Goal: Task Accomplishment & Management: Use online tool/utility

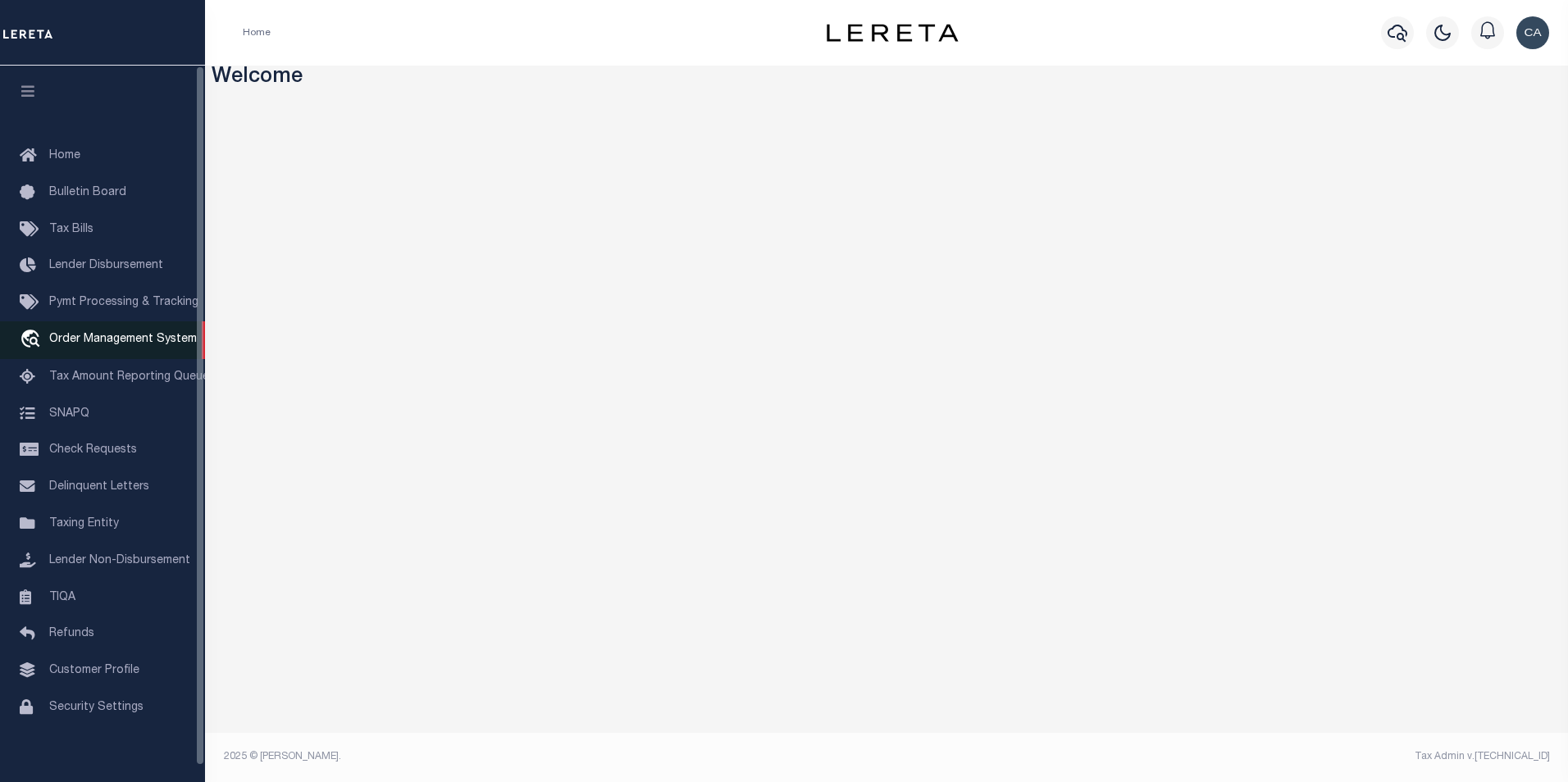
click at [142, 341] on span "Order Management System" at bounding box center [123, 340] width 148 height 12
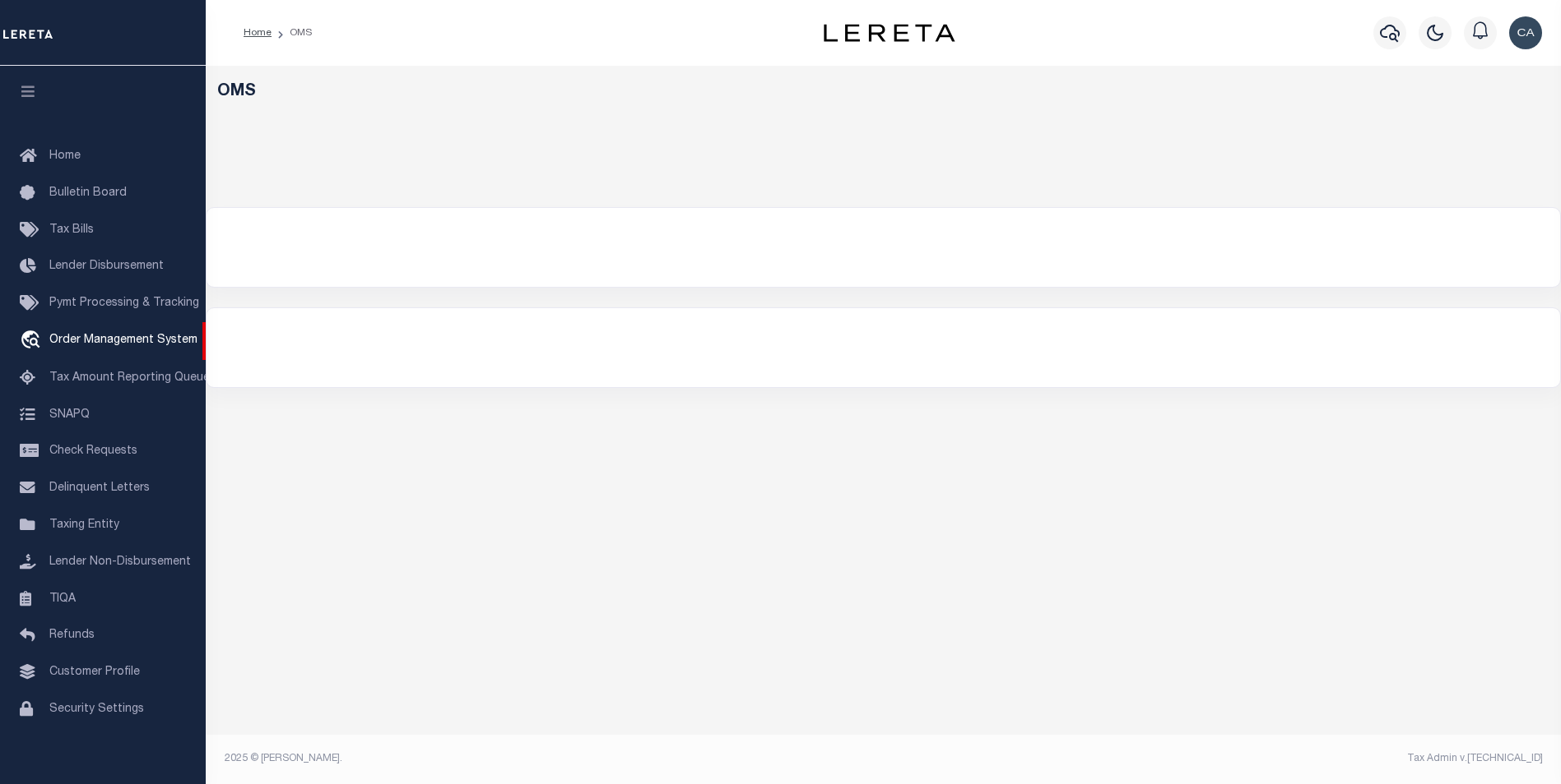
select select "200"
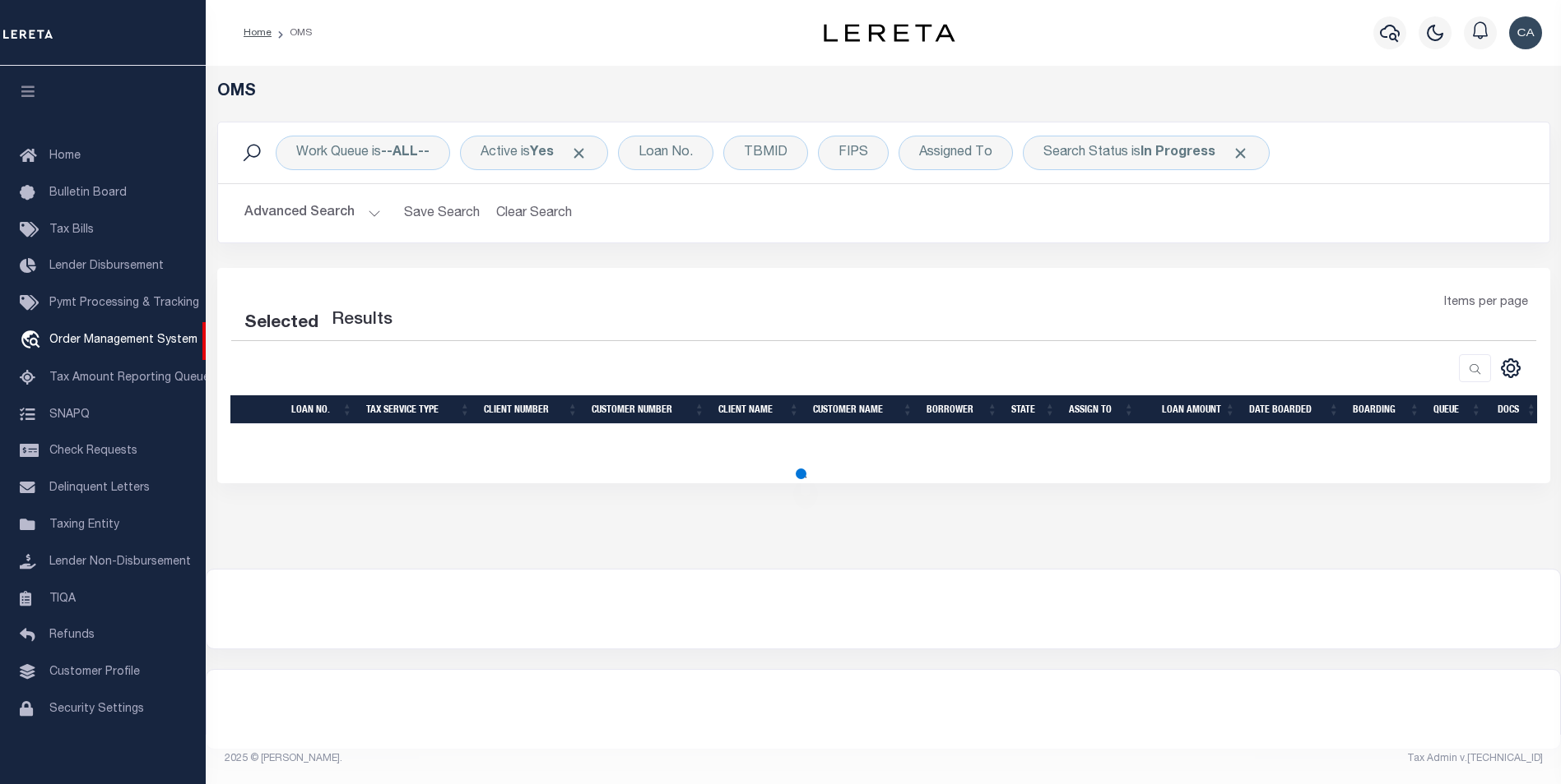
select select "200"
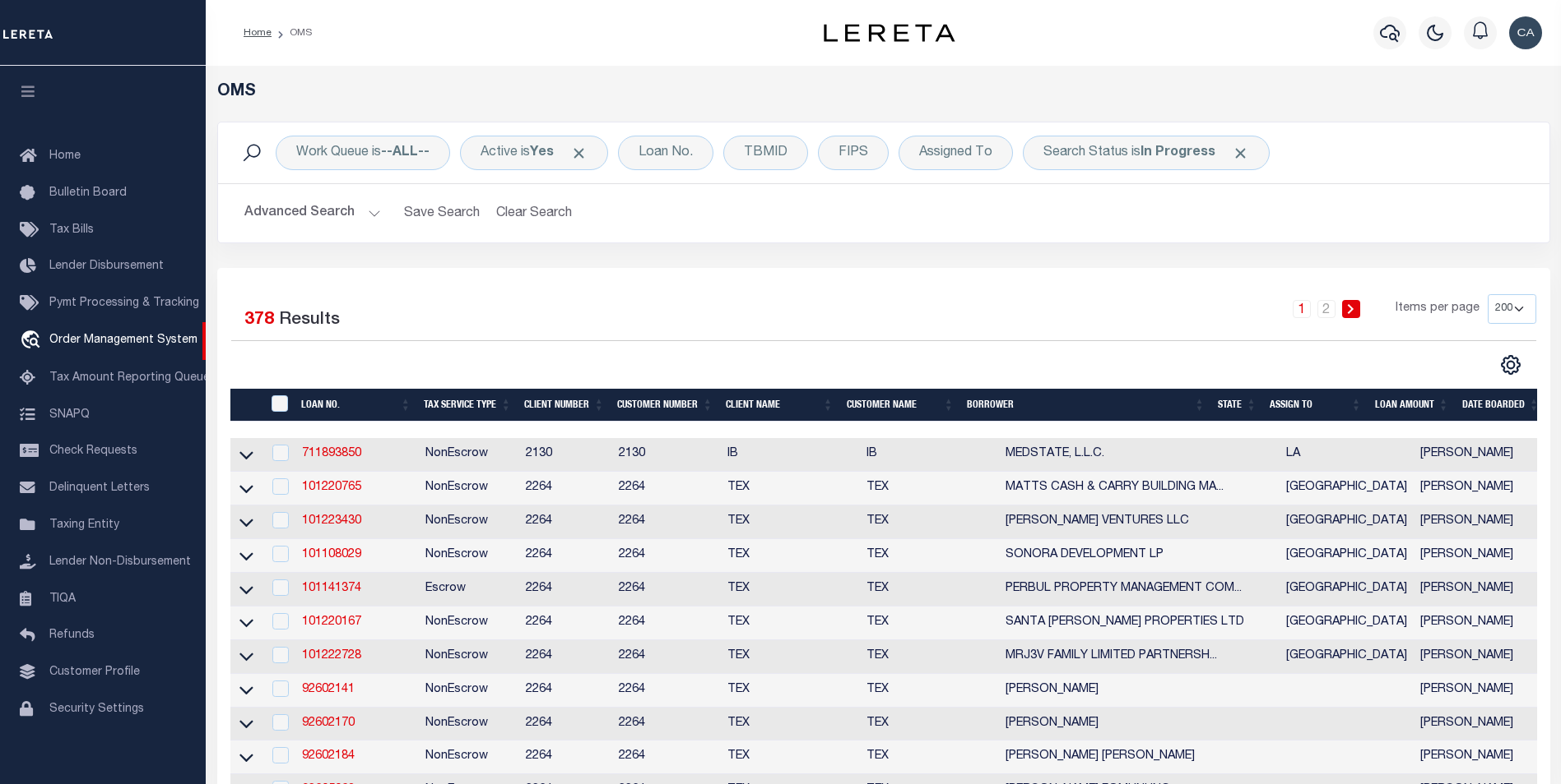
scroll to position [17, 0]
click at [588, 149] on span "Click to Remove" at bounding box center [578, 153] width 17 height 17
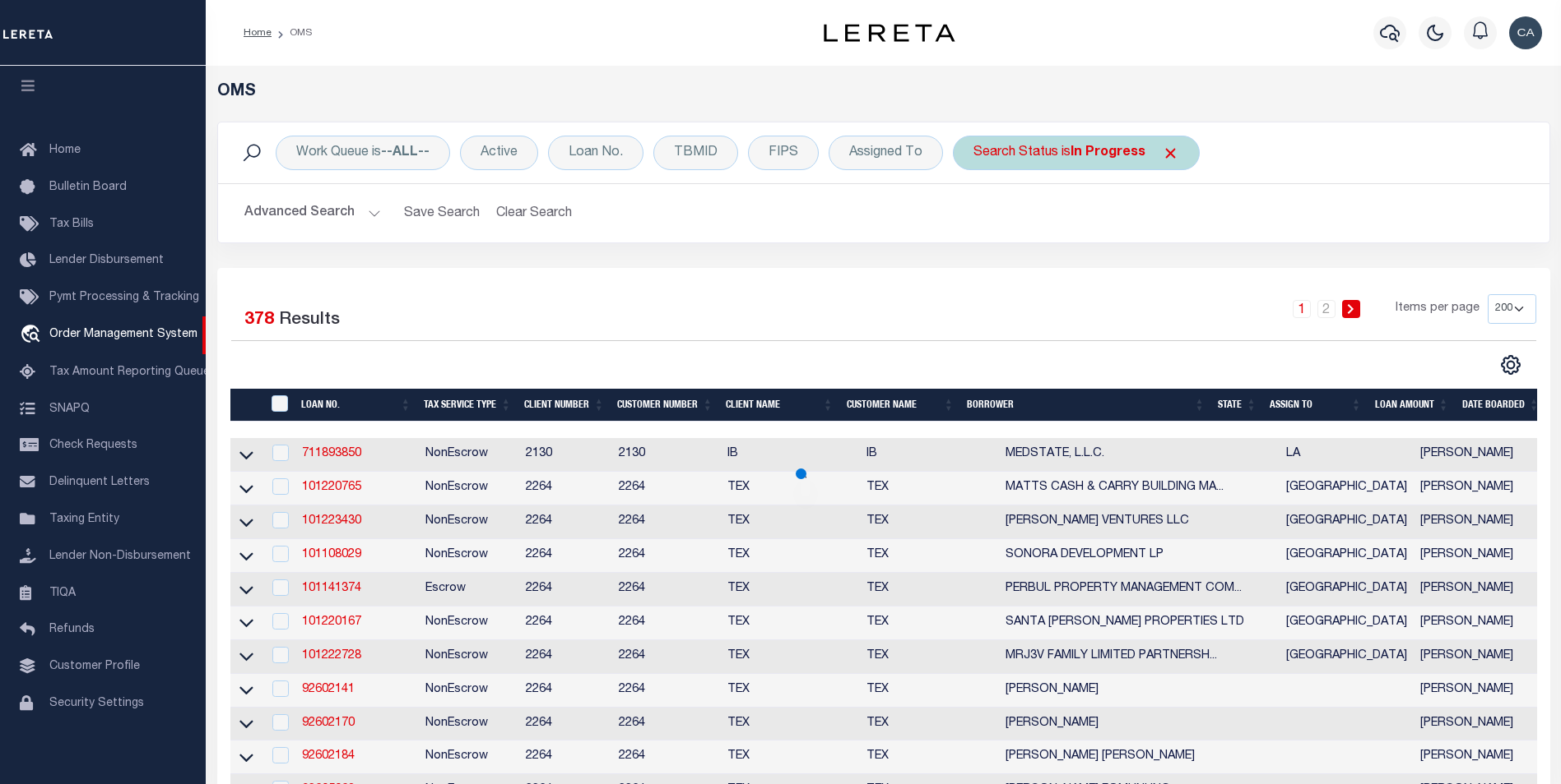
click at [1169, 153] on span "Click to Remove" at bounding box center [1169, 153] width 17 height 17
click at [621, 203] on h2 "Advanced Search Save Search Clear Search tblSearchTopScreen_dynamictable_____De…" at bounding box center [884, 214] width 1304 height 32
click at [624, 156] on div "Loan No." at bounding box center [596, 153] width 95 height 35
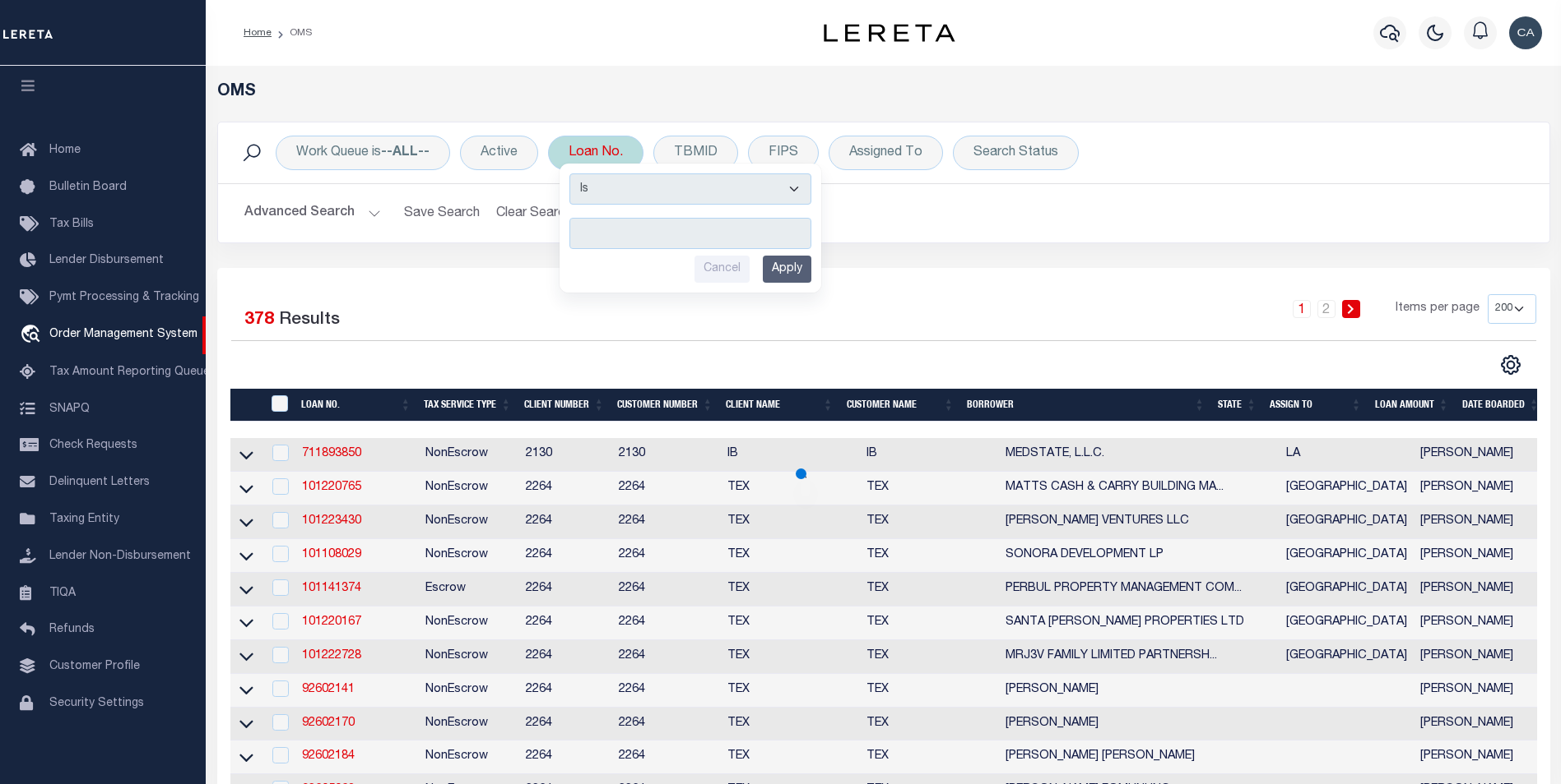
type input "0000020727-92"
click at [799, 282] on input "Apply" at bounding box center [786, 268] width 49 height 27
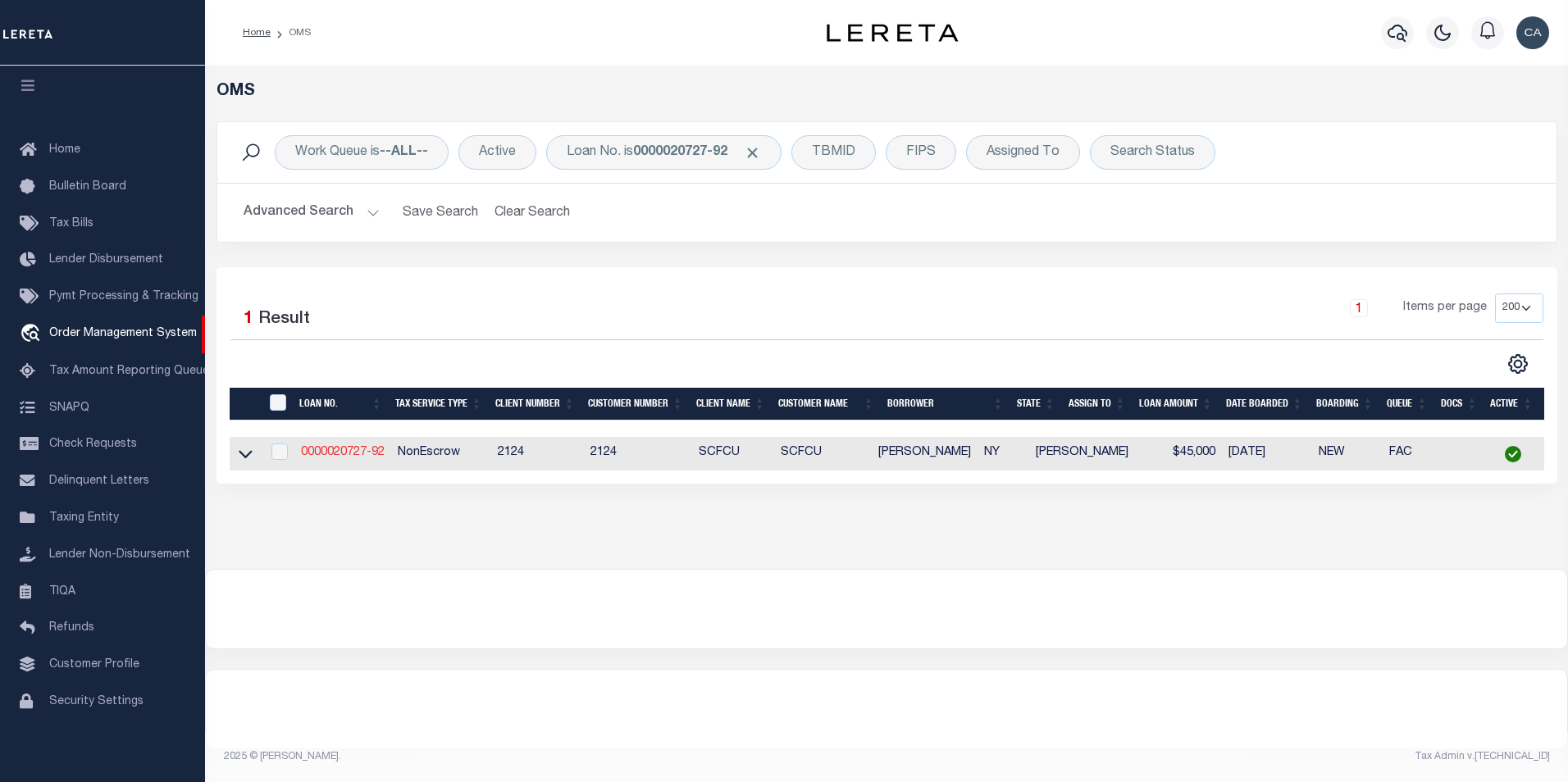
click at [346, 454] on link "0000020727-92" at bounding box center [343, 453] width 83 height 12
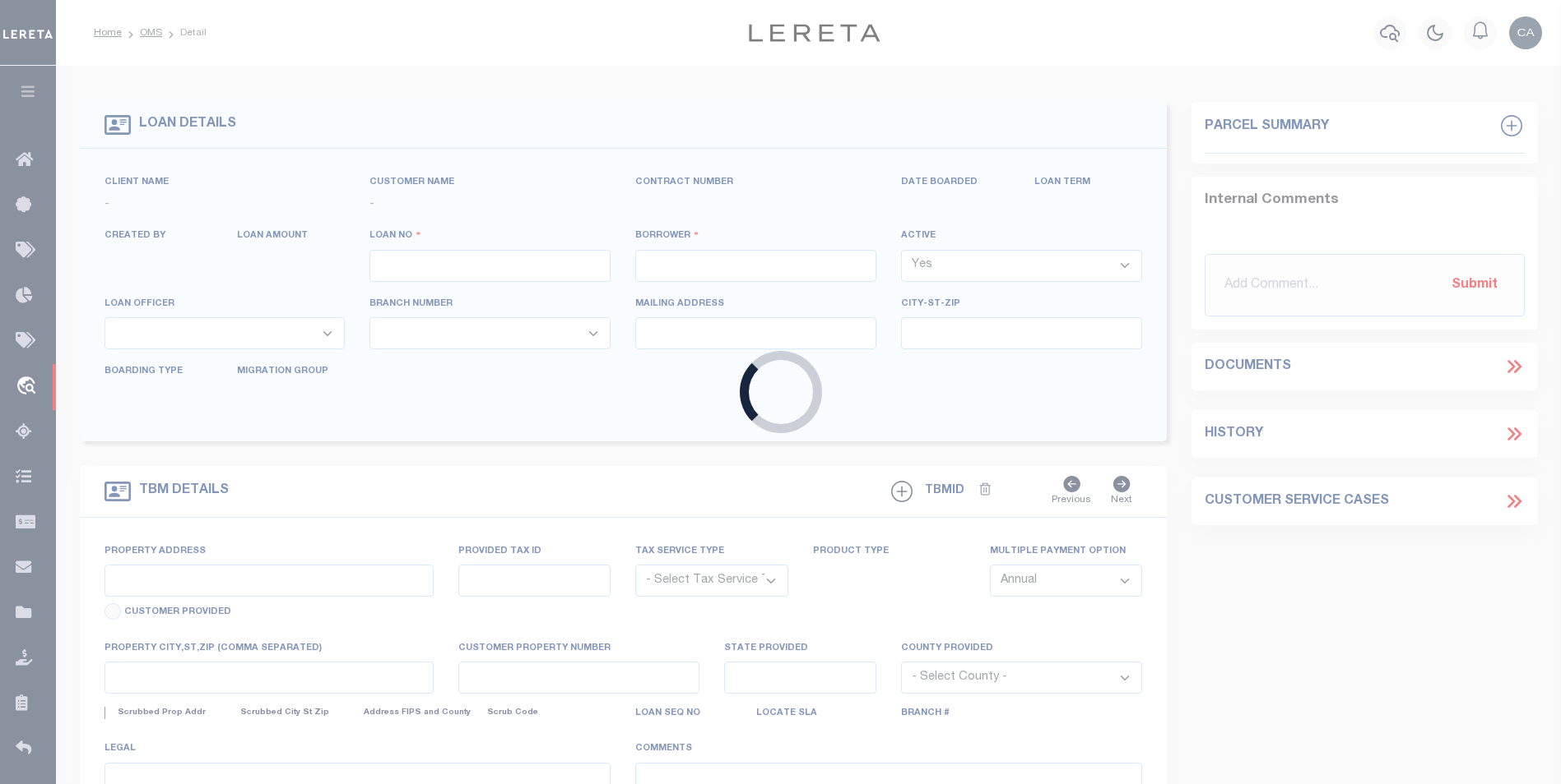
type input "0000020727-92"
type input "RICHARD P RUSSELL"
select select
type input "11444 US HIGHWAY 11"
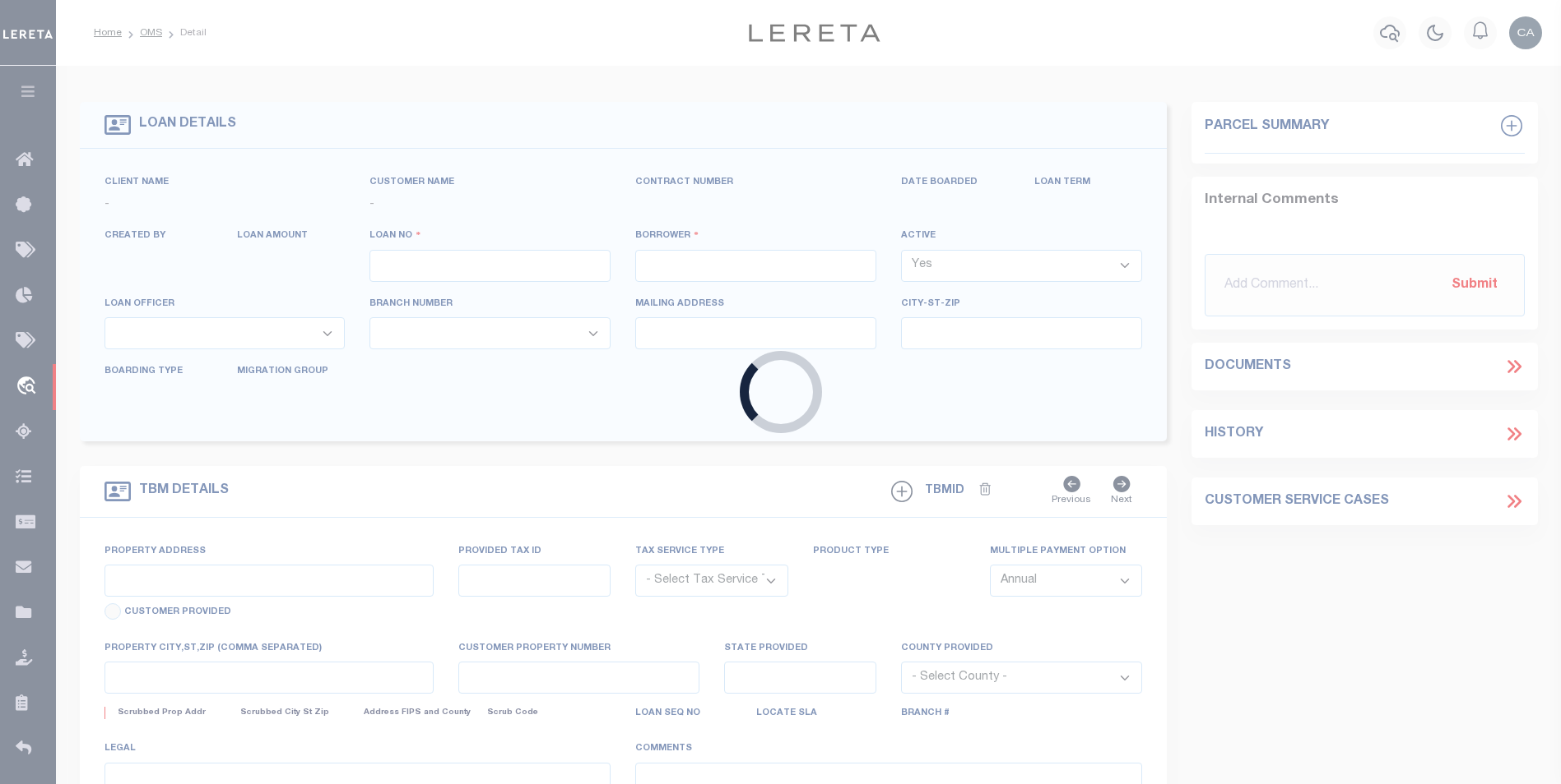
type input "NORTH LAWRENCE,NY,129"
select select "100"
select select "NonEscrow"
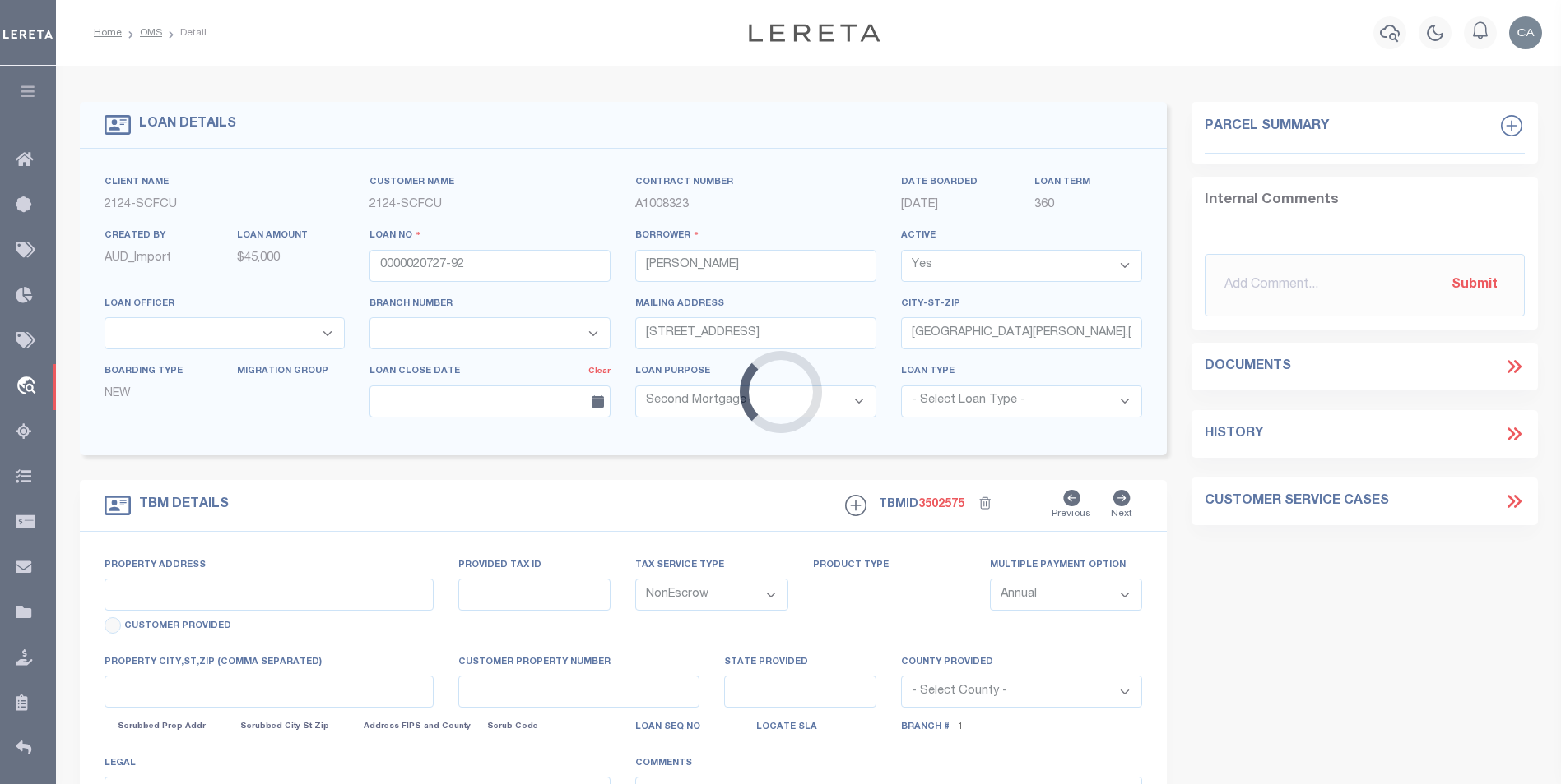
select select "4706"
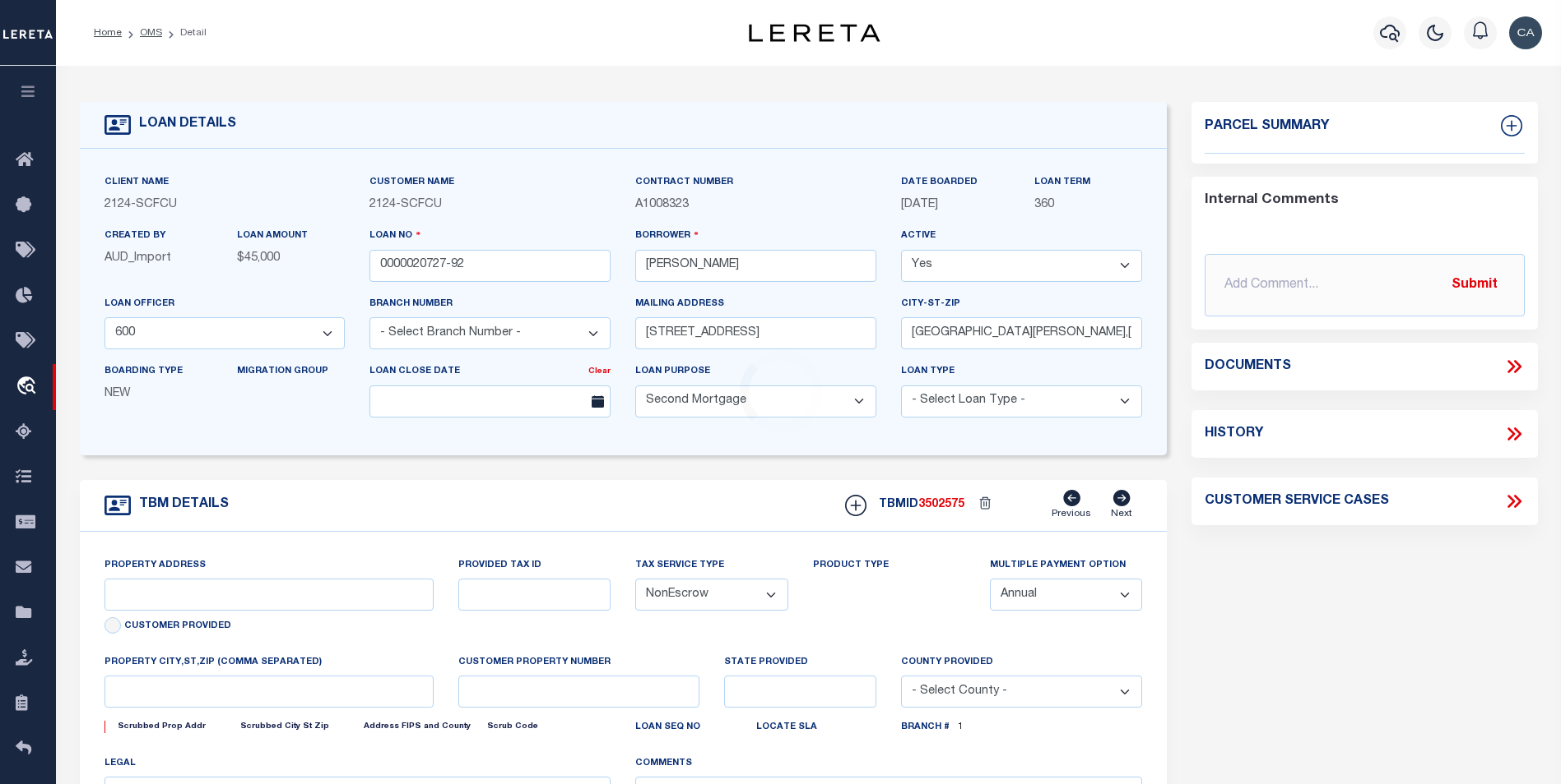
select select "2358"
type input "11444 US HWY 11"
type input "46.001-1-35.1"
type input "NORTH LAWRENCE,NY,12967"
type input "NY"
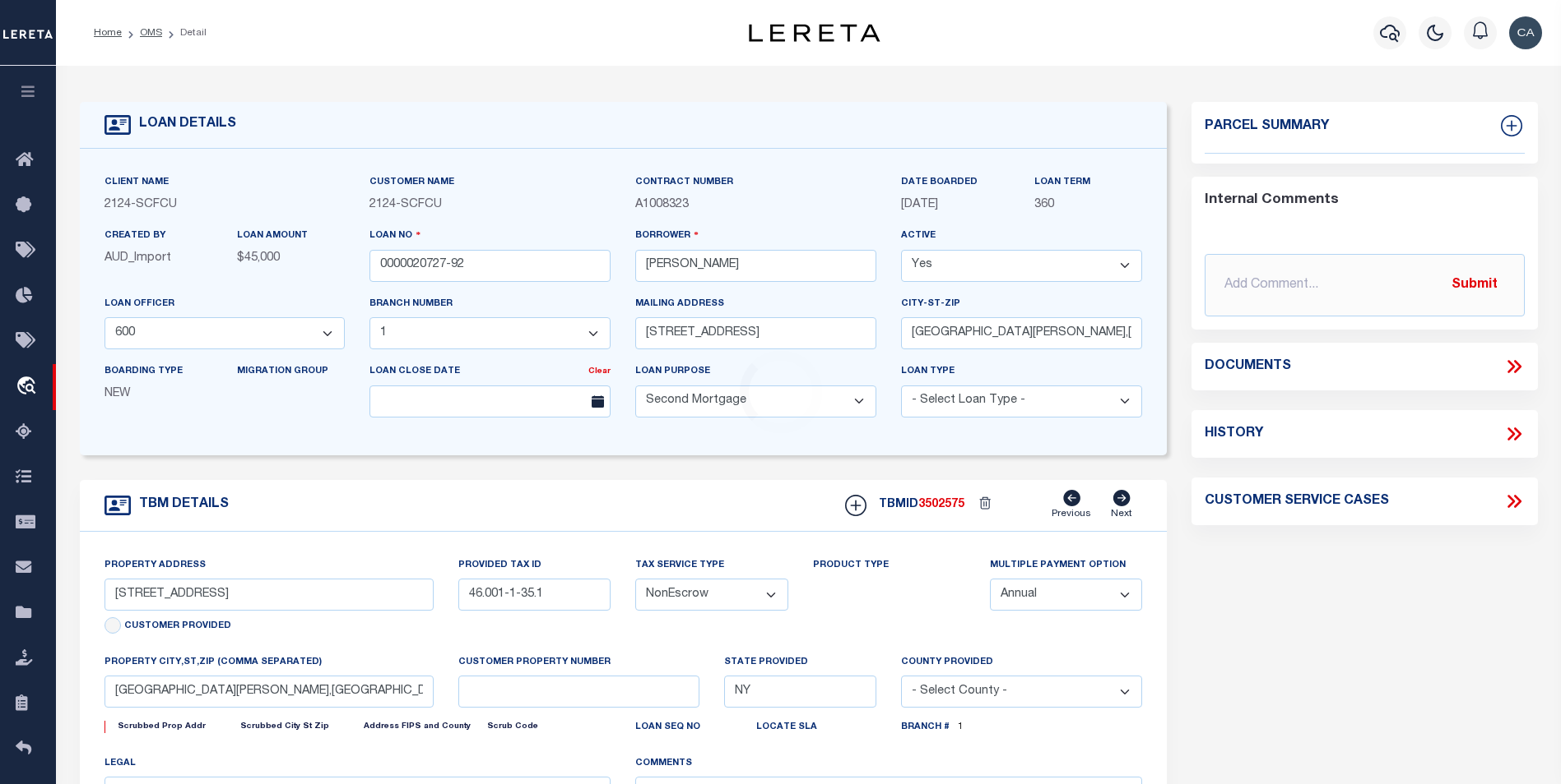
select select
select select "4"
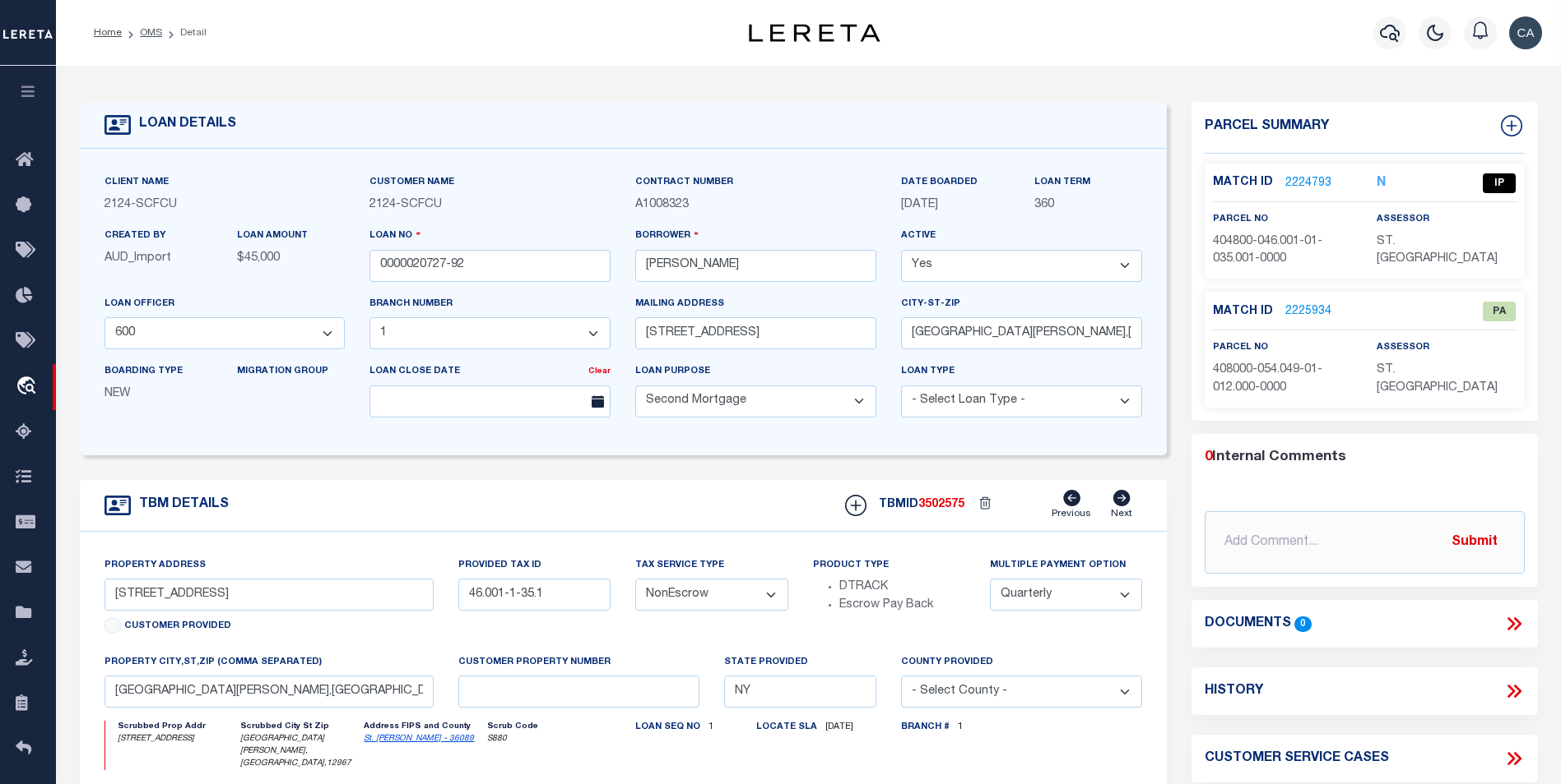
click at [499, 544] on div "Property Address 11444 US HWY 11 Customer Provided Provided Tax ID 46.001-1-35.…" at bounding box center [623, 746] width 1088 height 429
click at [1297, 303] on link "2225934" at bounding box center [1308, 311] width 46 height 17
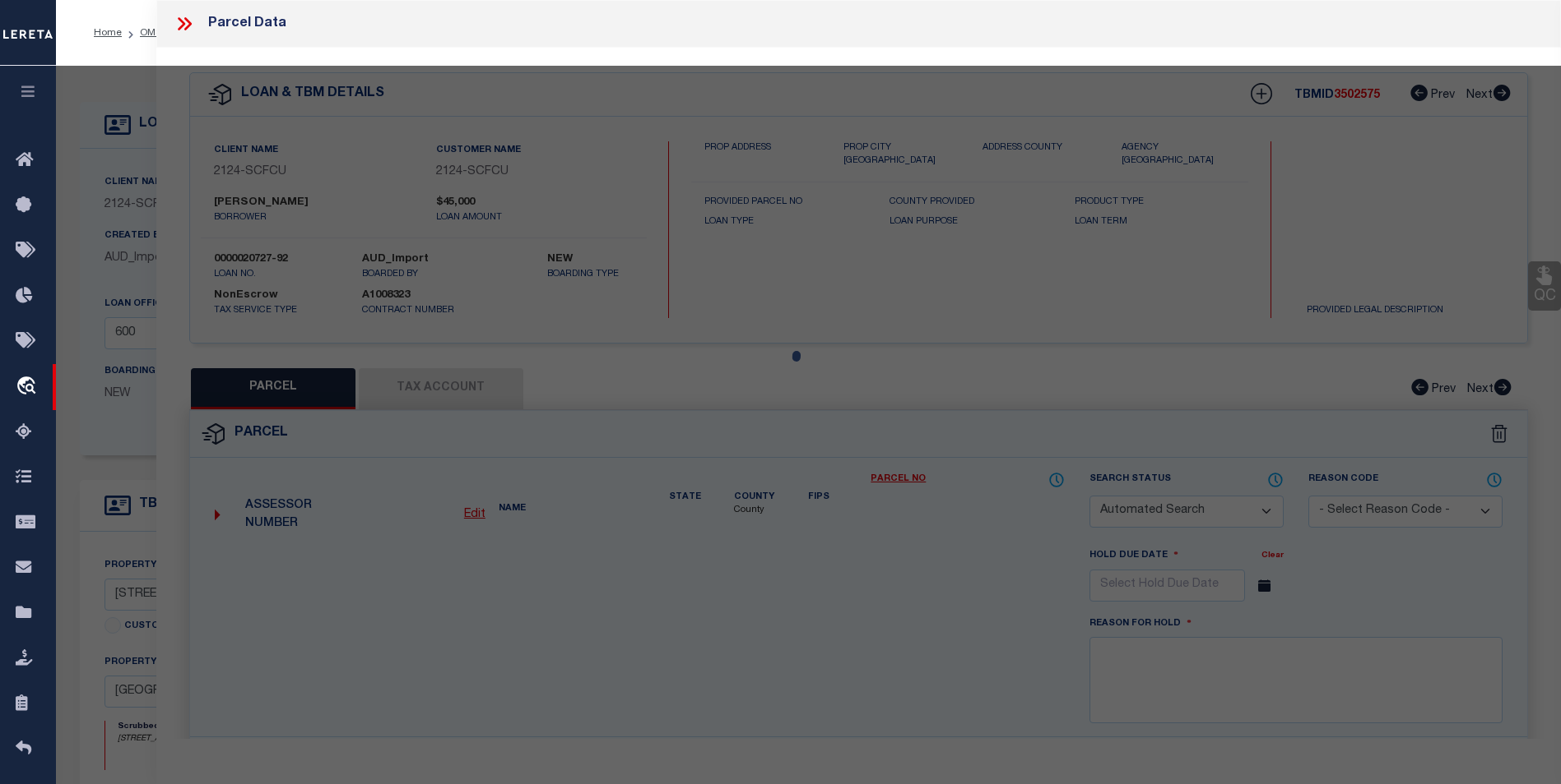
checkbox input "false"
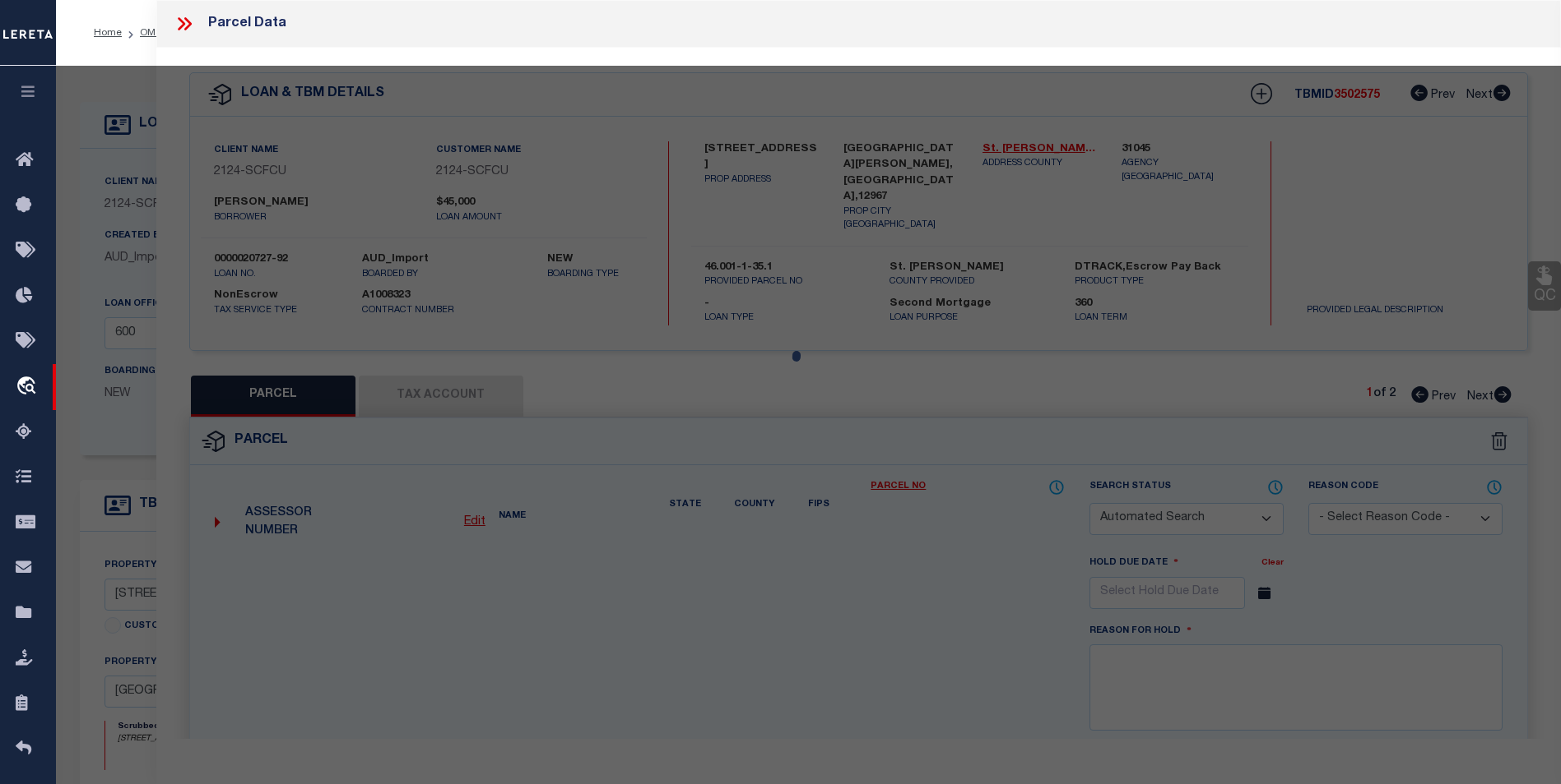
select select "PA"
type input "RUSSELL,RICHARD"
select select "ATL"
select select "ADD"
type input "8552 US HIGHWAY 11 , #8560"
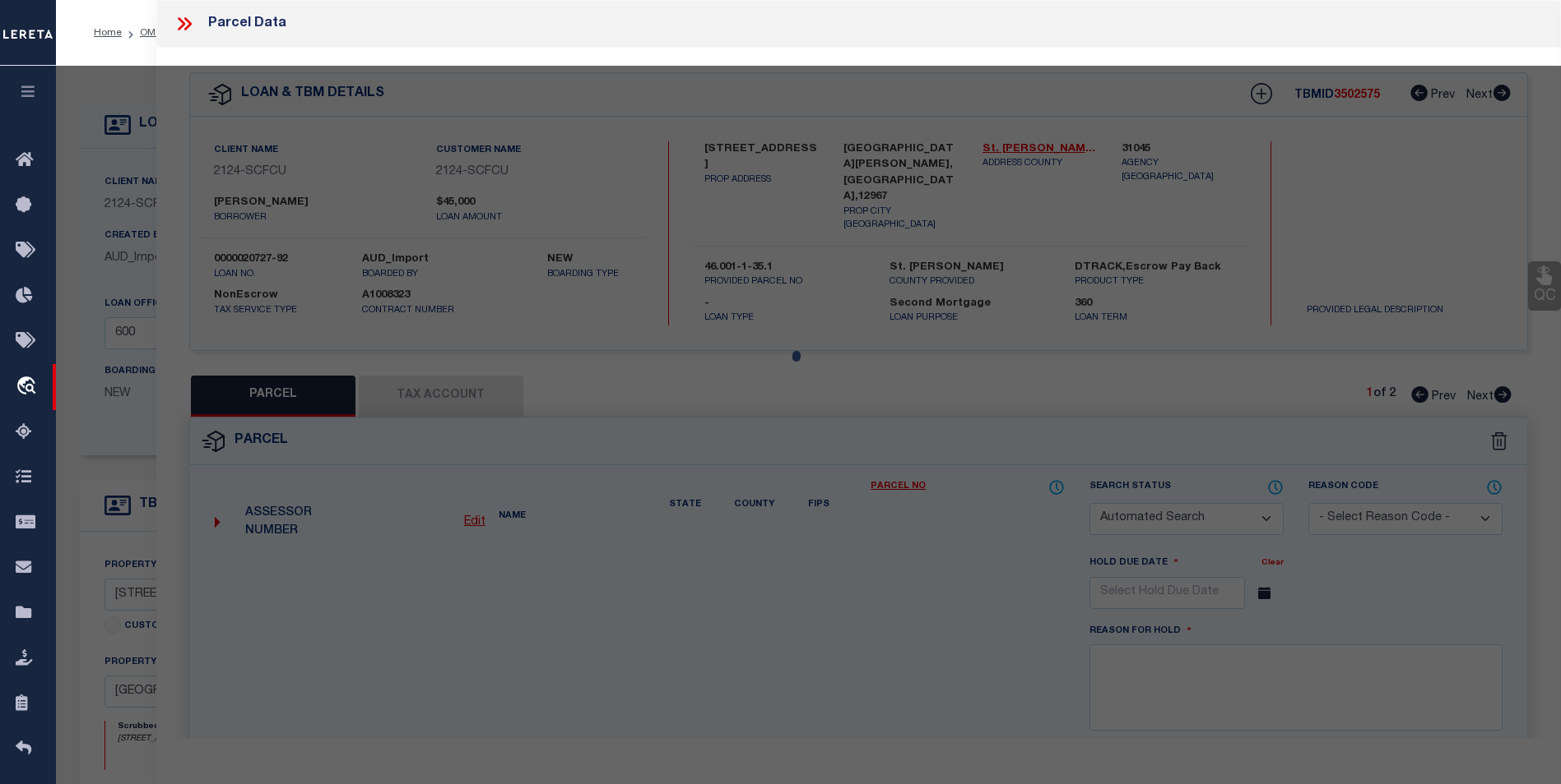
type input "POTSDAM, NY 13676"
type textarea "R1 & TRAILER"
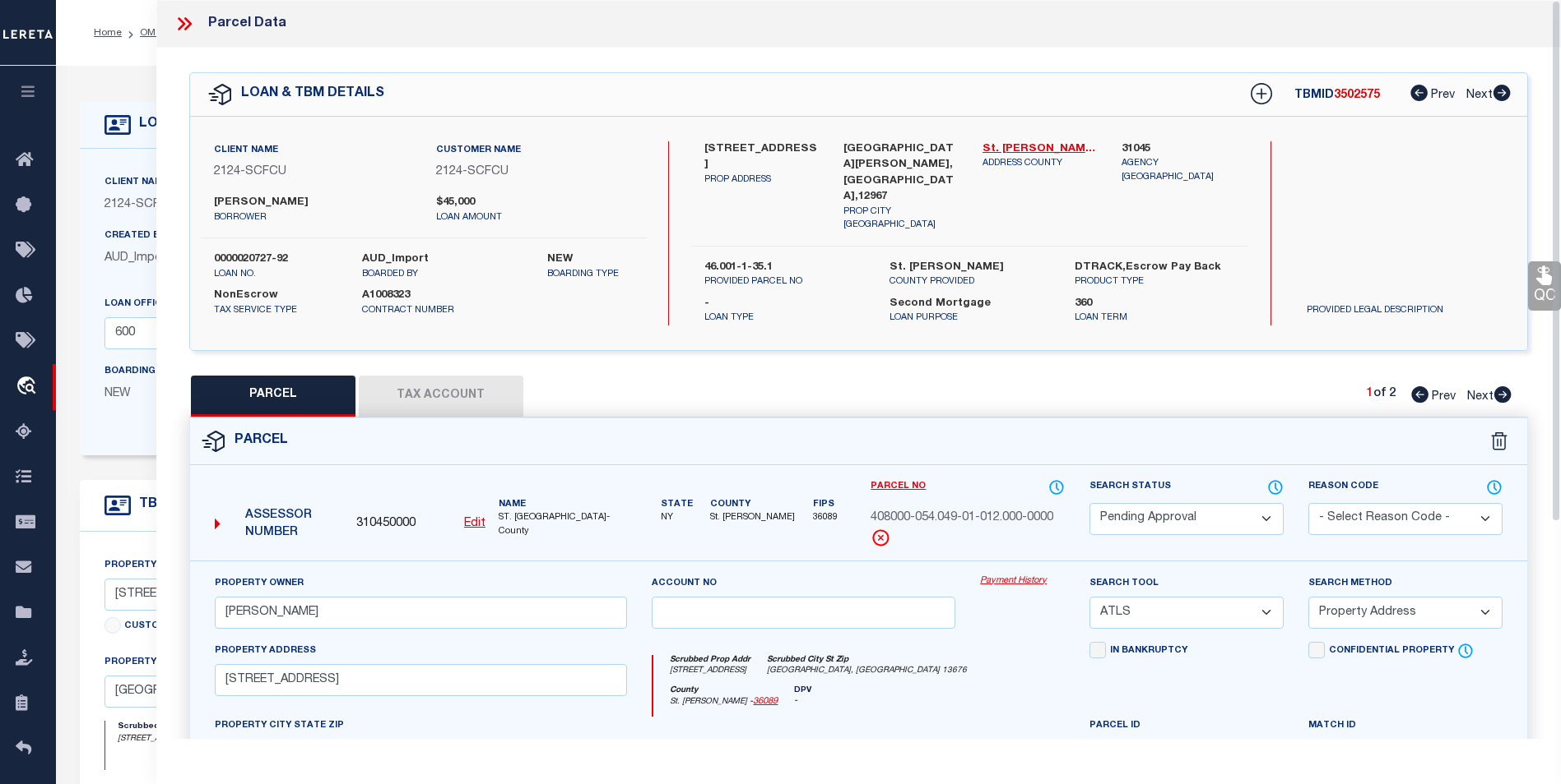
click at [182, 24] on icon at bounding box center [185, 24] width 22 height 22
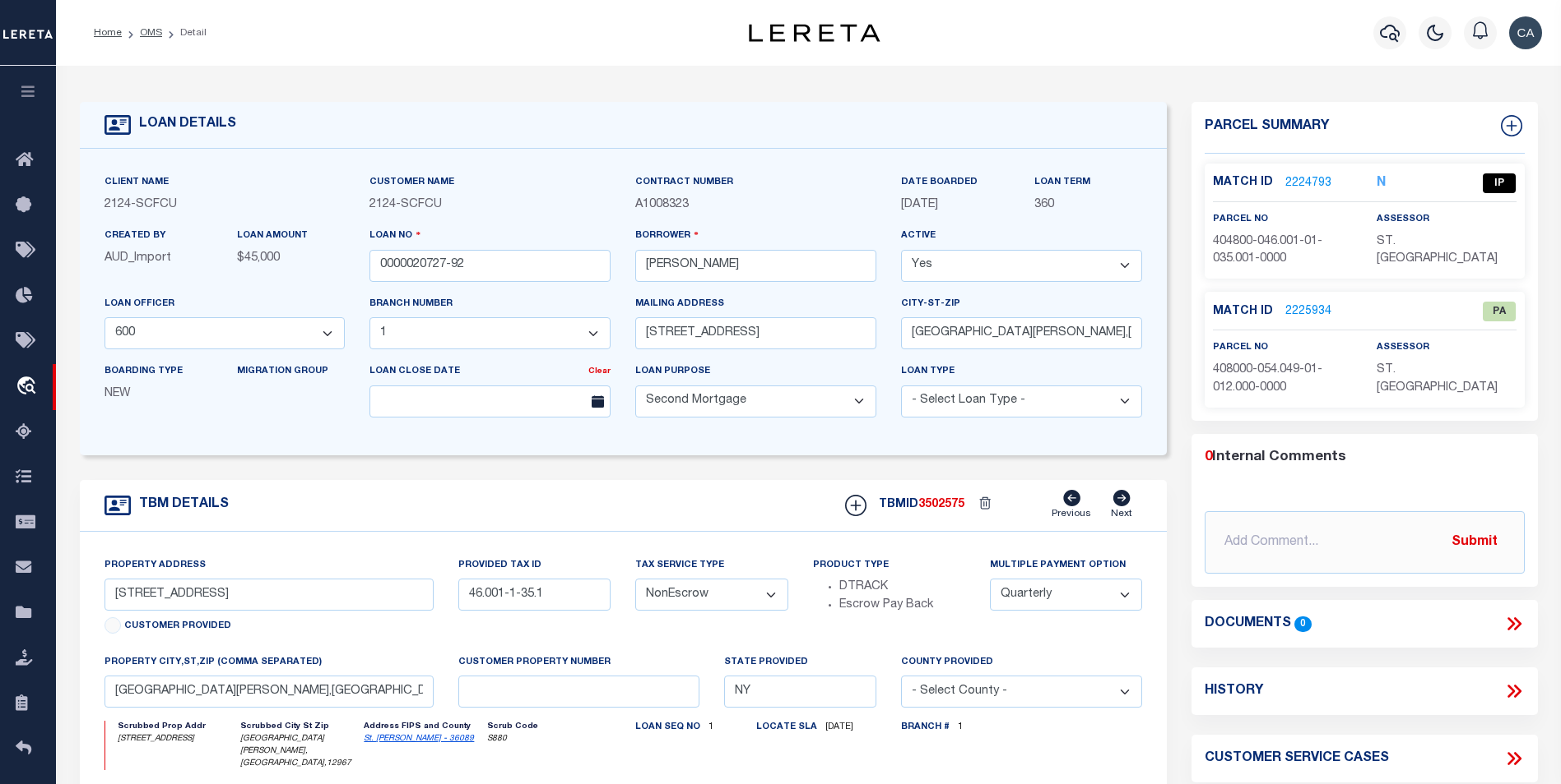
click at [1307, 175] on link "2224793" at bounding box center [1308, 183] width 46 height 17
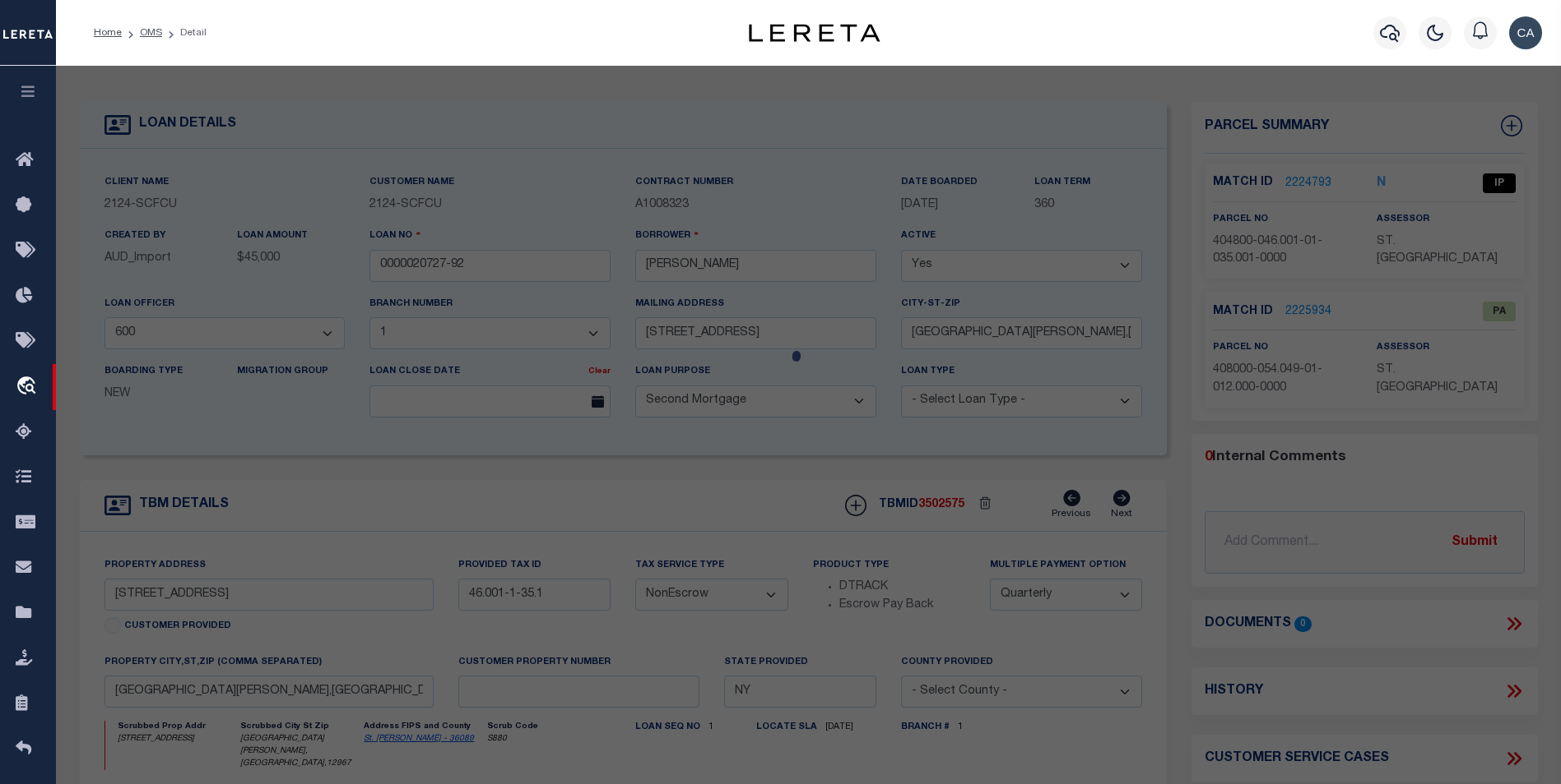
select select "AS"
select select
checkbox input "false"
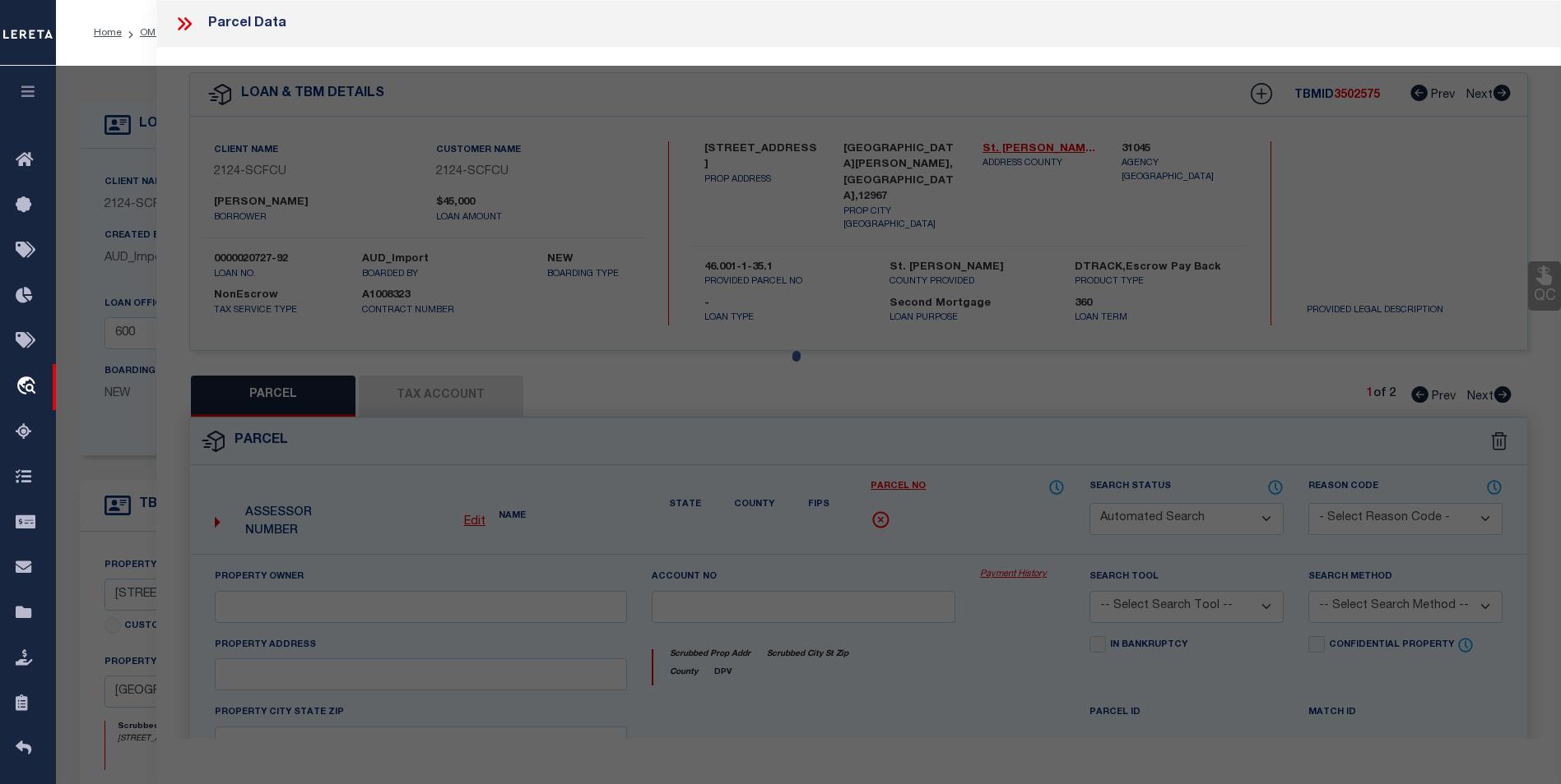
select select "IP"
type input "RUSSELL,RICHARD"
select select "ATL"
select select "ADD"
type input "11444 US HIGHWAY 11"
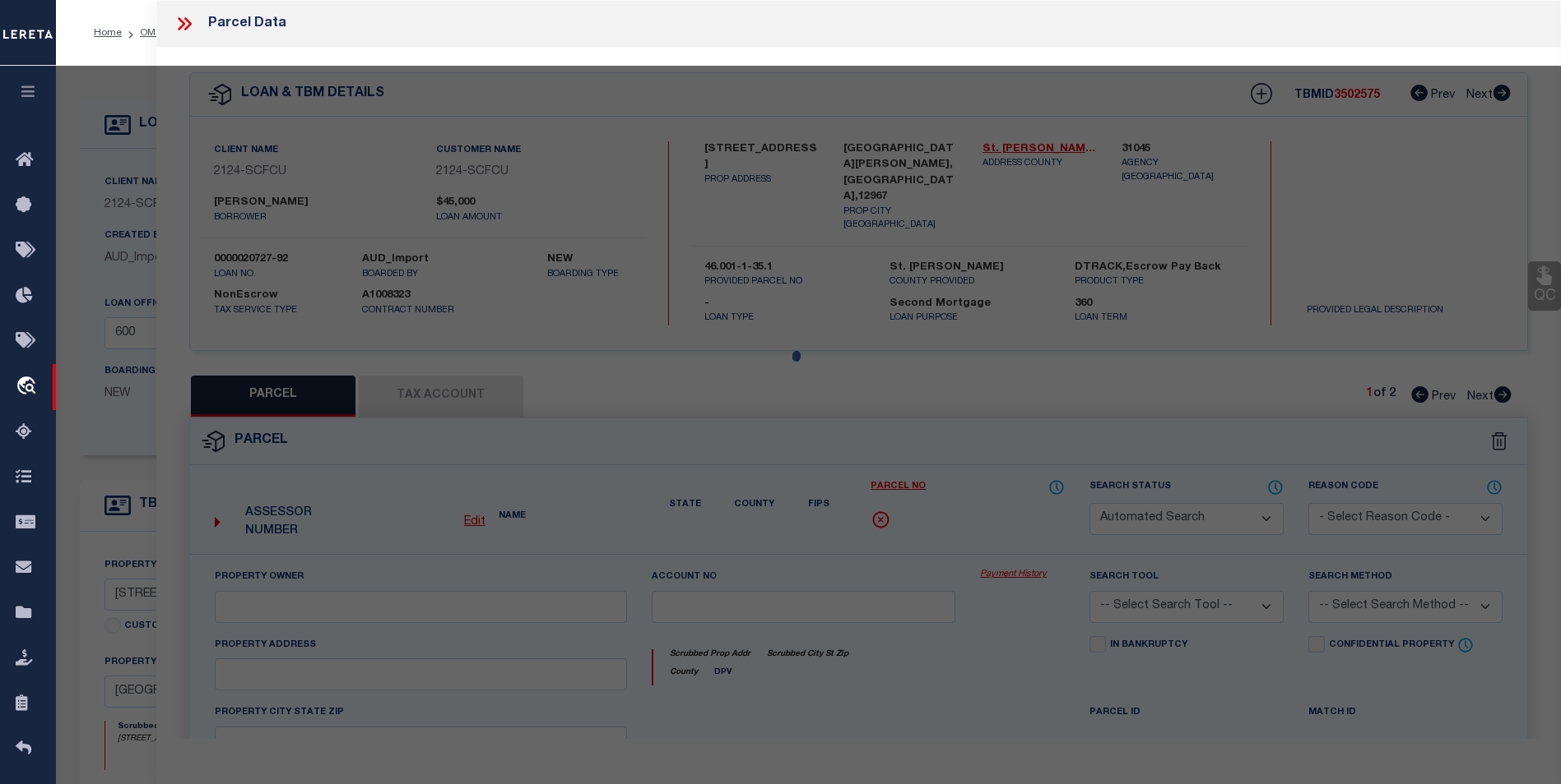
type input "NORTH LAWRENCE, NY 12967"
type textarea "LOT:35.001 BLK:1 SEC:46.01 DIST:404800 CITY/MUNI/TWP:LAWRENCE"
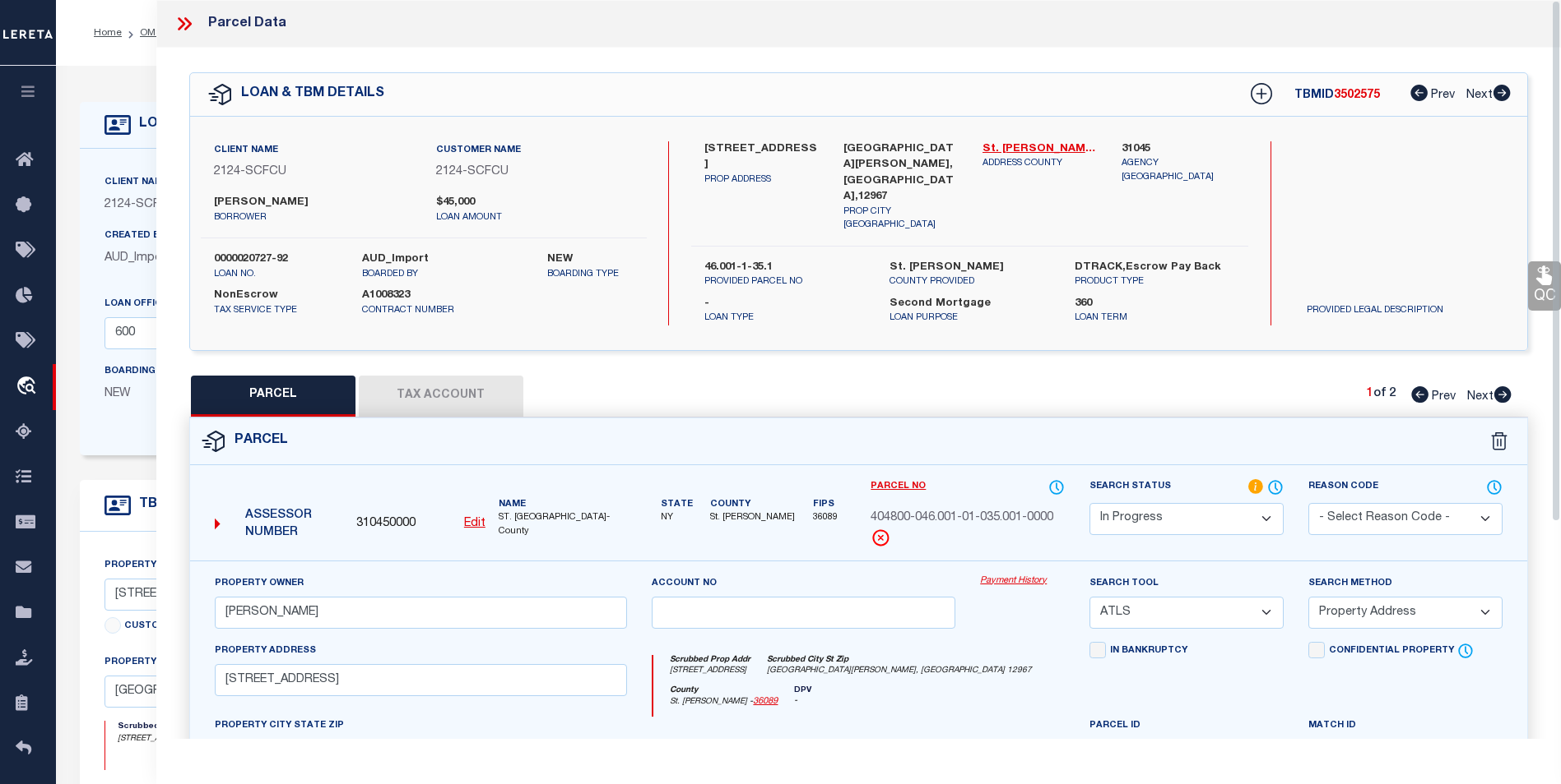
click at [1019, 574] on link "Payment History" at bounding box center [1022, 581] width 85 height 14
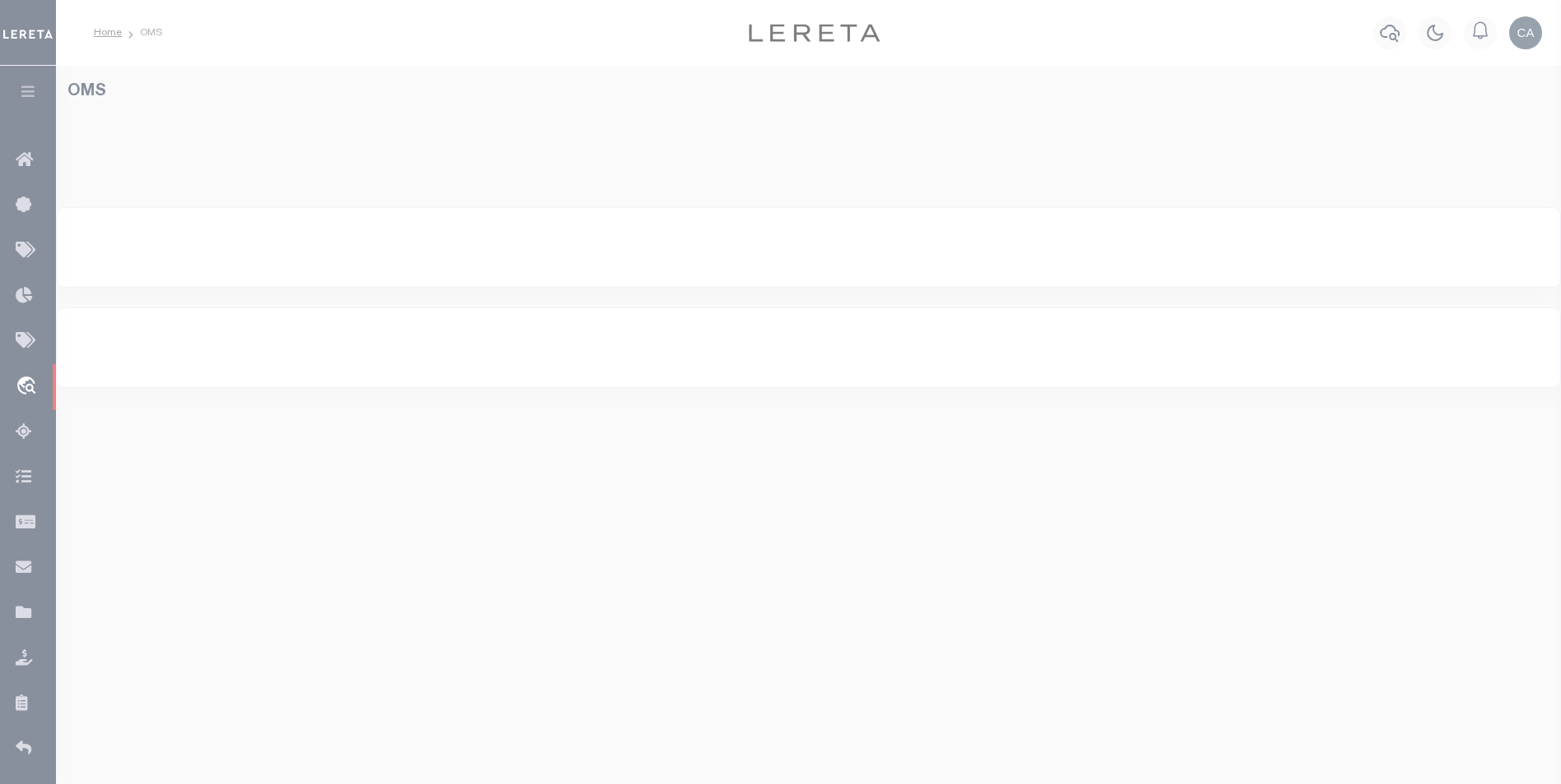
select select "200"
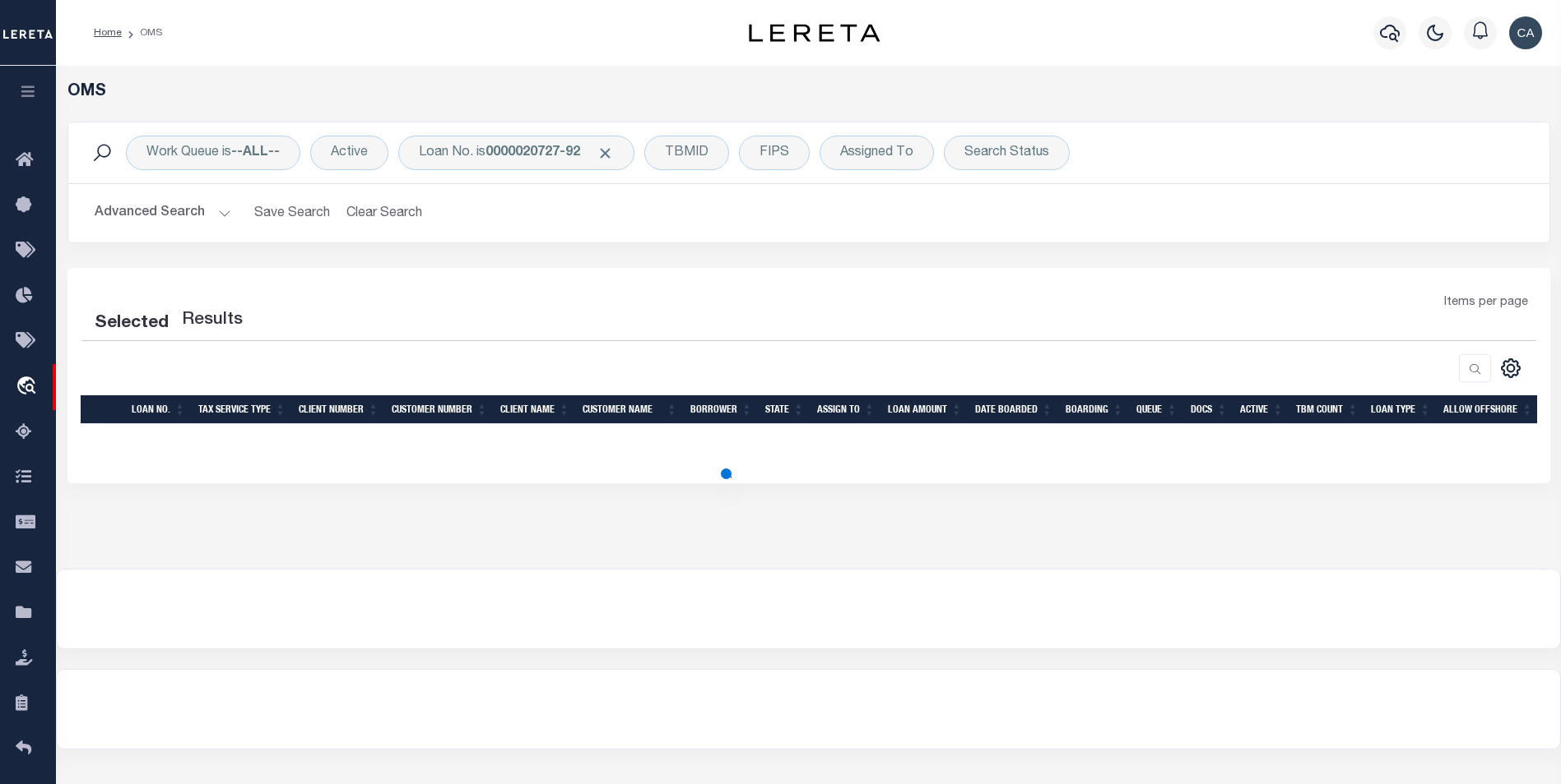
select select "200"
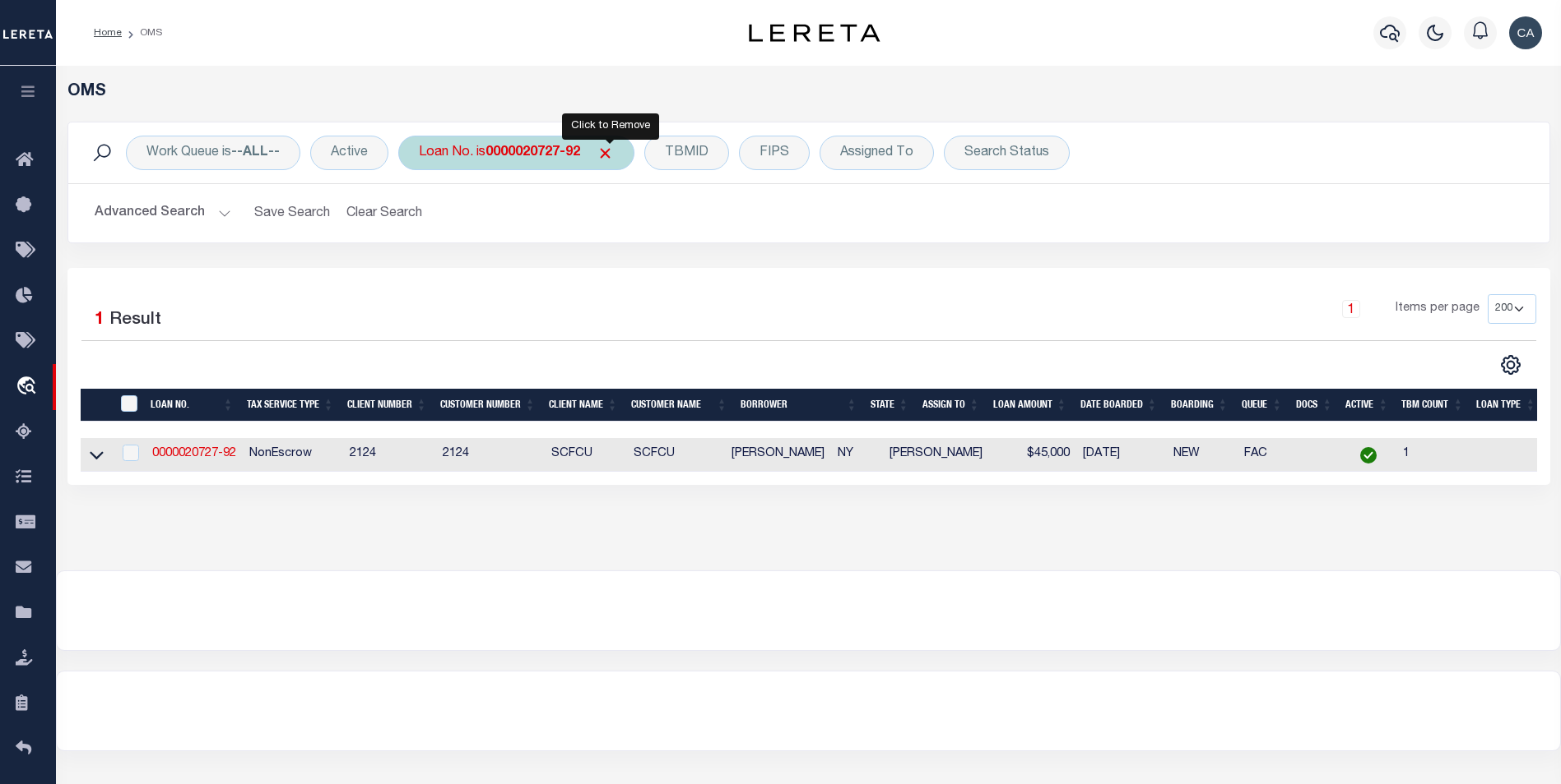
click at [608, 155] on span "Click to Remove" at bounding box center [605, 153] width 17 height 17
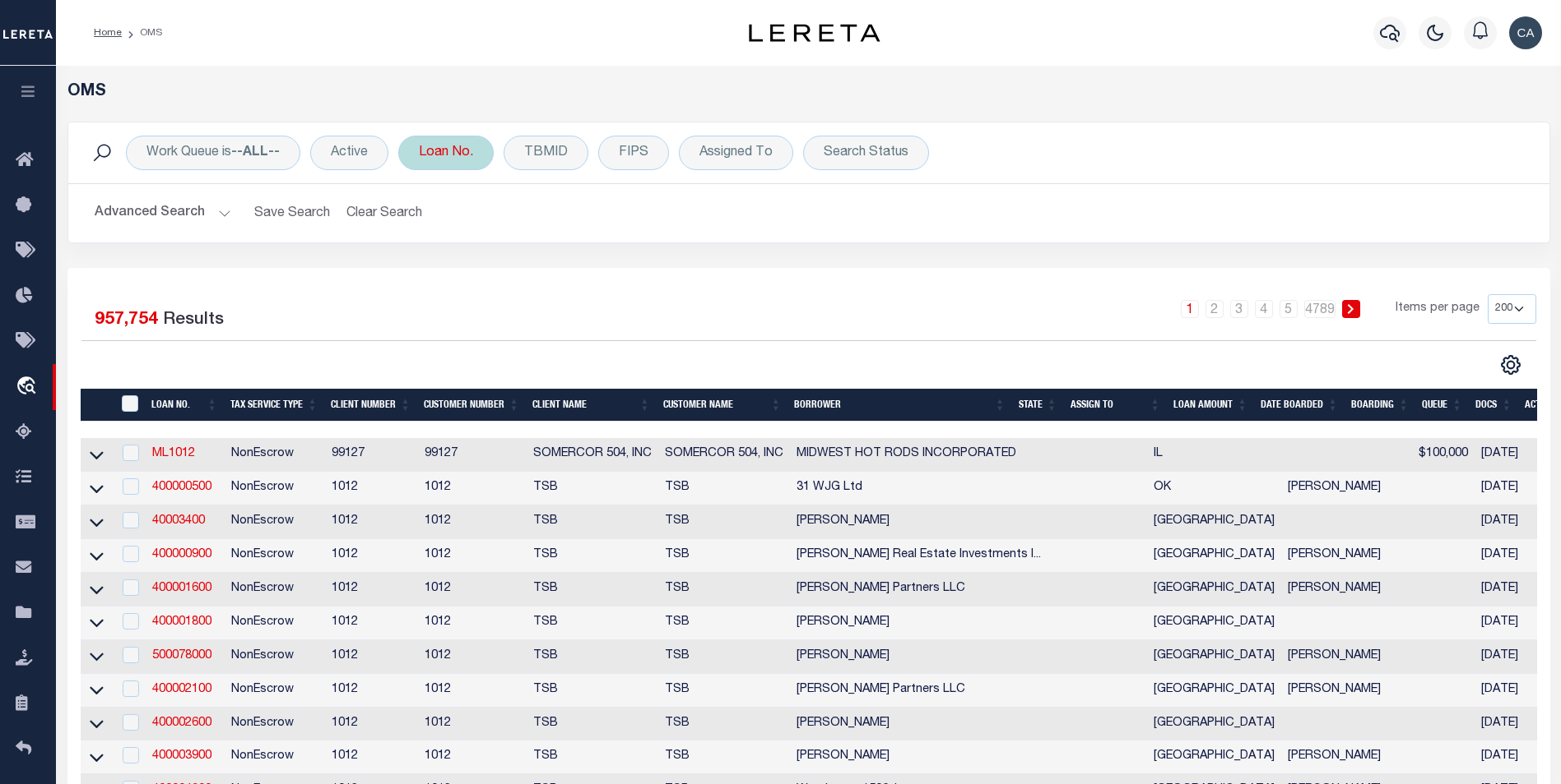
click at [443, 146] on div "Loan No." at bounding box center [446, 153] width 95 height 35
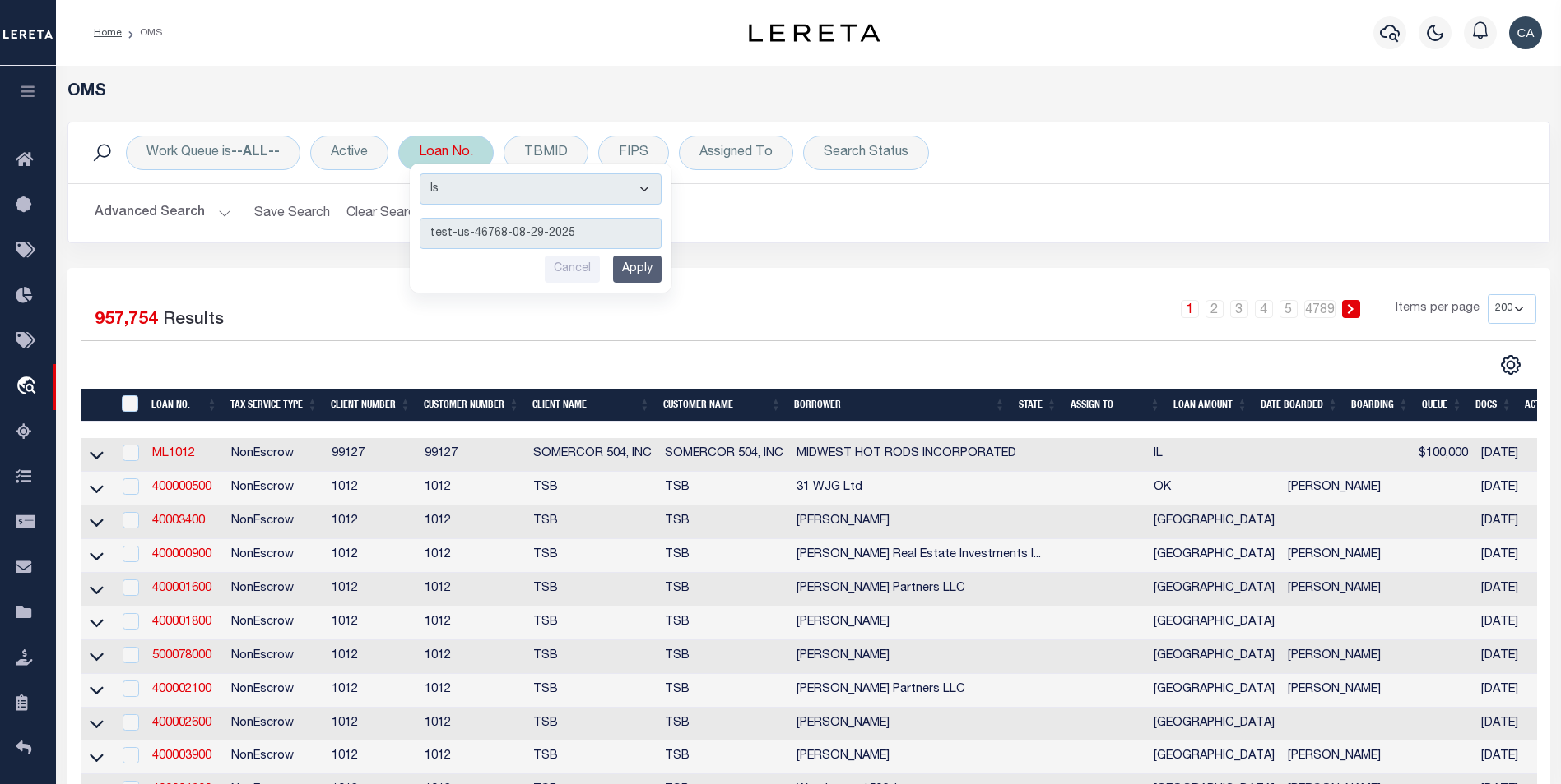
type input "test-us-46768-08-29-2025"
click at [659, 264] on input "Apply" at bounding box center [637, 268] width 49 height 27
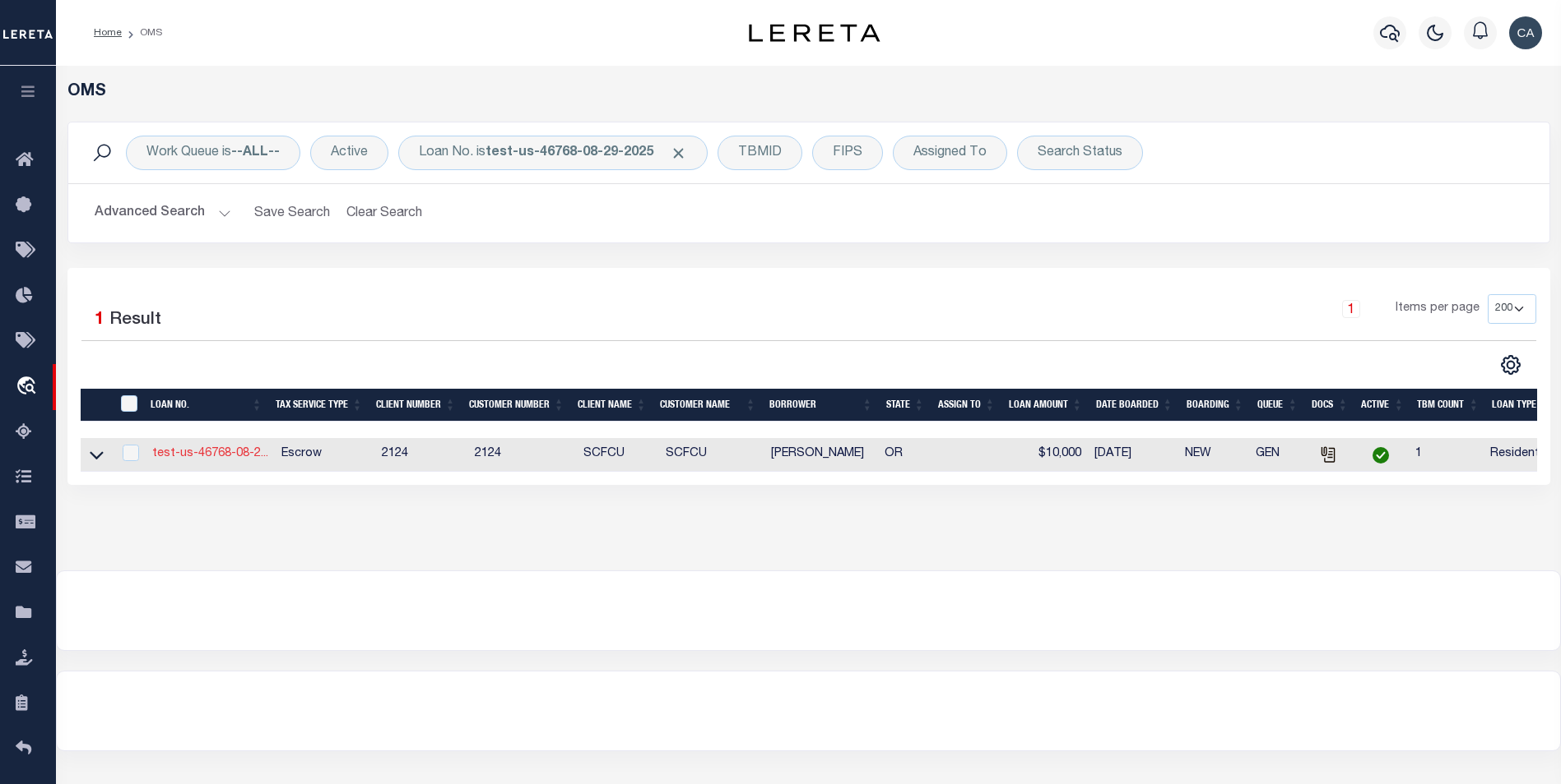
click at [222, 457] on link "test-us-46768-08-2..." at bounding box center [210, 454] width 116 height 12
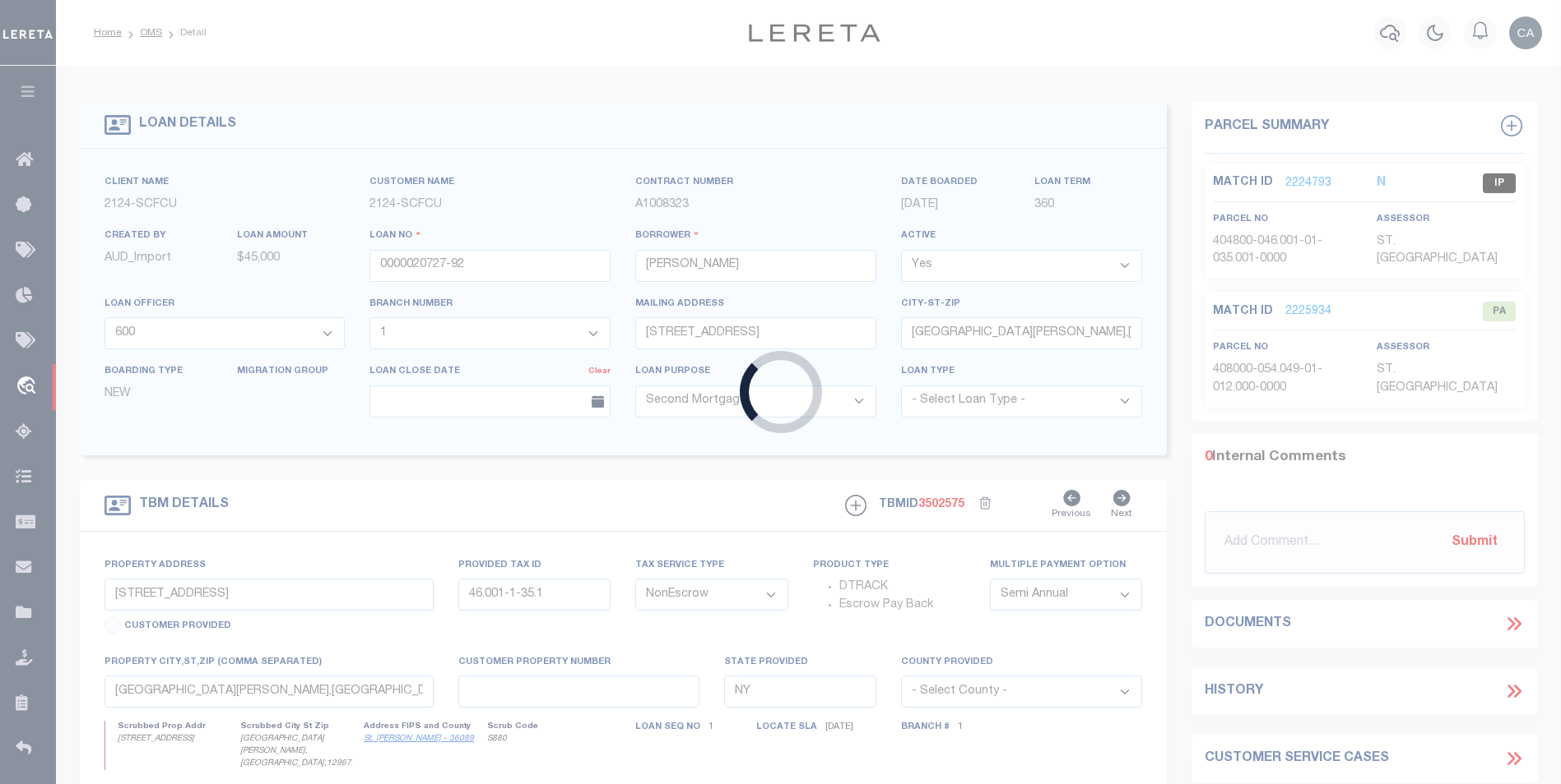
type input "test-us-46768-08-29-2025"
type input "[PERSON_NAME]"
select select "4718"
select select "2359"
type input "[STREET_ADDRESS]"
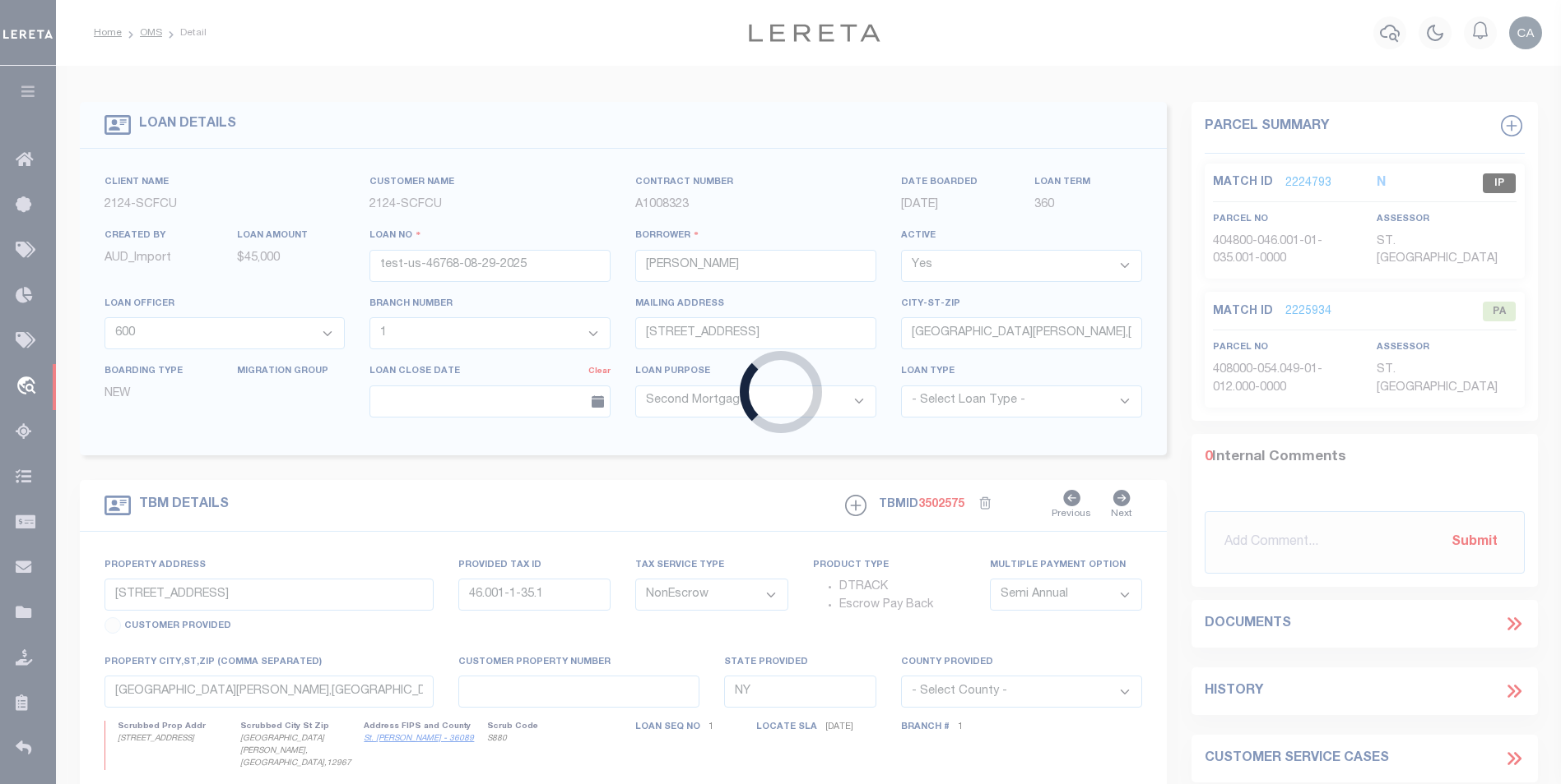
type input "[GEOGRAPHIC_DATA] OR 97005-2483"
type input "[DATE]"
select select "10"
select select "Escrow"
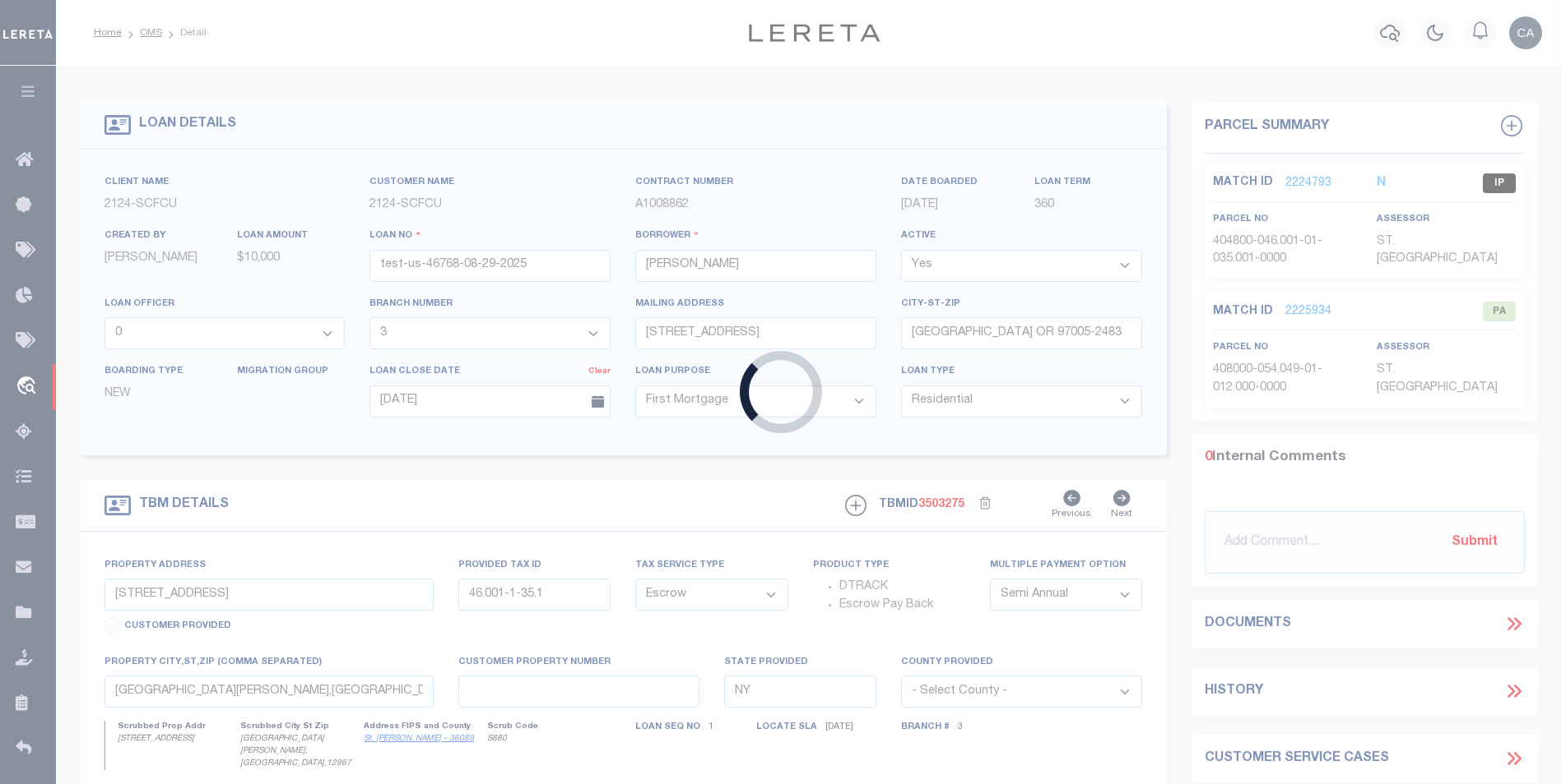
select select "4718"
select select "2359"
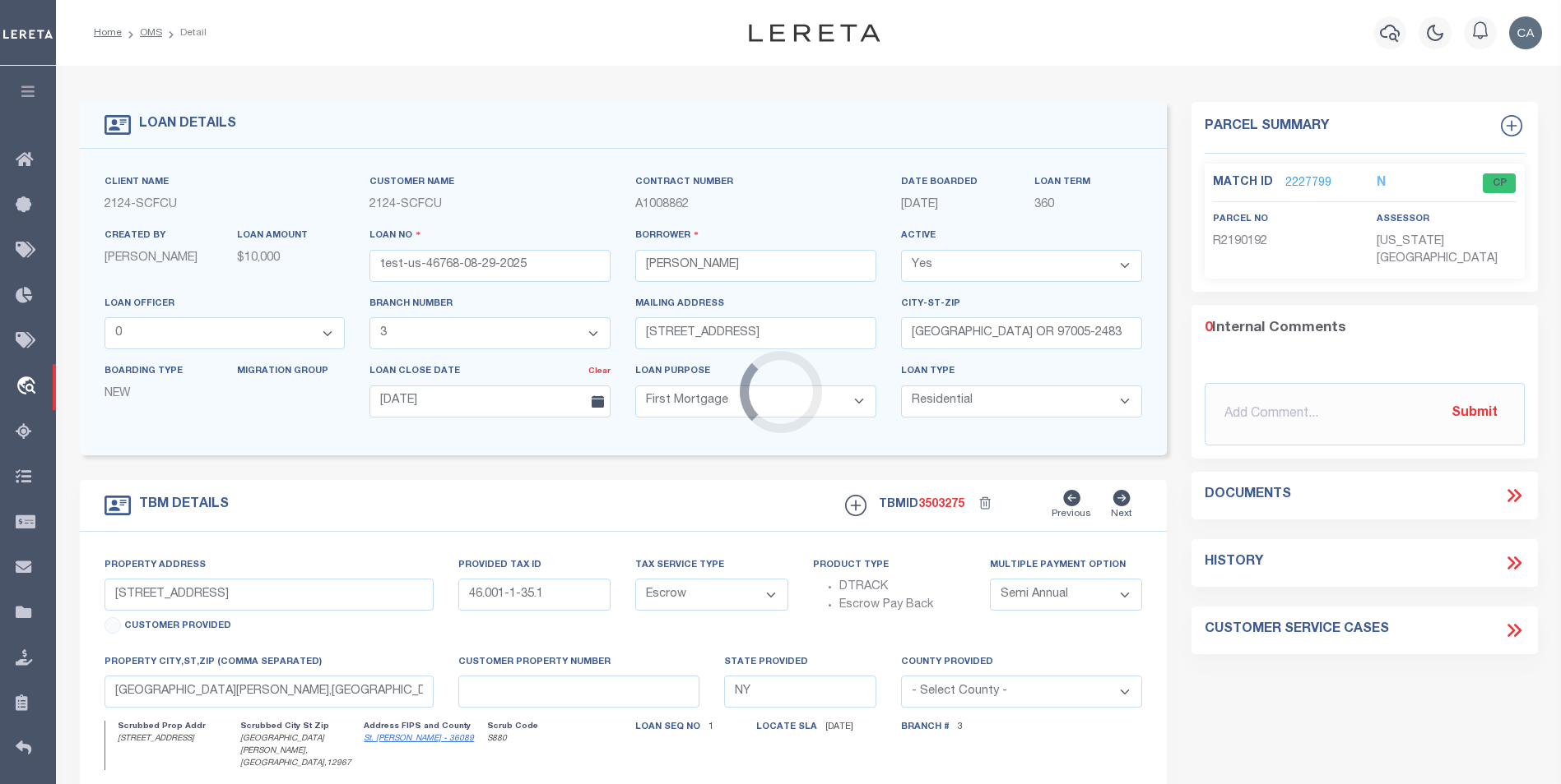
type input "[STREET_ADDRESS]"
type input "1"
type input "BEAVERTON OR 97005-2483"
type input "1302"
type input "OR"
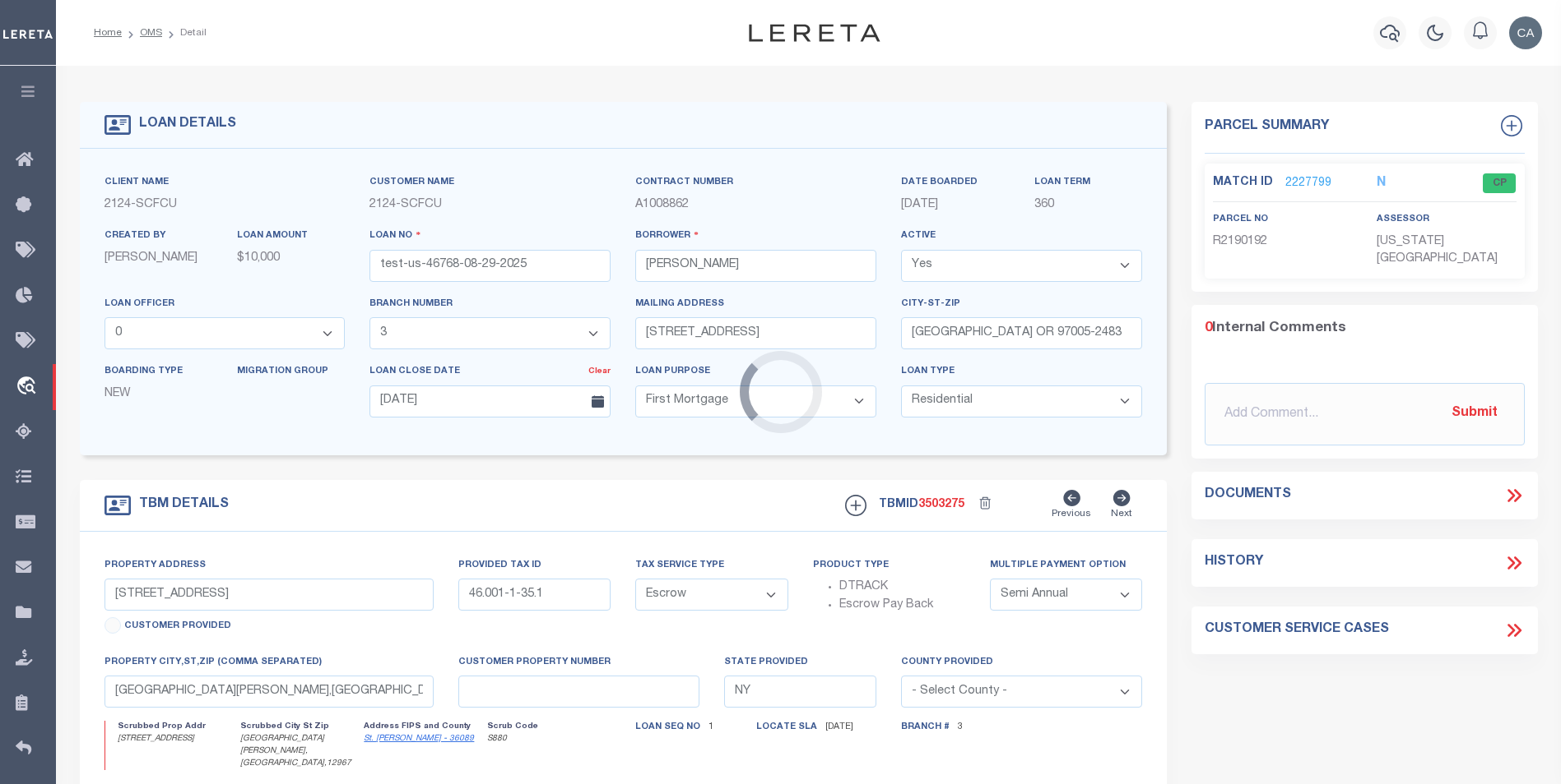
select select
select select "1"
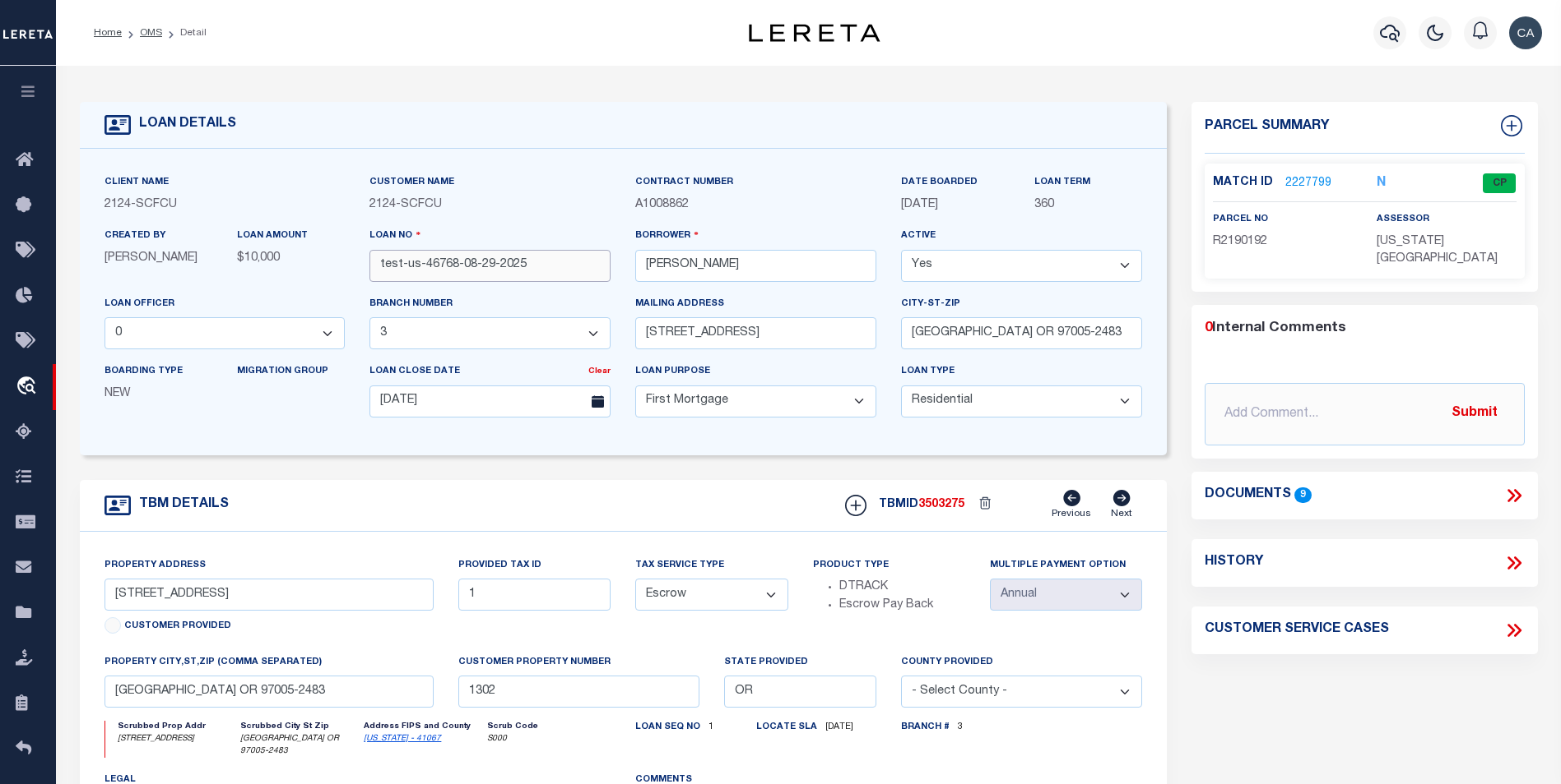
click at [506, 264] on input "test-us-46768-08-29-2025" at bounding box center [490, 266] width 241 height 32
click at [689, 454] on div "Client Name 2124 - SCFCU Customer Name 2124 - SCFCU Contract Number 360 Yes" at bounding box center [623, 302] width 1088 height 307
click at [1326, 184] on link "2227799" at bounding box center [1308, 183] width 46 height 17
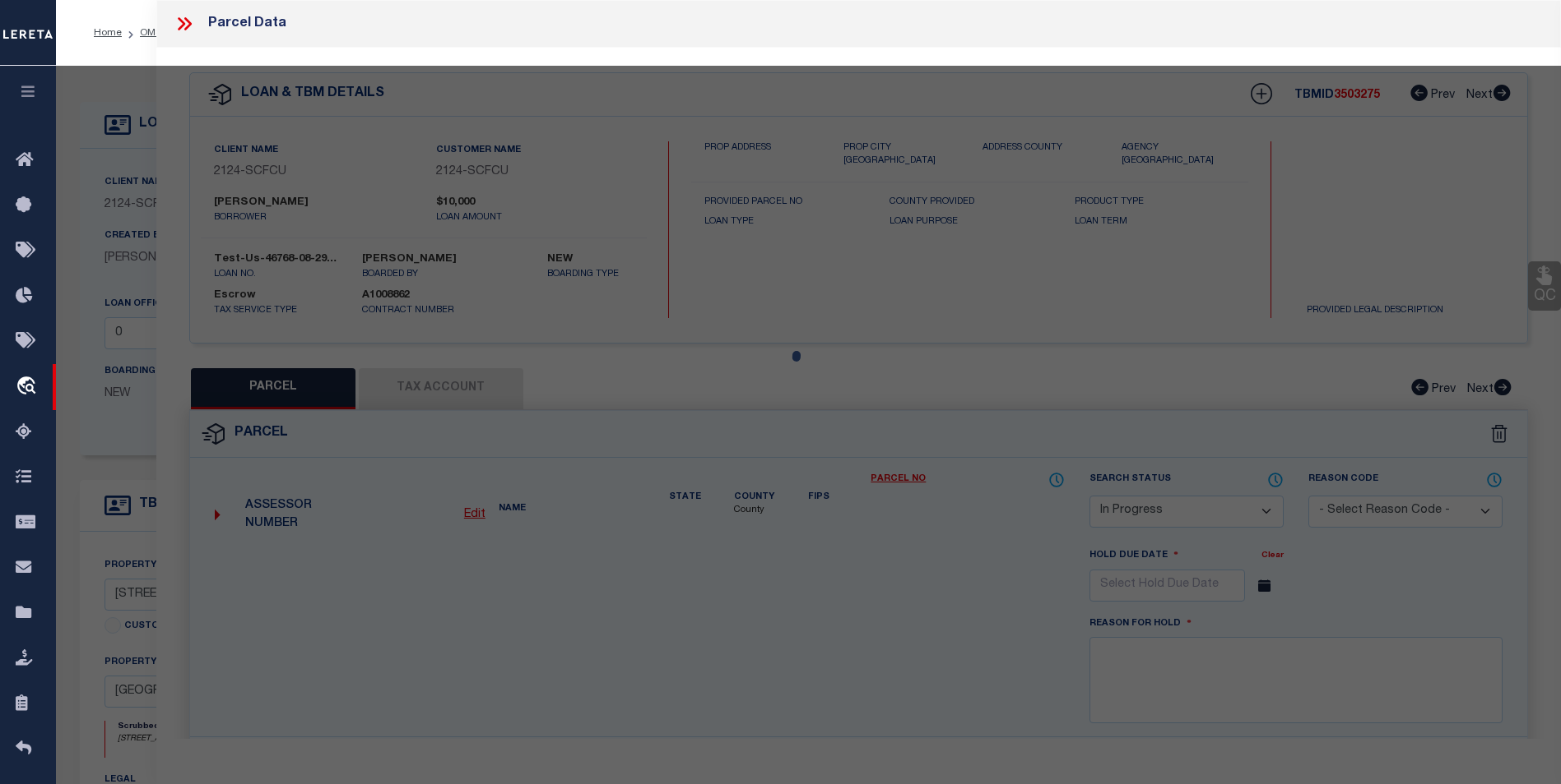
select select "AS"
select select
checkbox input "false"
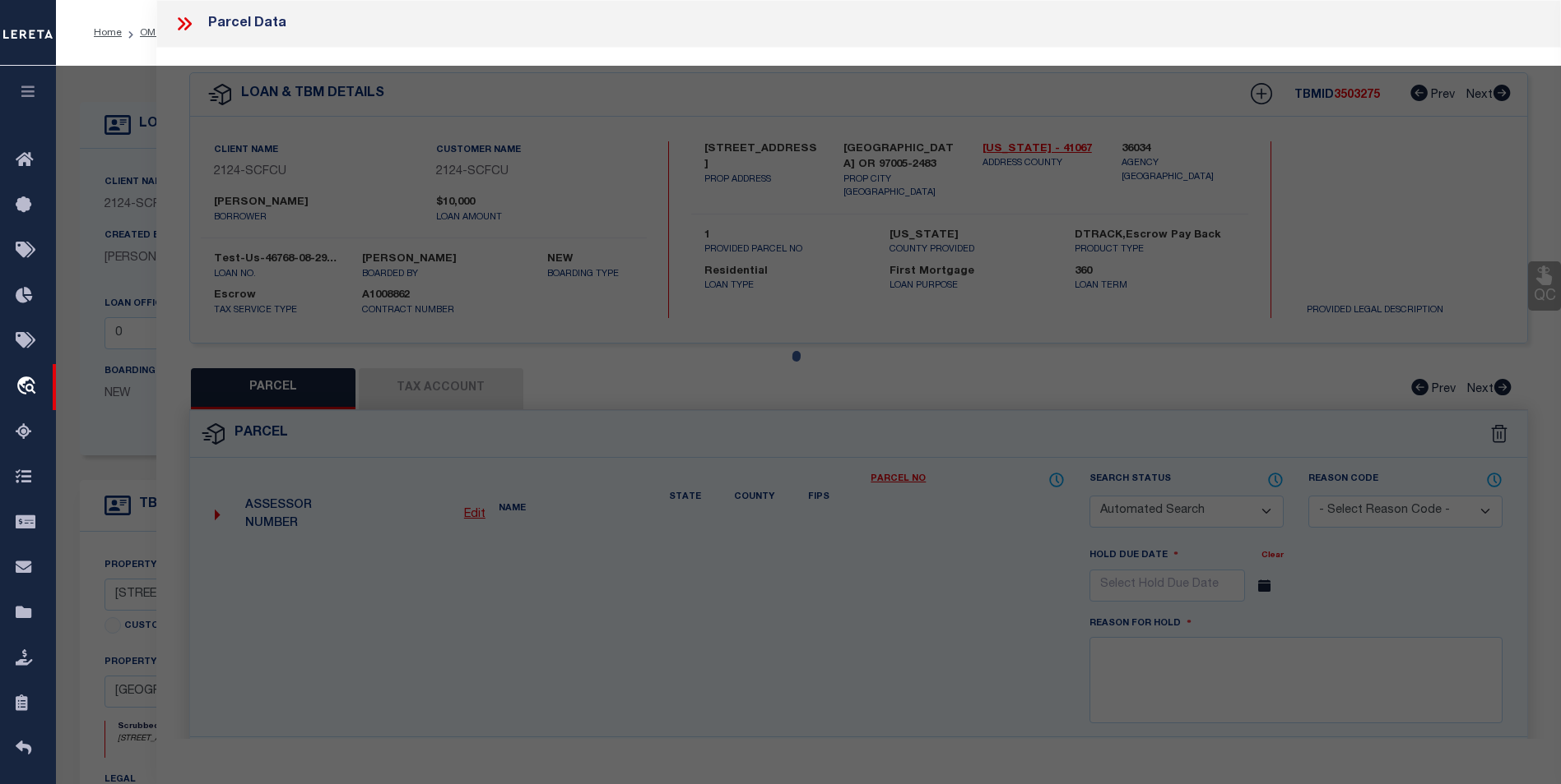
select select "CP"
type input "TE,[PERSON_NAME]"
select select "ATL"
select select "ADD"
type input "[STREET_ADDRESS]"
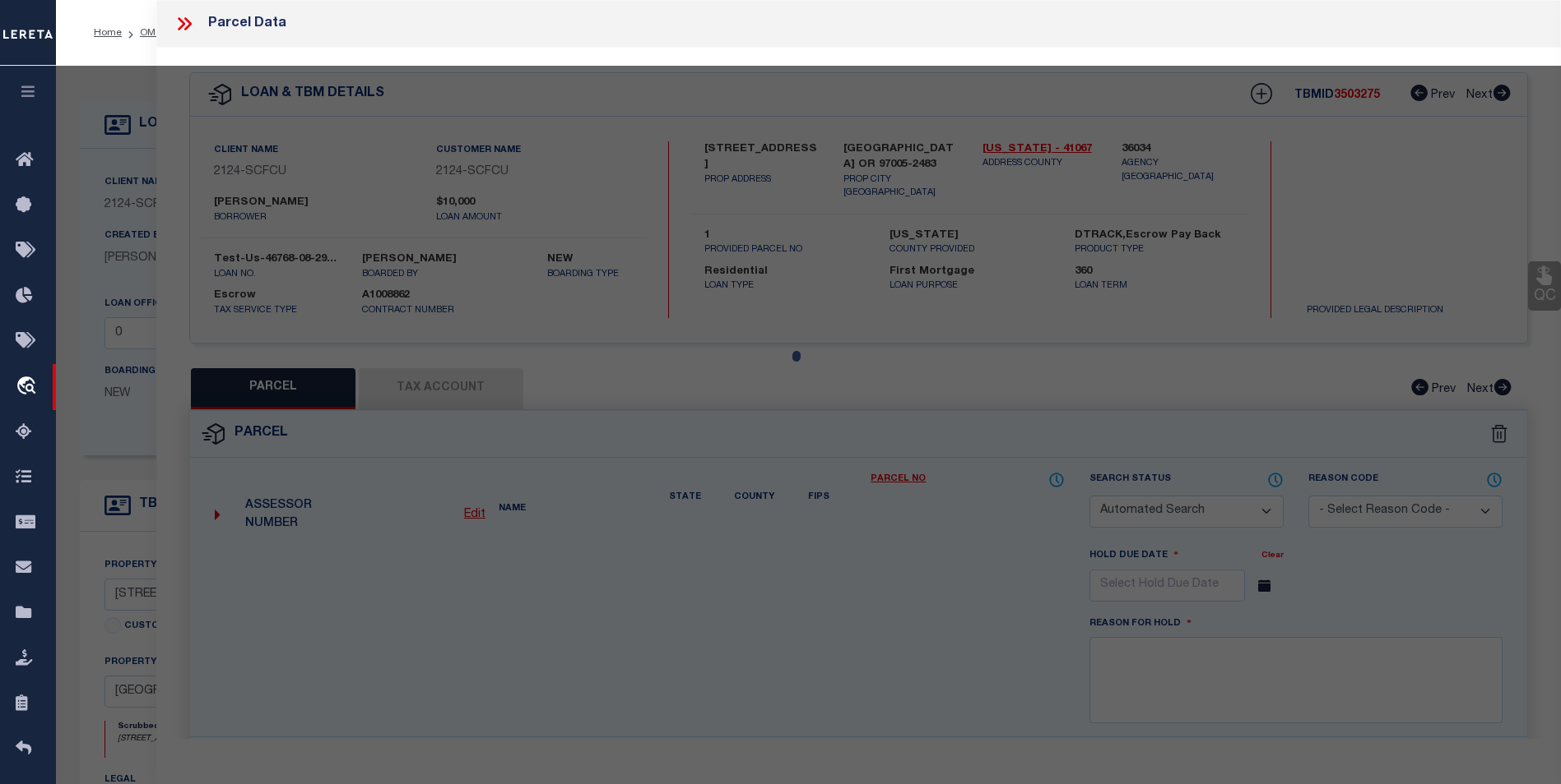
type input "BEAVERTON, OR 97005"
type textarea "LOFTS AT 45 CENTRAL CONDO SUPP NO. 5: [STREET_ADDRESS]"
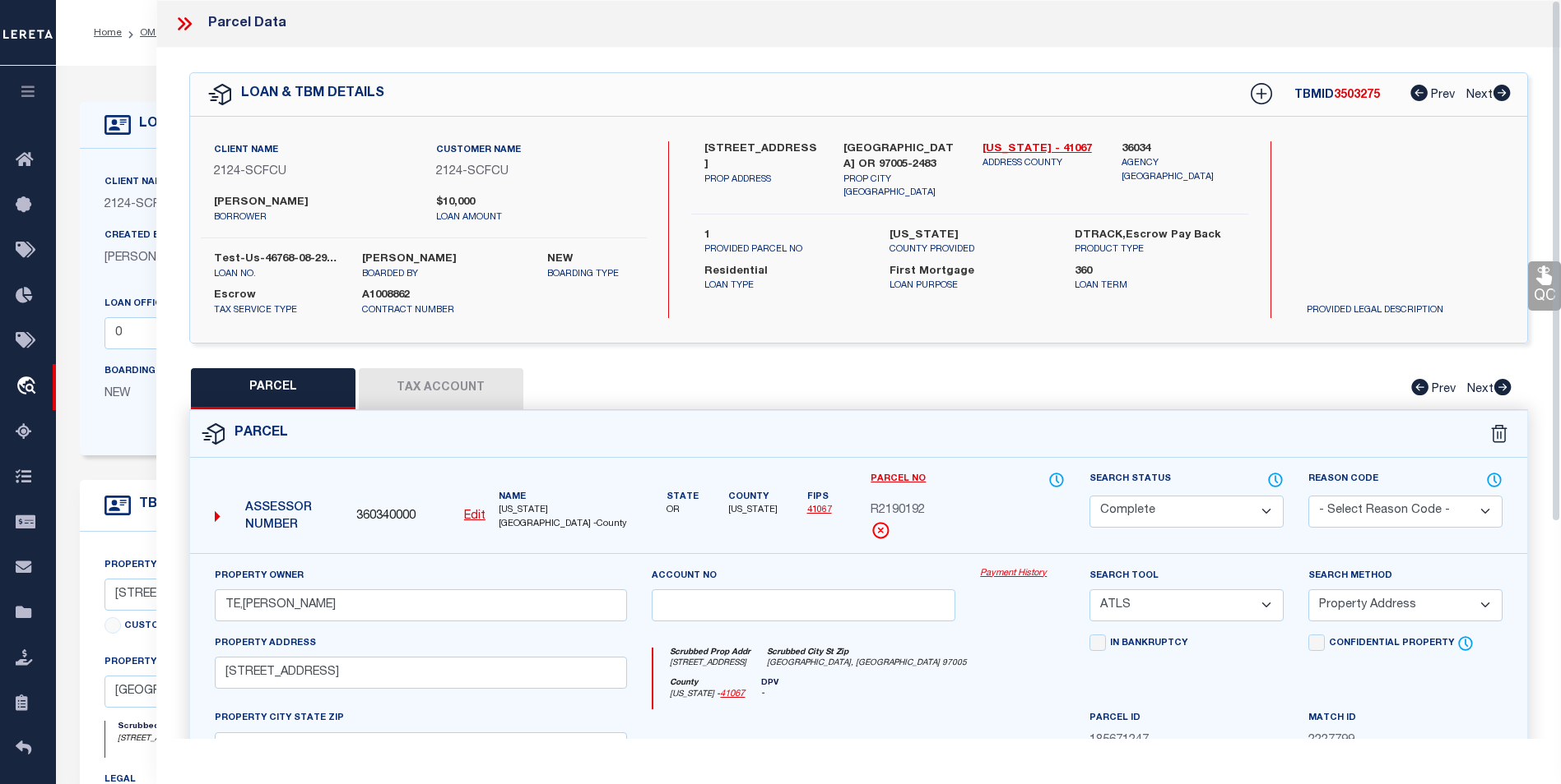
click at [1004, 574] on link "Payment History" at bounding box center [1022, 574] width 85 height 14
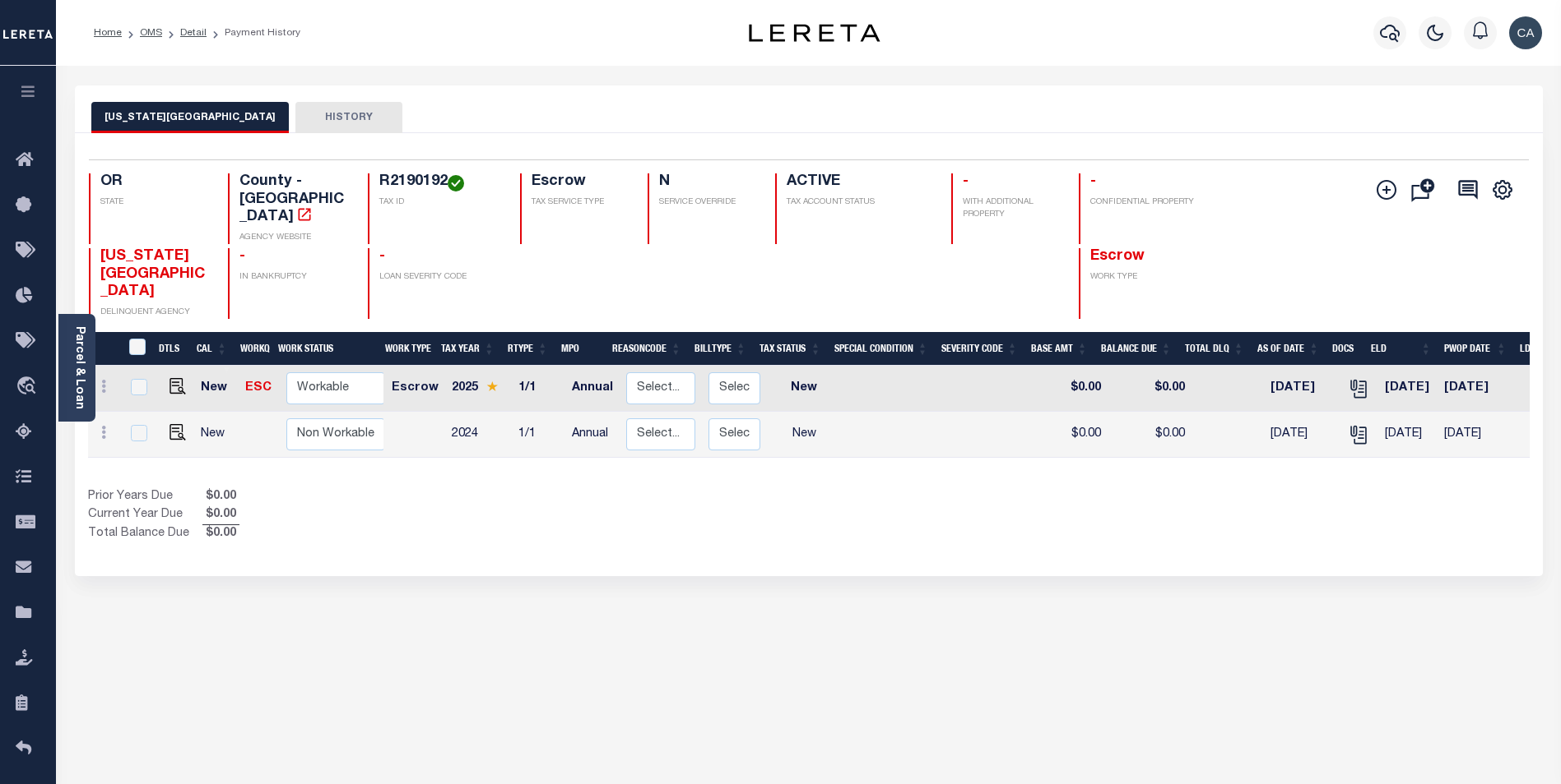
click at [162, 383] on link at bounding box center [173, 389] width 25 height 12
checkbox input "true"
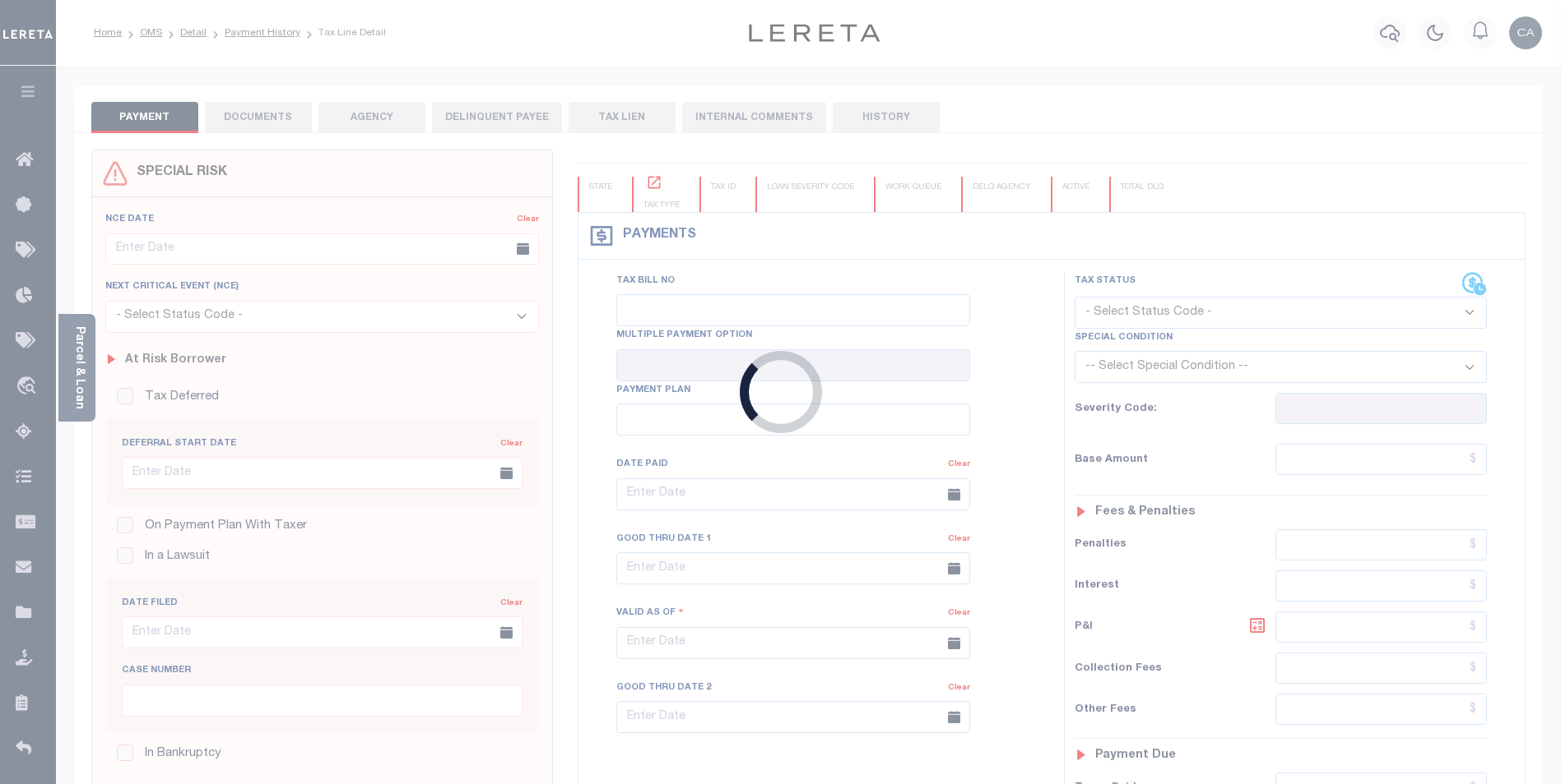
type input "Annual"
type input "[DATE]"
select select "NW2"
click at [293, 116] on div "Loading..." at bounding box center [780, 392] width 1561 height 784
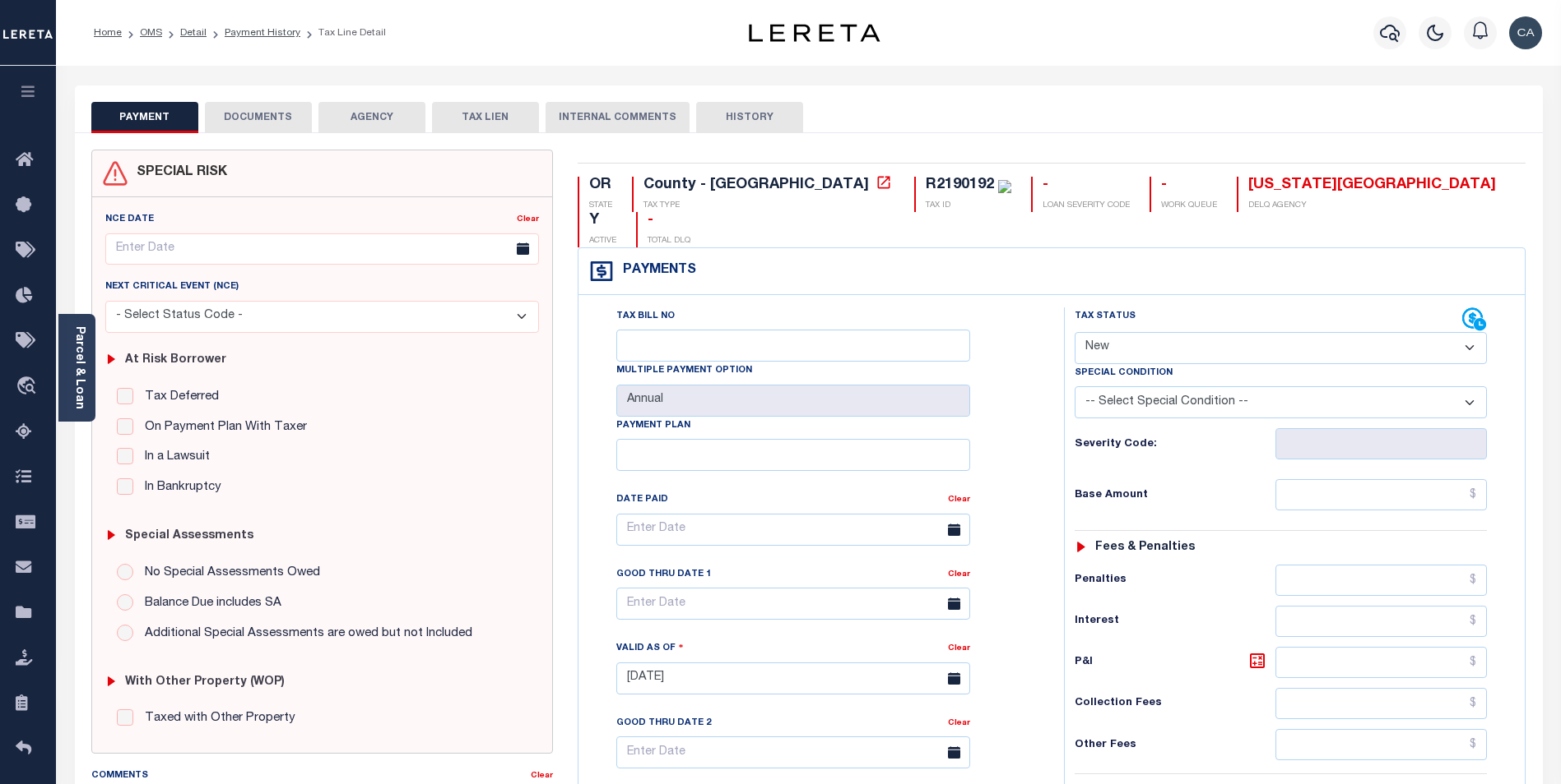
click at [272, 117] on button "DOCUMENTS" at bounding box center [259, 117] width 107 height 31
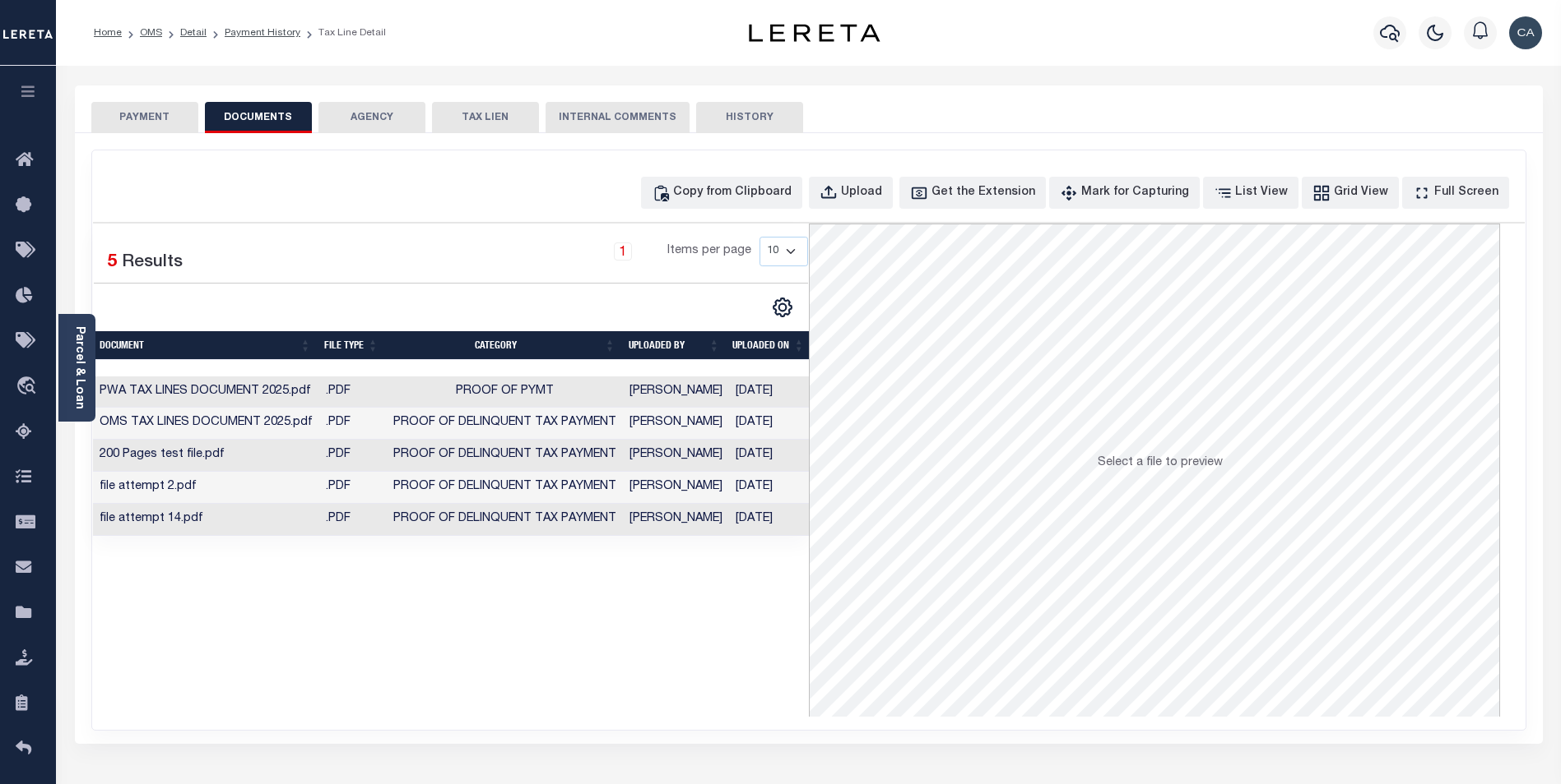
click at [665, 641] on div "Selected 5 Results 1 Items per page 10 25 50 100" at bounding box center [451, 470] width 716 height 494
click at [189, 30] on link "Detail" at bounding box center [193, 33] width 26 height 10
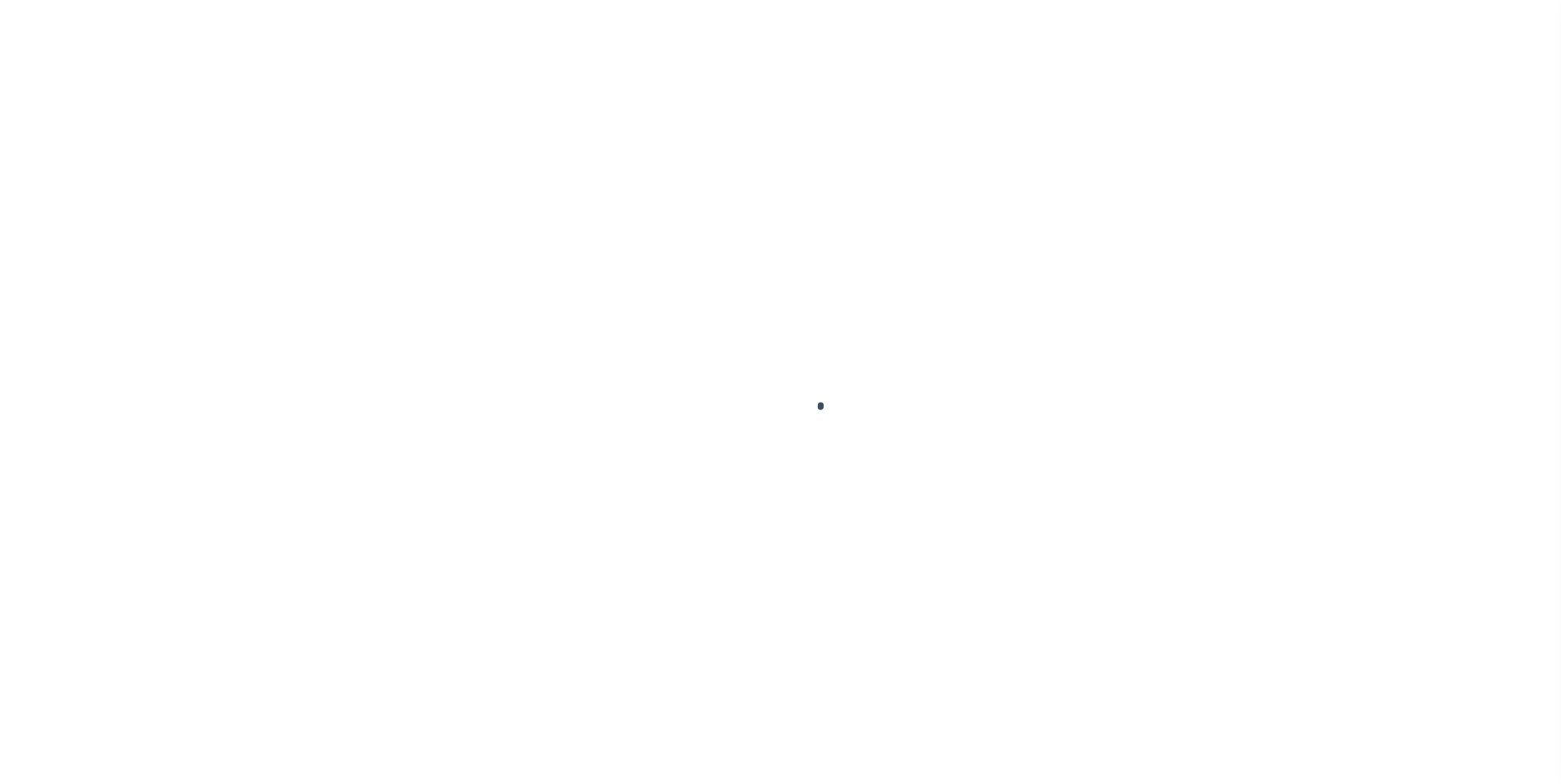
type input "test-us-46768-08-29-2025"
type input "[PERSON_NAME]"
select select
type input "[STREET_ADDRESS]"
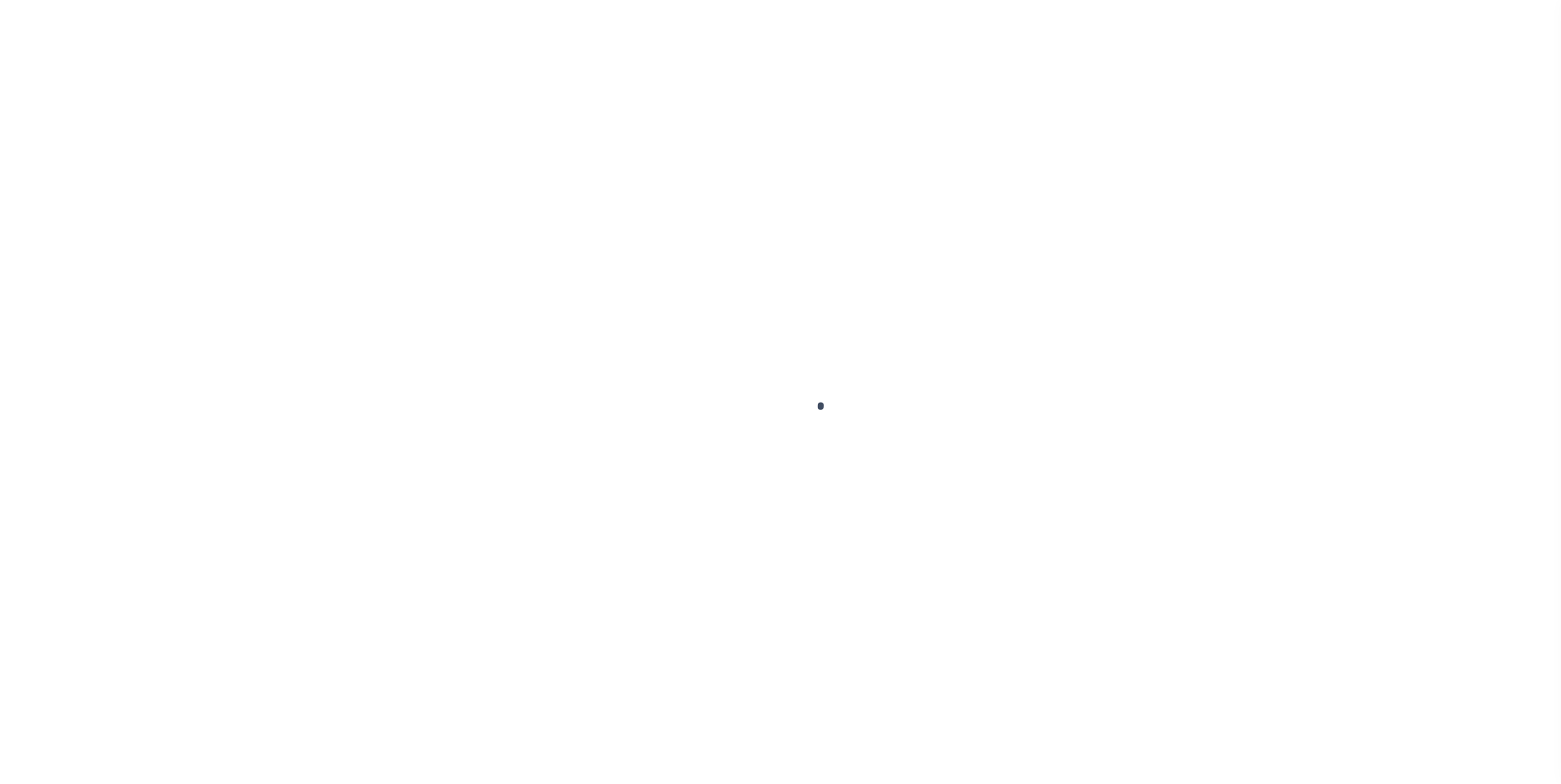
type input "[GEOGRAPHIC_DATA] OR 97005-2483"
type input "[DATE]"
select select "10"
select select "Escrow"
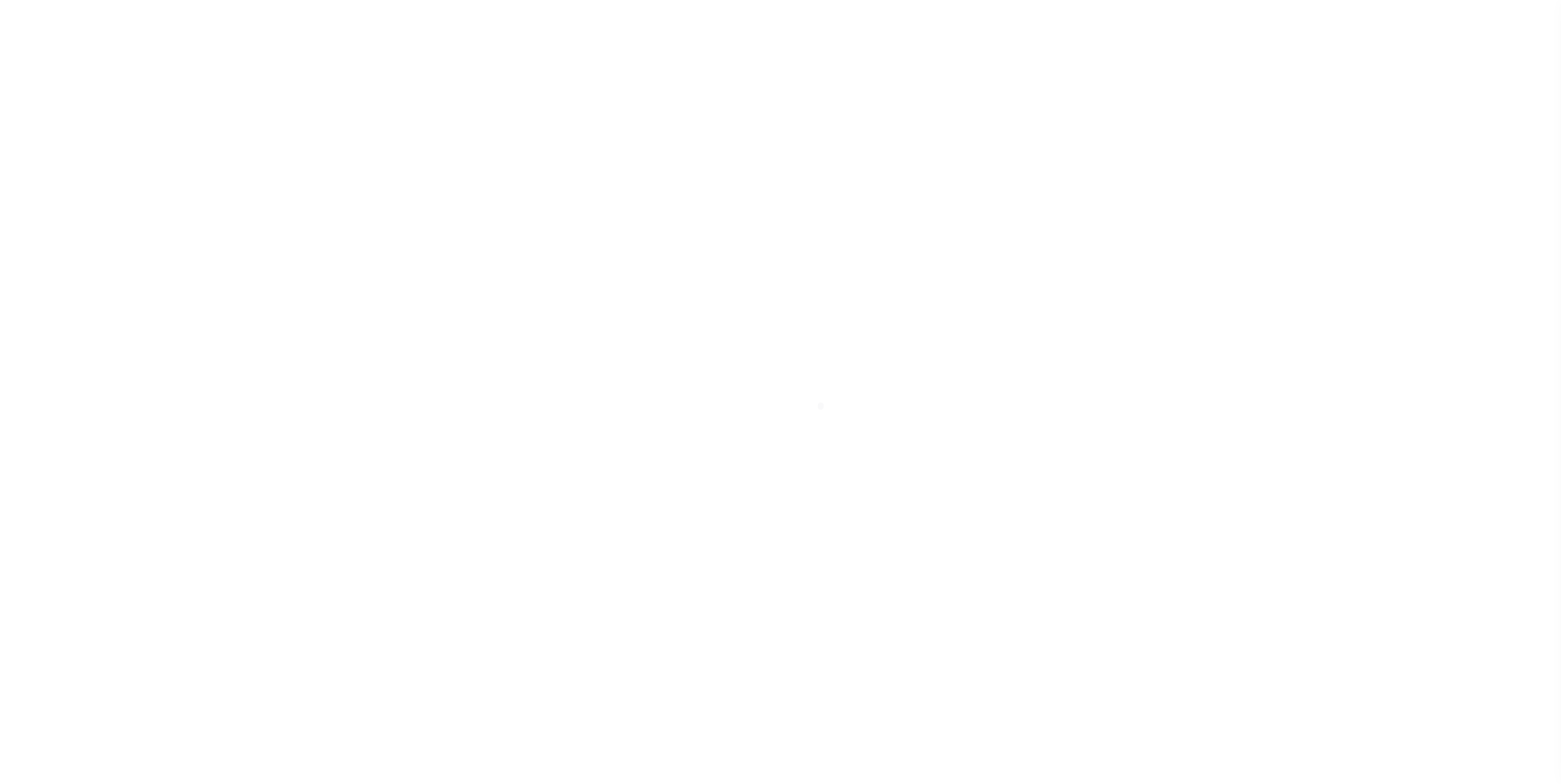
type input "[STREET_ADDRESS]"
type input "1"
type input "[GEOGRAPHIC_DATA] OR 97005-2483"
type input "1302"
type input "OR"
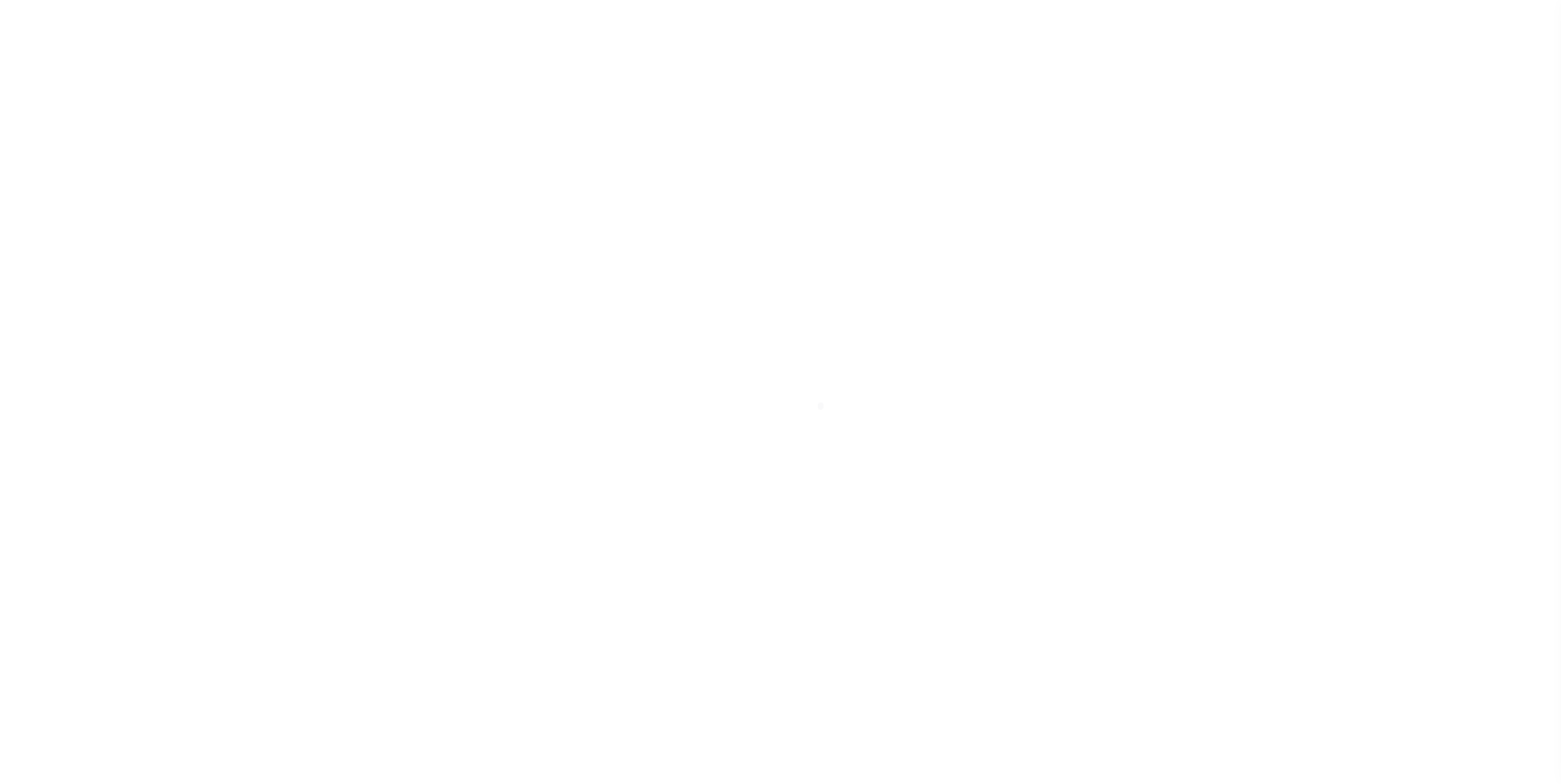
select select
select select "4718"
select select "2359"
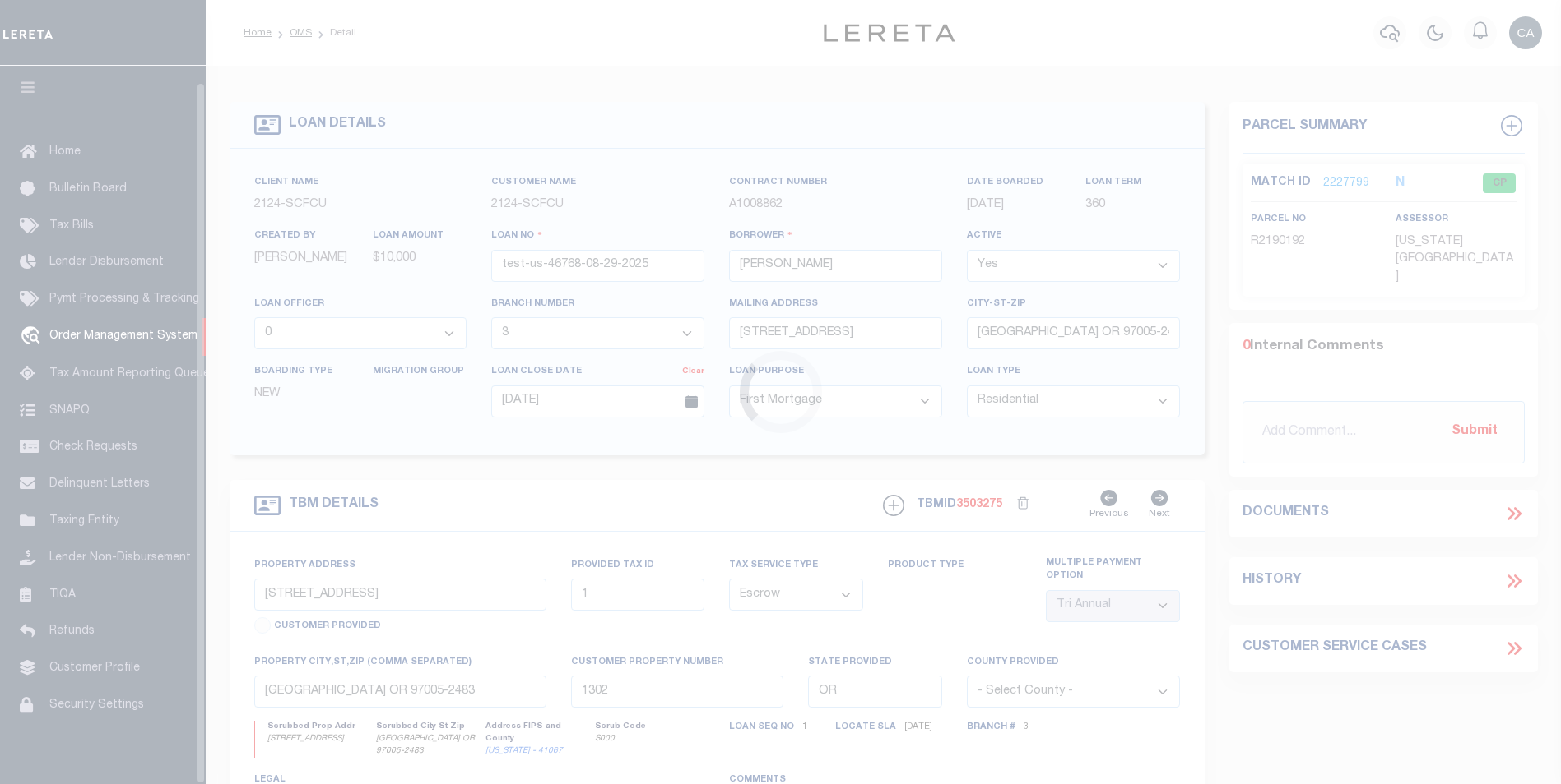
scroll to position [17, 0]
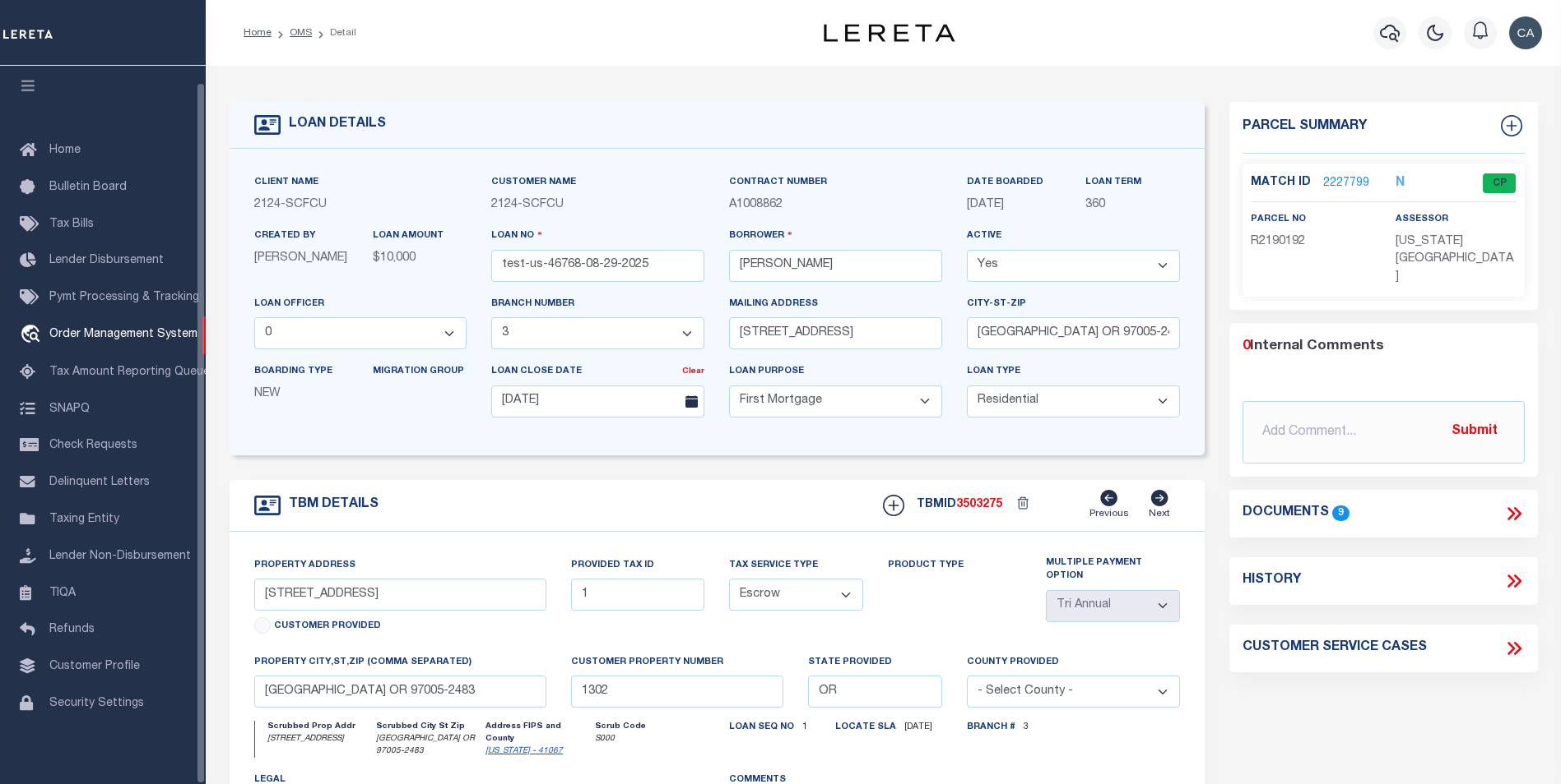
select select "200"
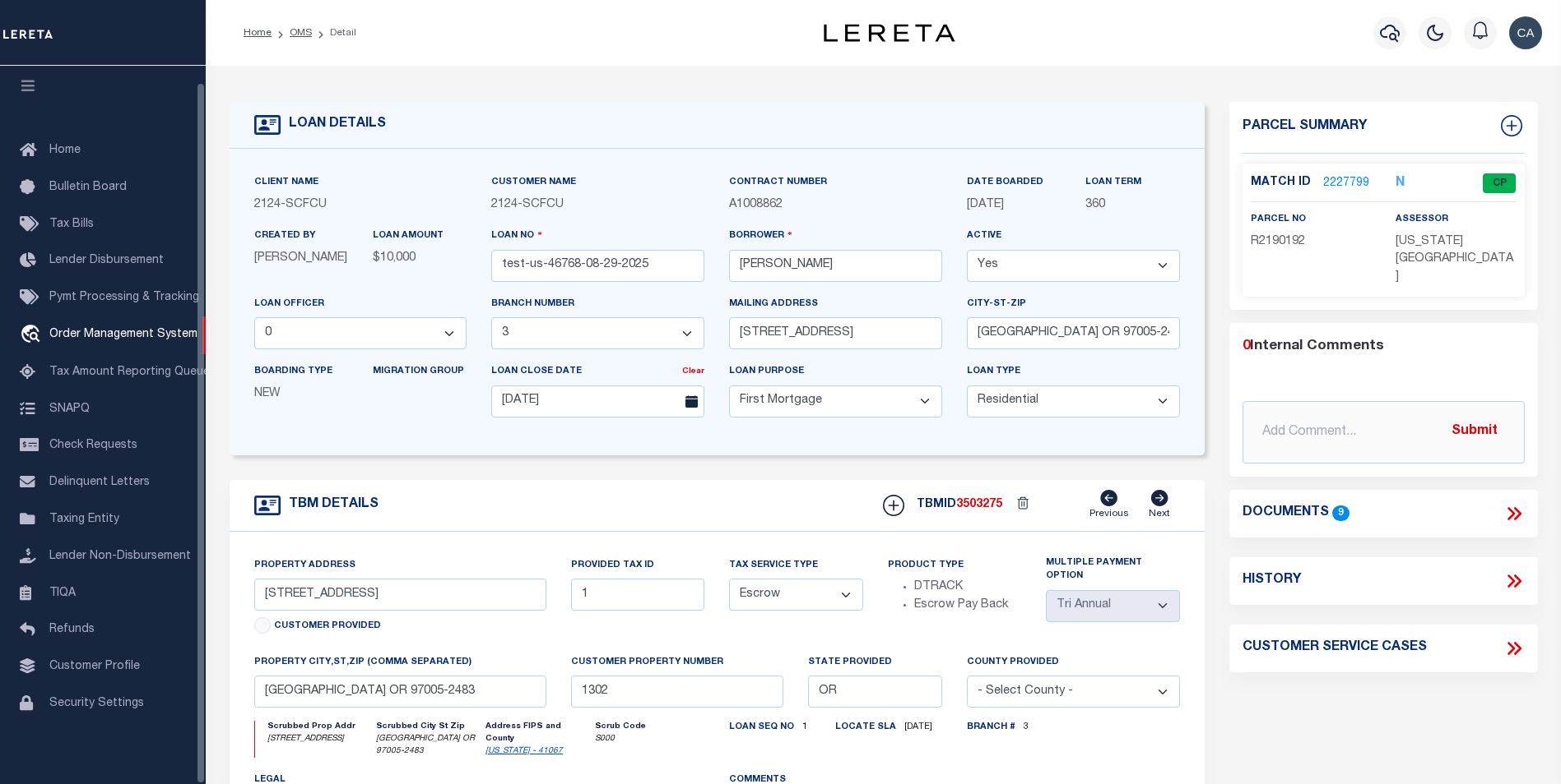
click at [290, 39] on li "OMS" at bounding box center [291, 33] width 41 height 15
click at [297, 31] on link "OMS" at bounding box center [300, 33] width 22 height 10
select select "200"
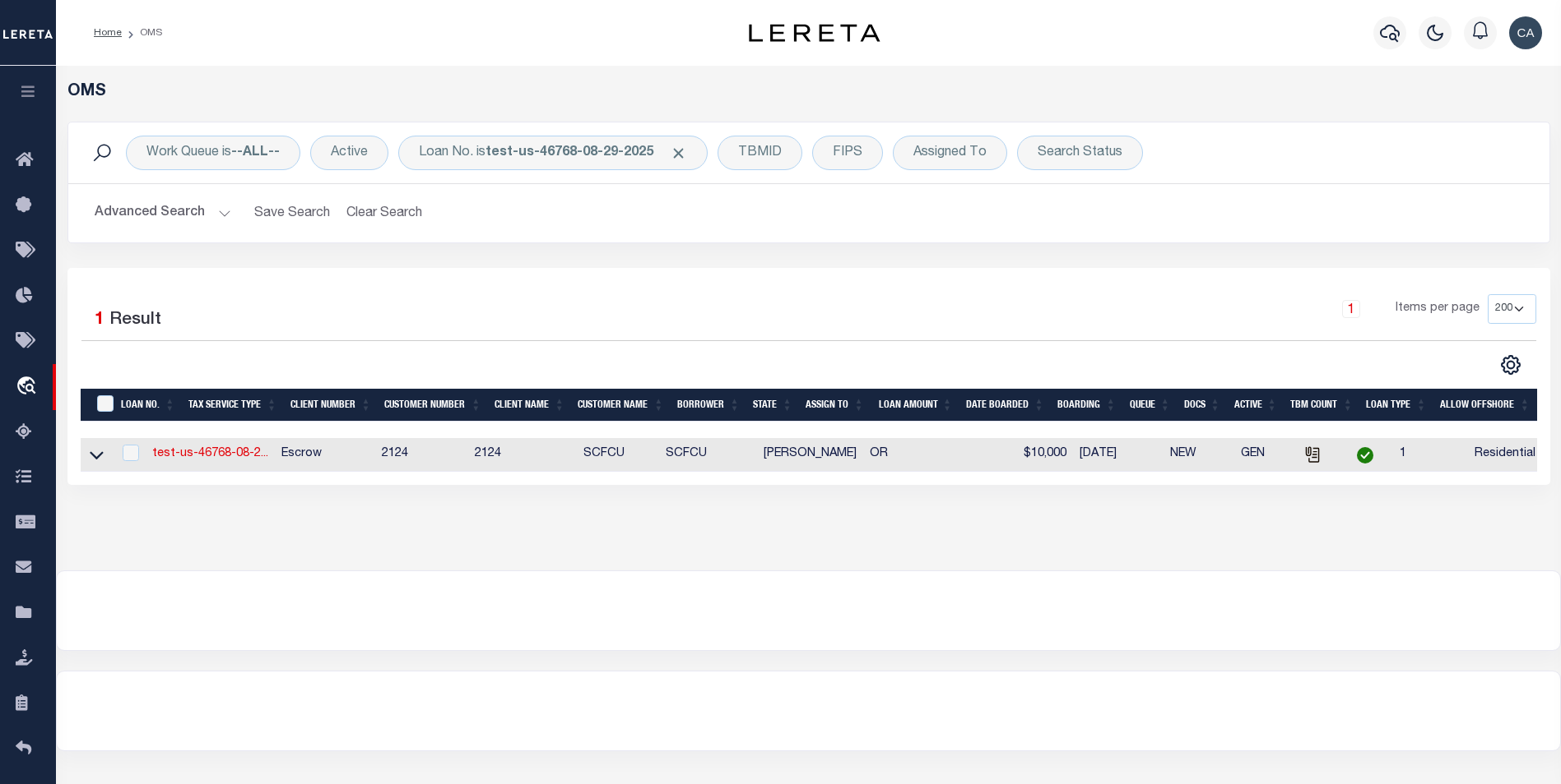
click at [975, 637] on div at bounding box center [808, 610] width 1503 height 78
click at [990, 60] on div "Profile Sign out" at bounding box center [1243, 33] width 611 height 58
click at [224, 459] on link "test-us-46768-08-2..." at bounding box center [210, 454] width 116 height 12
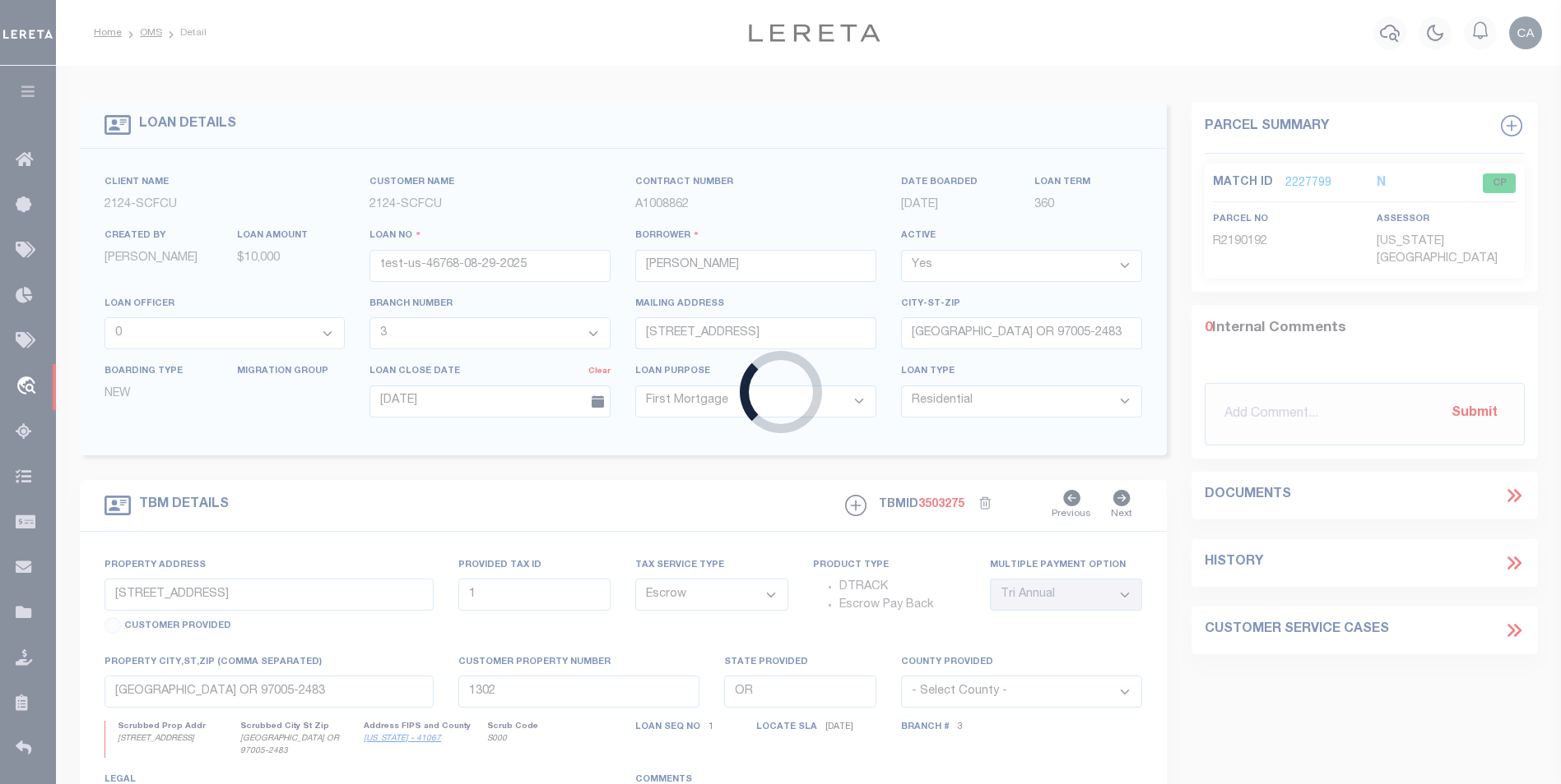
select select
select select "4718"
select select "2359"
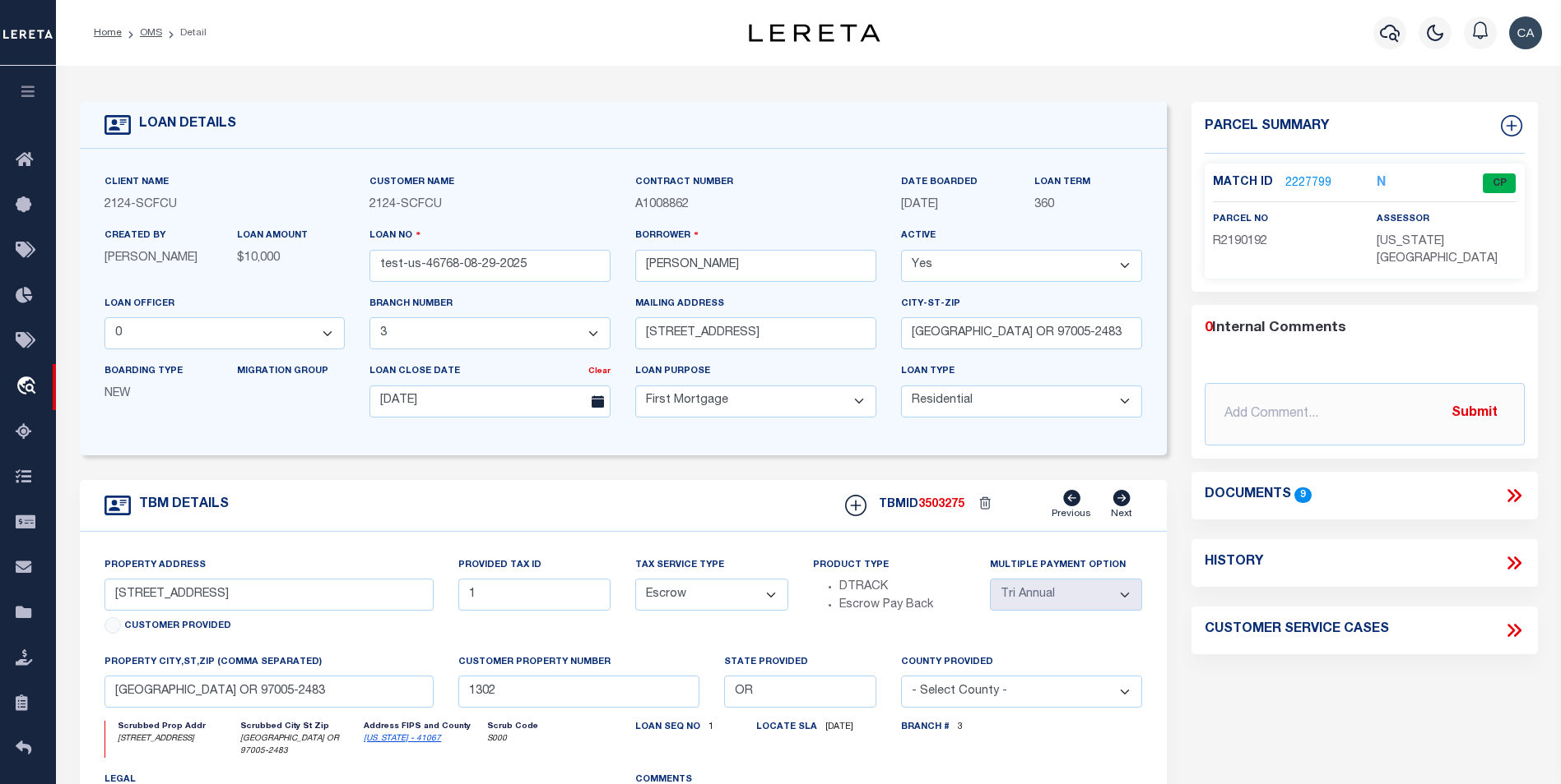
click at [1291, 183] on link "2227799" at bounding box center [1308, 183] width 46 height 17
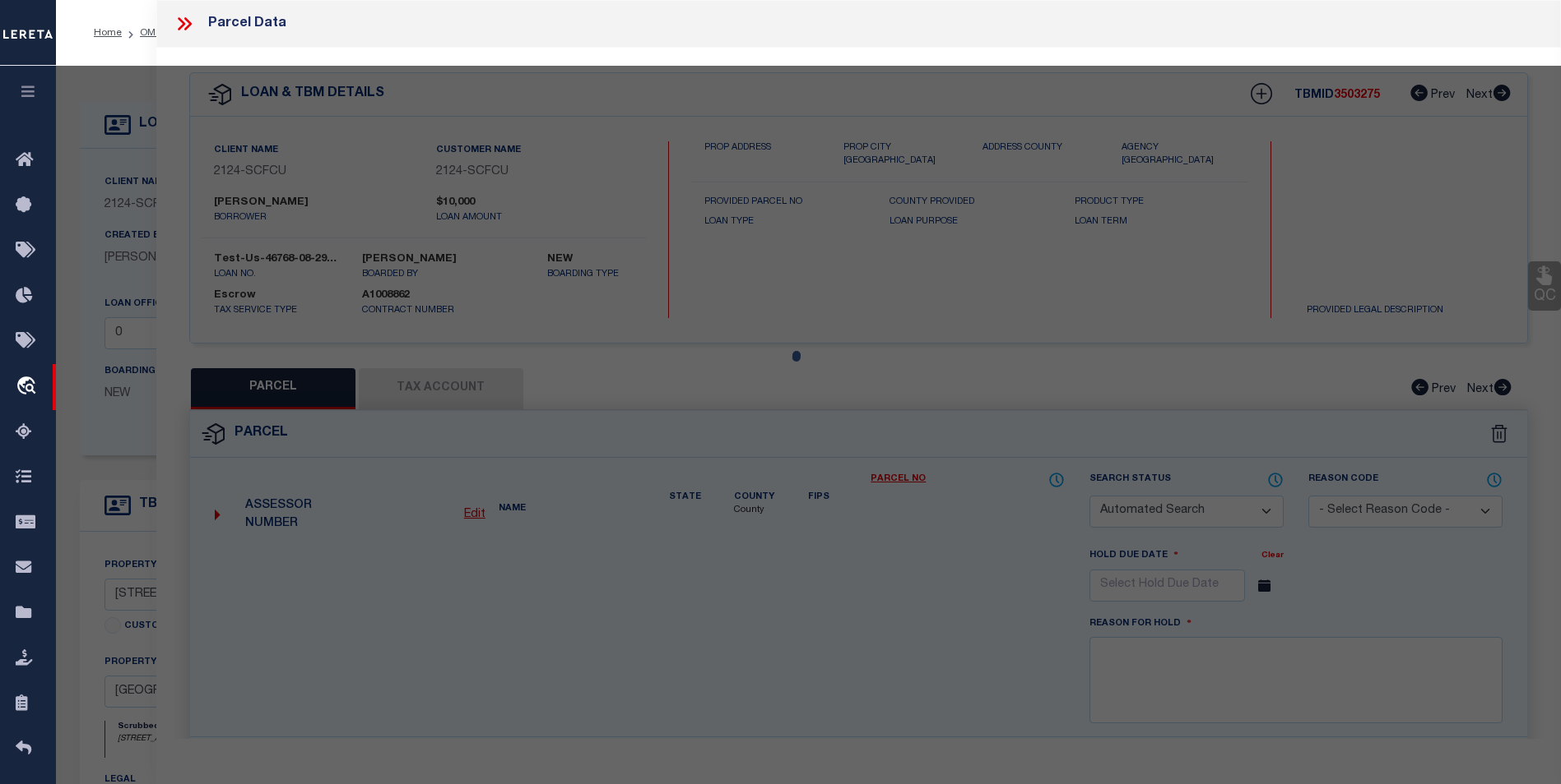
checkbox input "false"
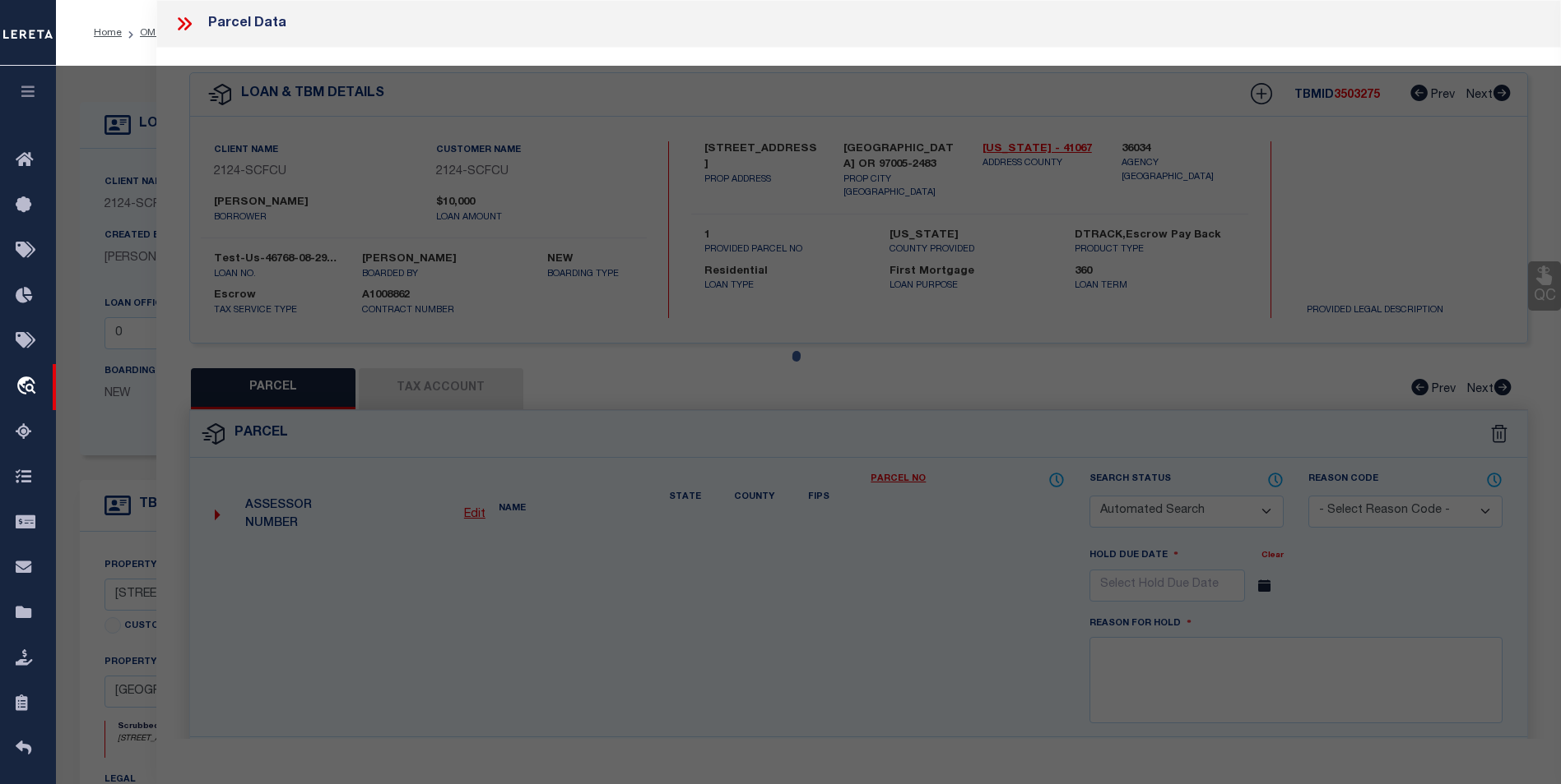
select select "CP"
type input "TE,CHARLES H"
select select "ATL"
select select "ADD"
type input "13875 SW MERIDIAN ST , #141"
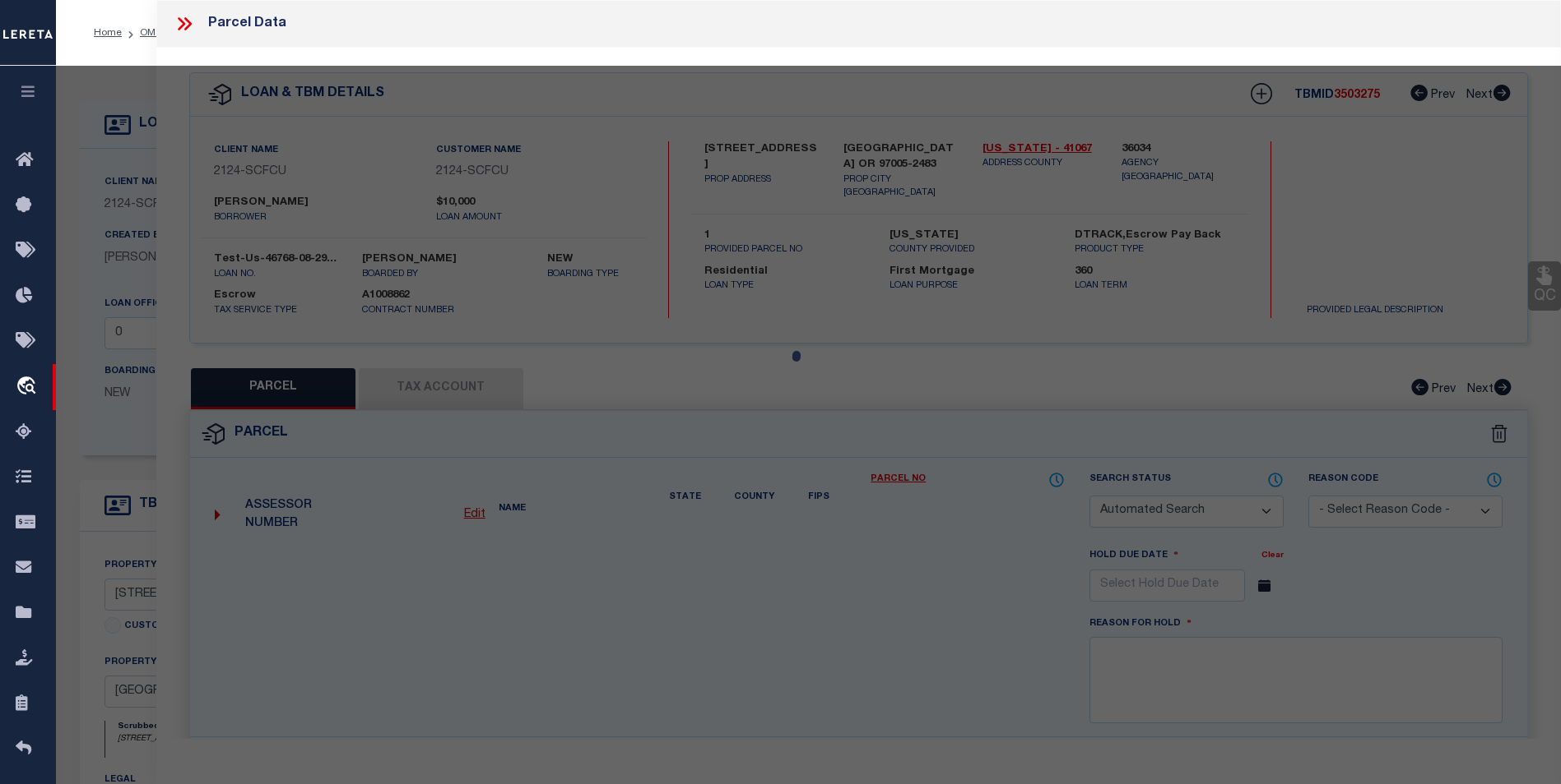
type input "BEAVERTON, OR 97005"
type textarea "LOFTS AT 45 CENTRAL CONDO SUPP NO. 5: ANNEX STG 6, LOT 141"
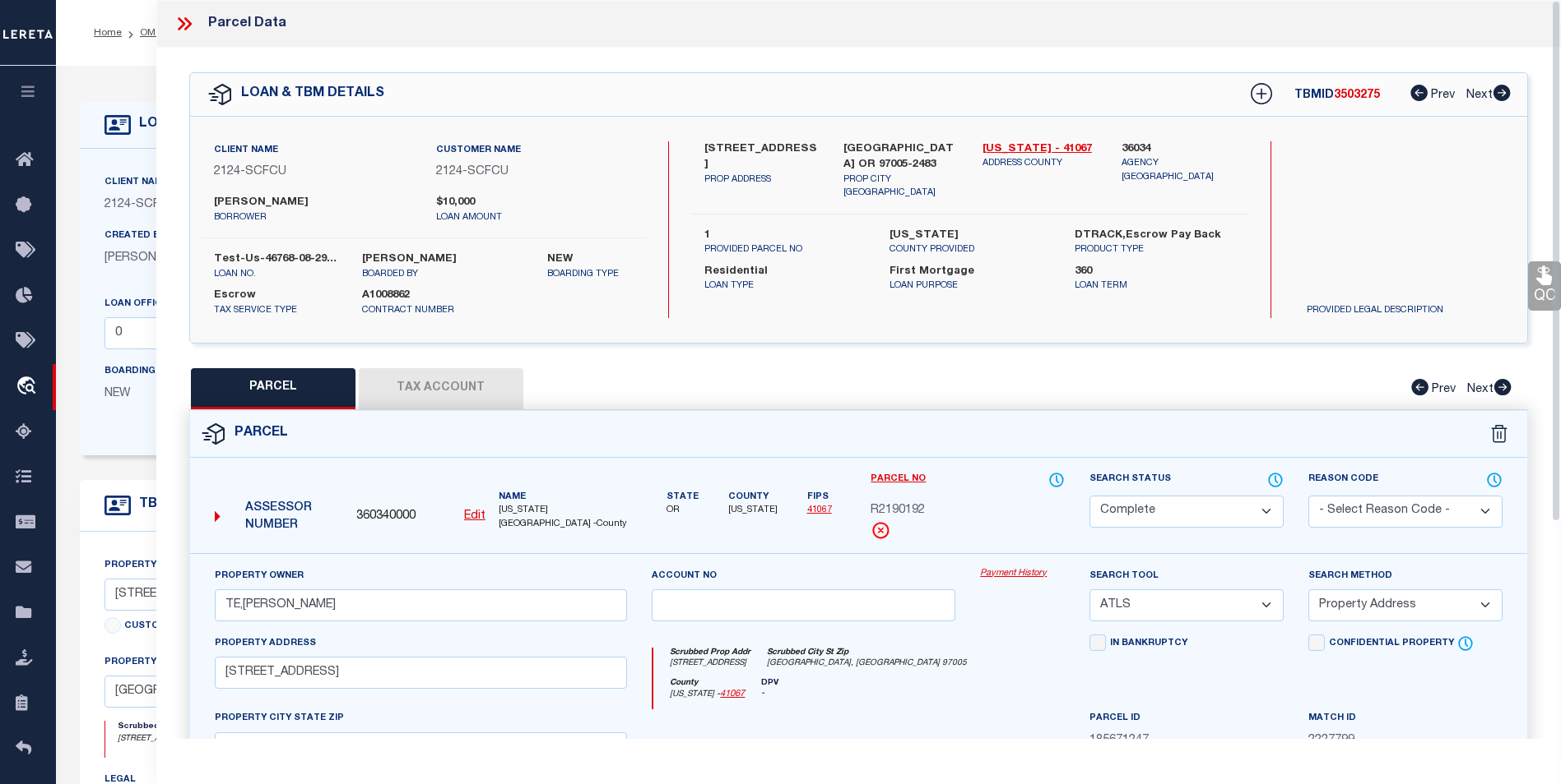
click at [1023, 575] on link "Payment History" at bounding box center [1022, 574] width 85 height 14
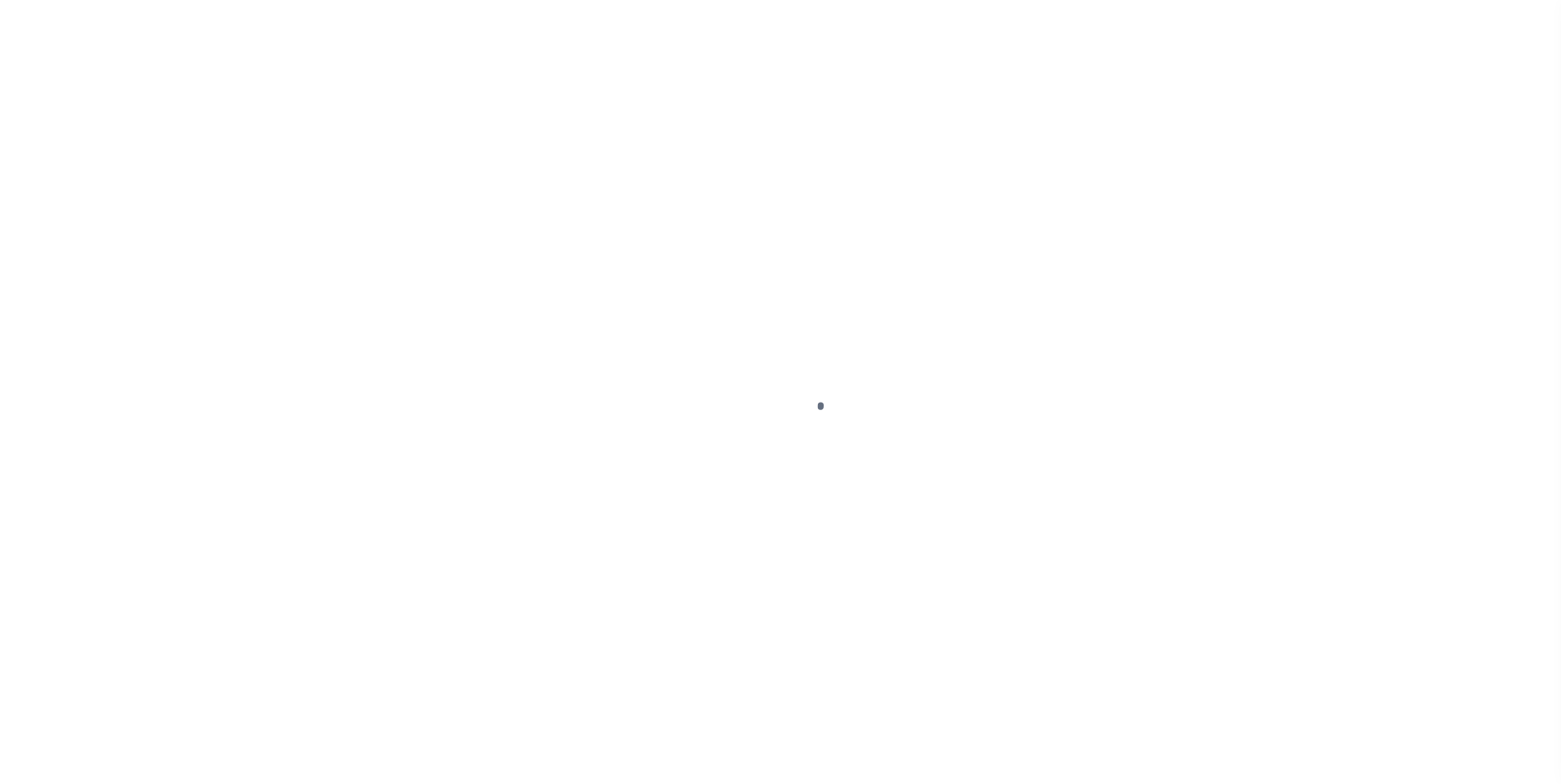
type input "test-us-46768-08-29-2025"
type input "[PERSON_NAME]"
select select
type input "[STREET_ADDRESS]"
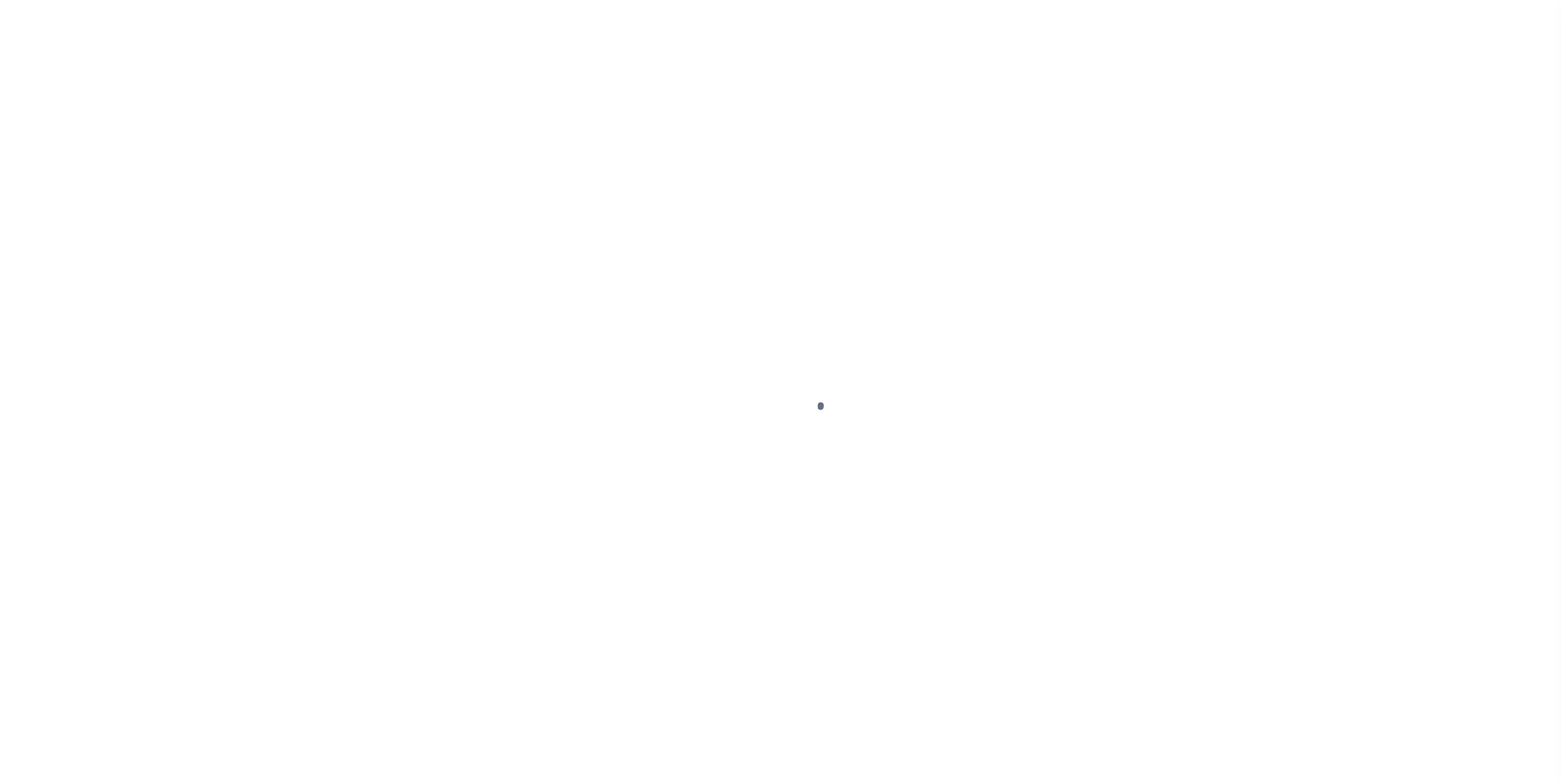
type input "[GEOGRAPHIC_DATA] OR 97005-2483"
type input "[DATE]"
select select "10"
select select "Escrow"
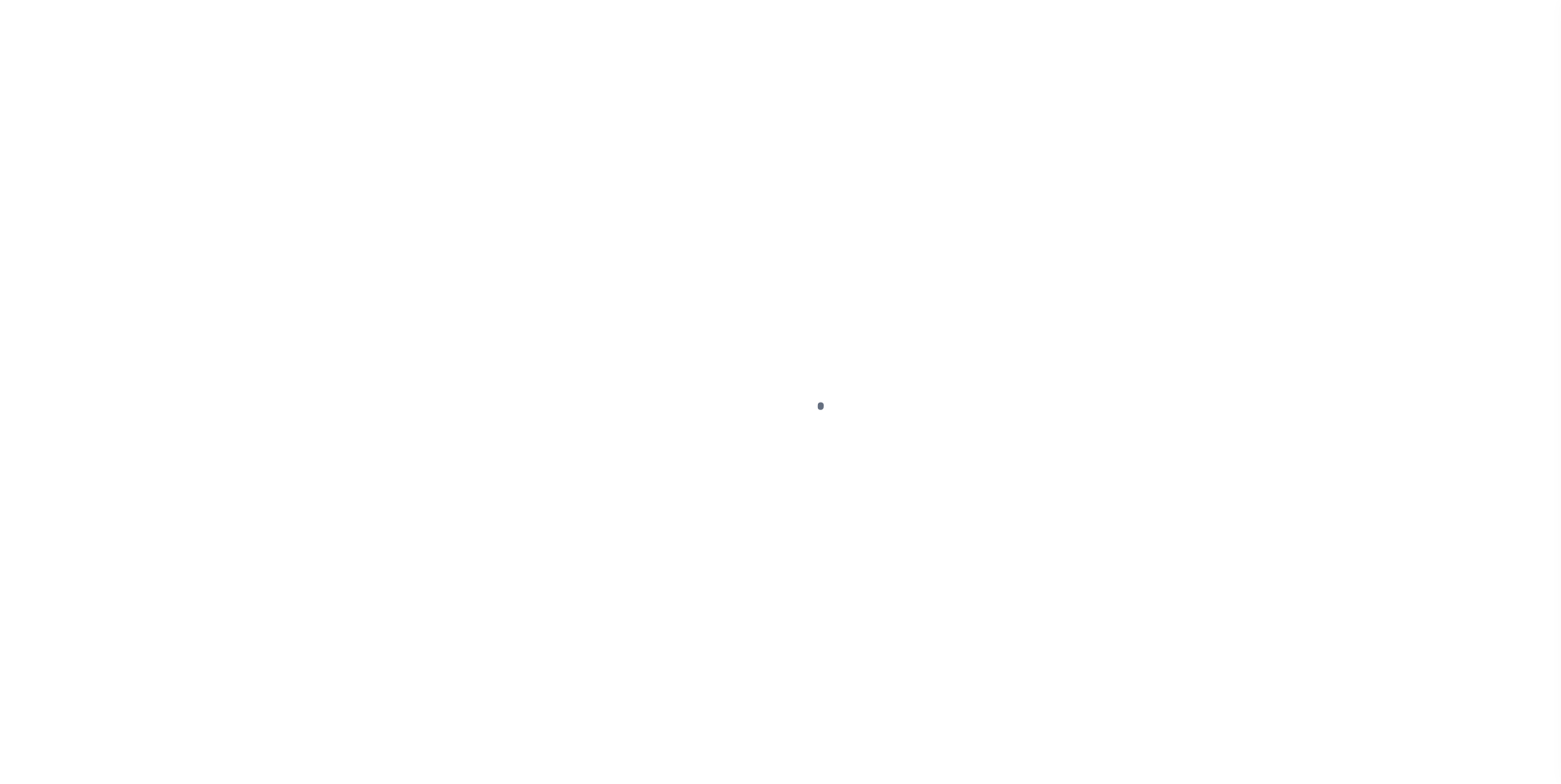
scroll to position [17, 0]
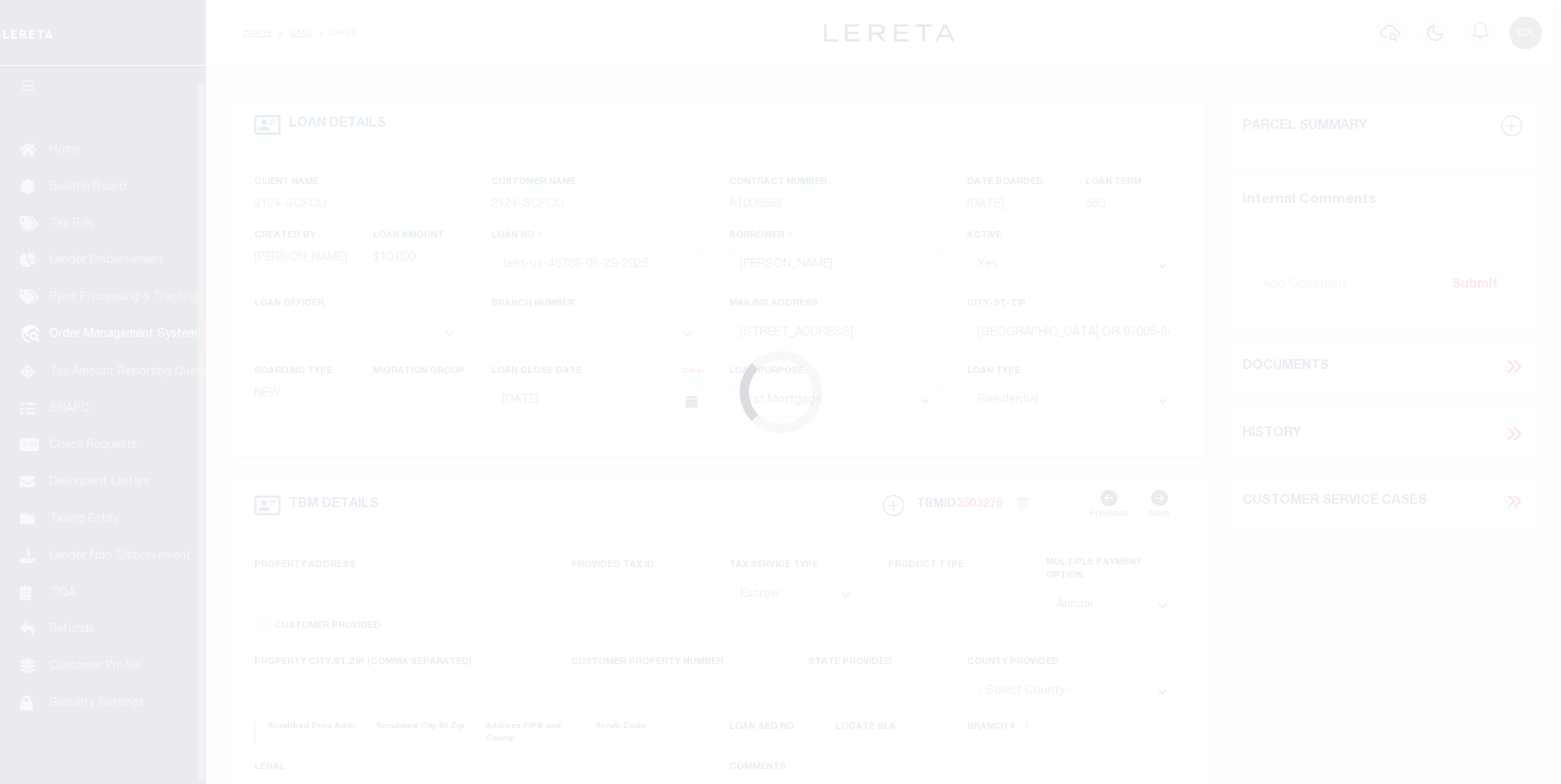
select select "4718"
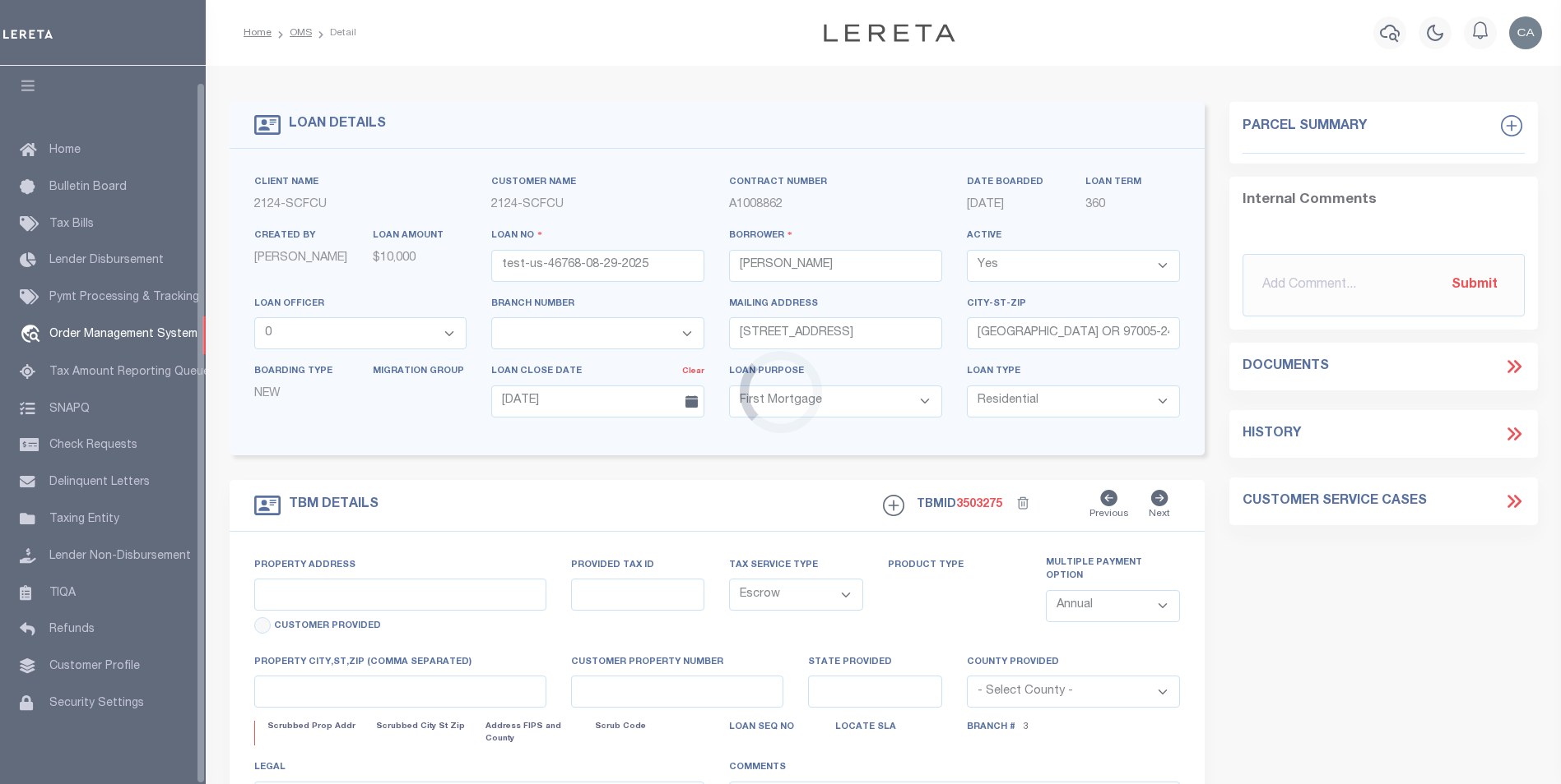
type input "[STREET_ADDRESS]"
type input "1"
type input "[GEOGRAPHIC_DATA] OR 97005-2483"
type input "1302"
type input "OR"
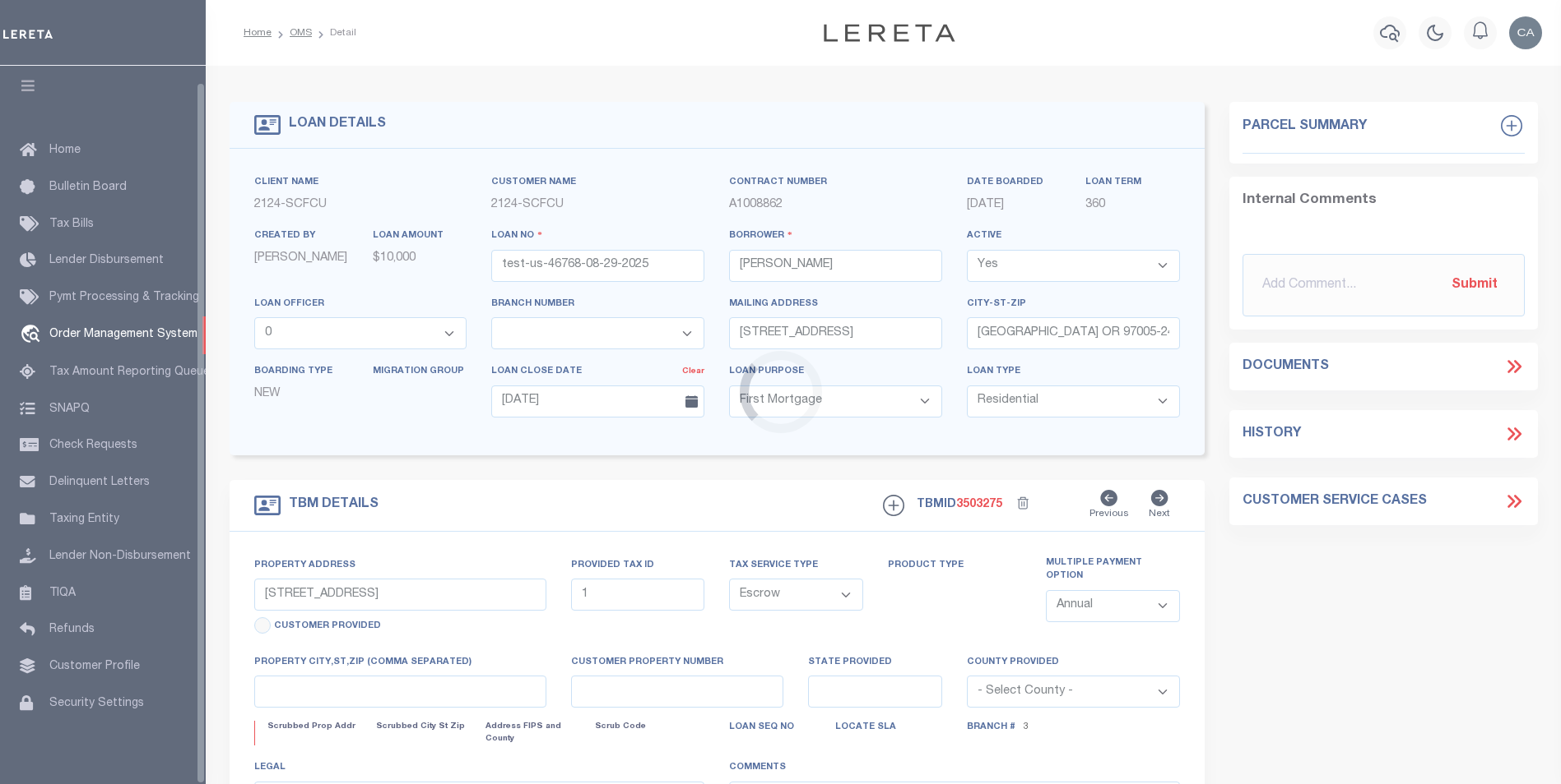
select select
select select "2359"
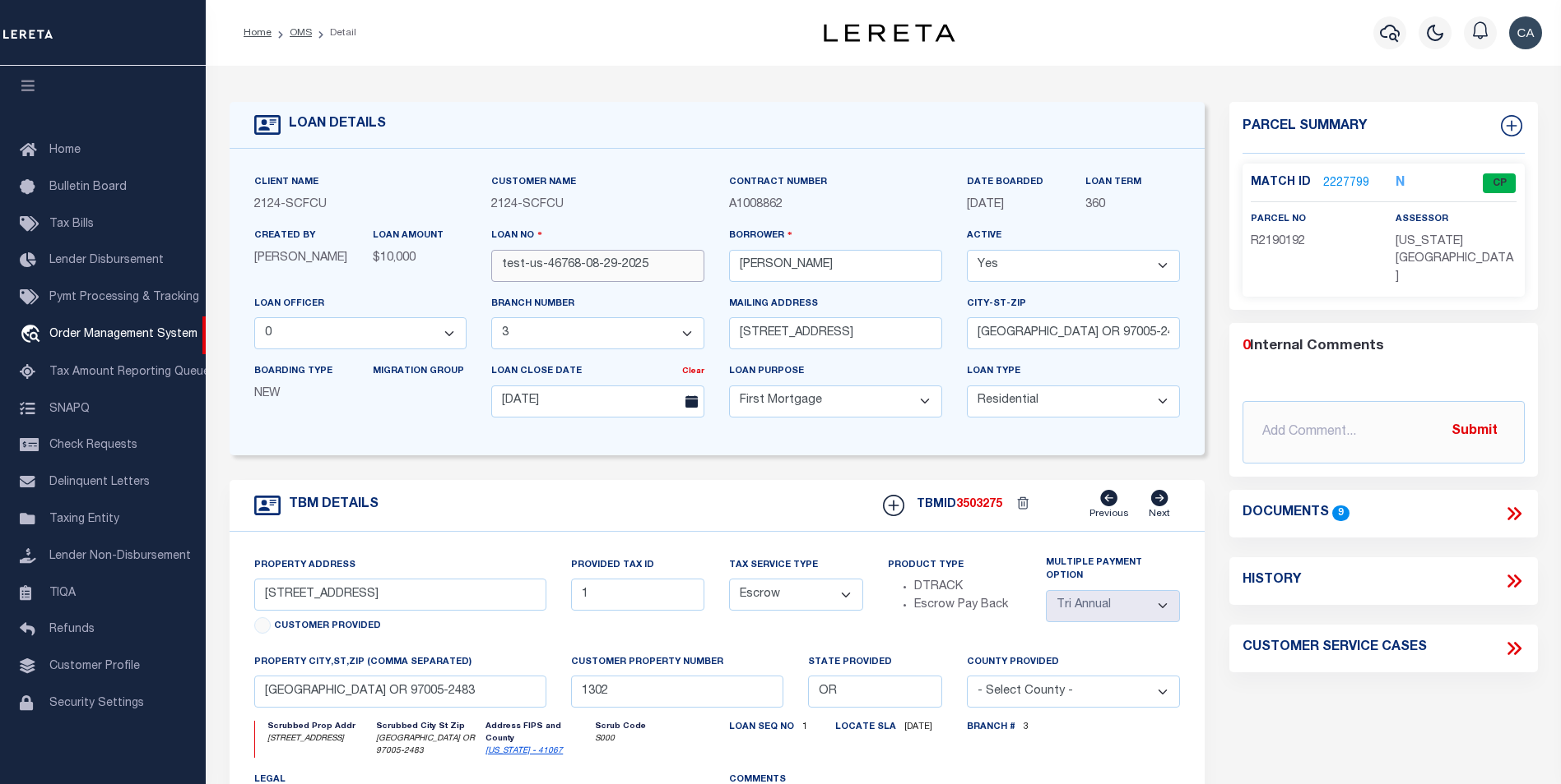
click at [629, 269] on input "test-us-46768-08-29-2025" at bounding box center [598, 266] width 213 height 32
click at [1362, 217] on div "parcel no R2190192" at bounding box center [1311, 231] width 121 height 41
click at [986, 499] on div "TBMID 3503275 Previous Next" at bounding box center [1025, 505] width 309 height 31
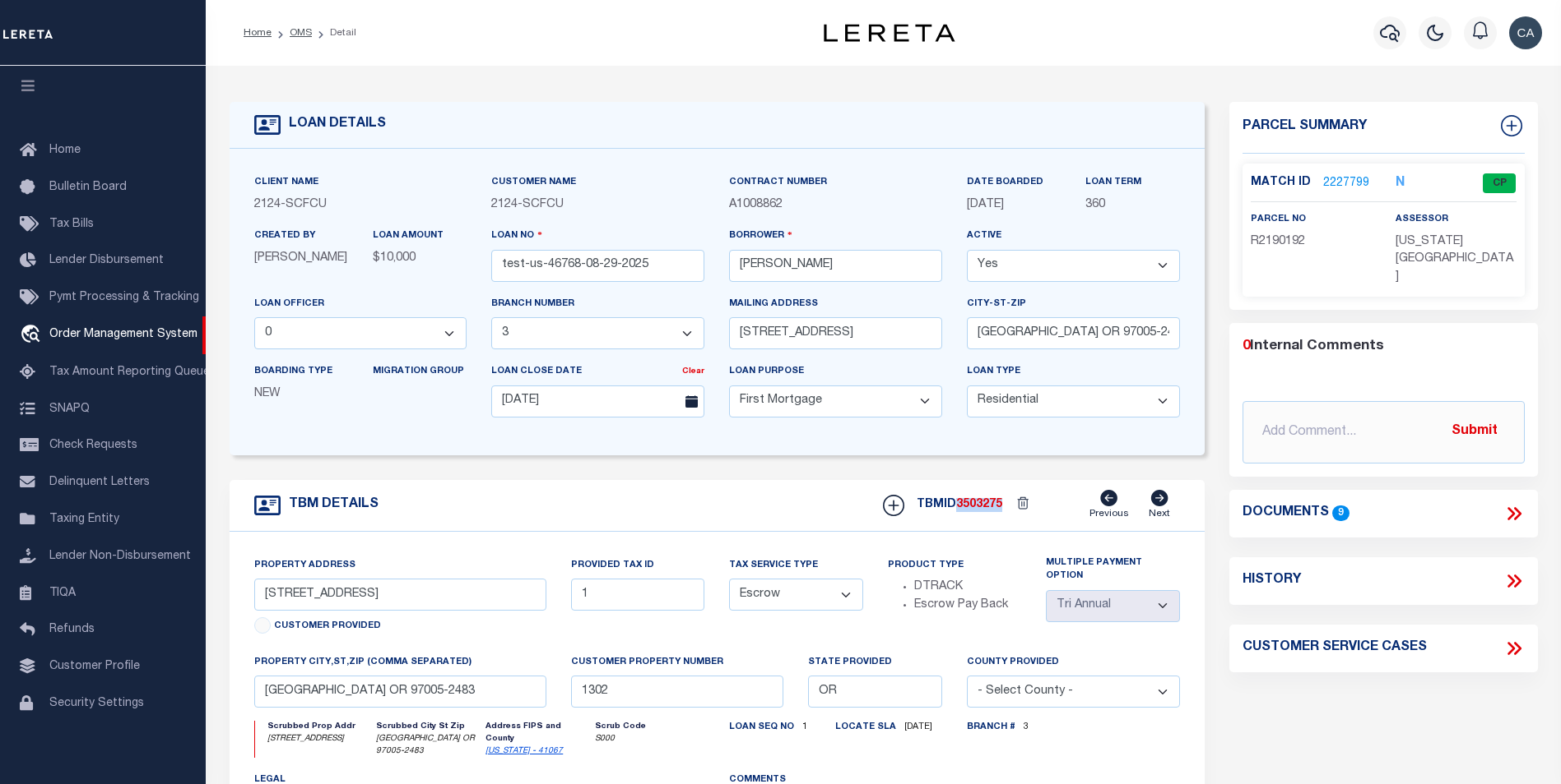
click at [986, 499] on div "TBMID 3503275 Previous Next" at bounding box center [1025, 505] width 309 height 31
copy span "3503275"
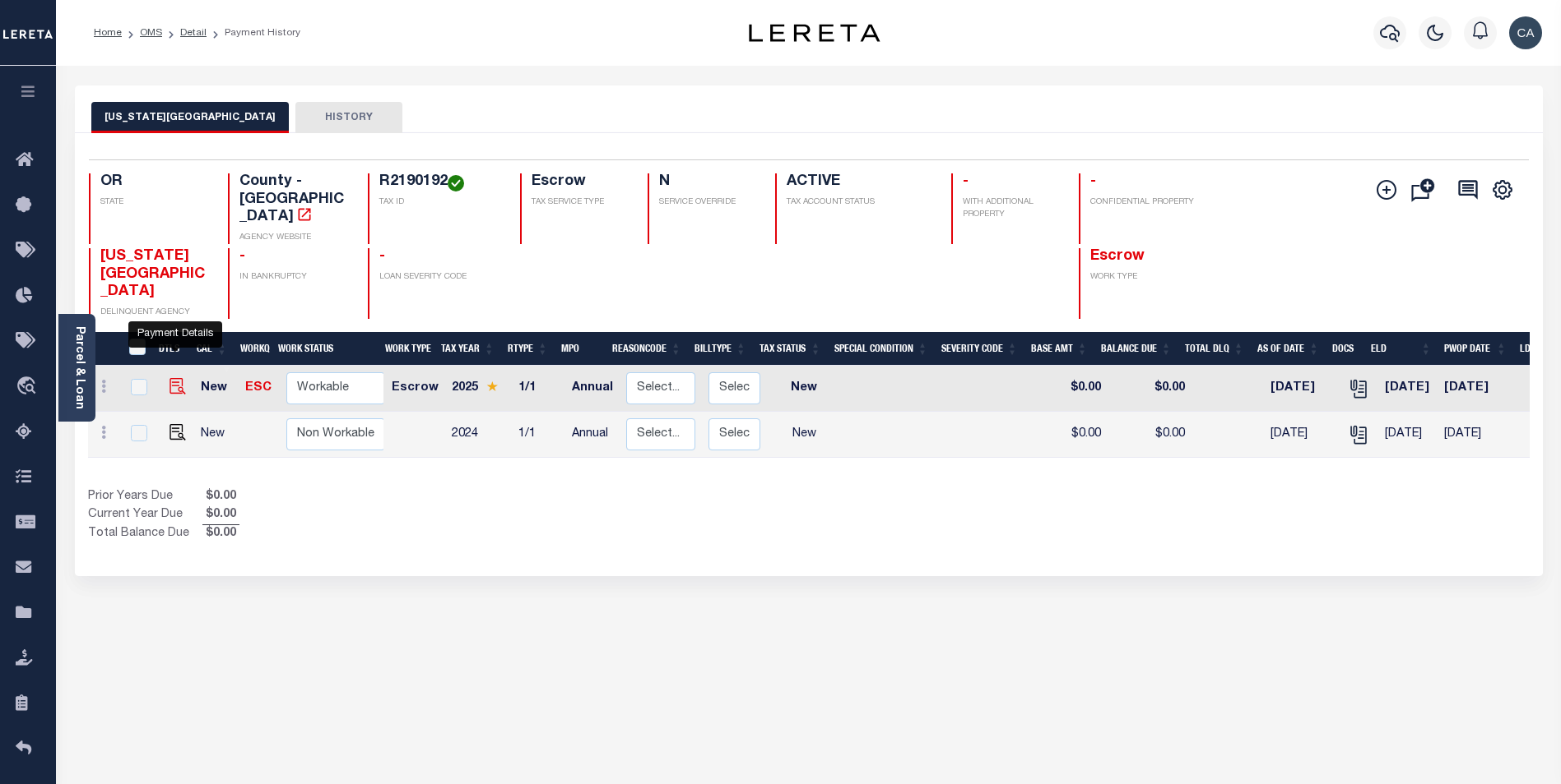
click at [181, 379] on img "" at bounding box center [177, 387] width 17 height 17
checkbox input "true"
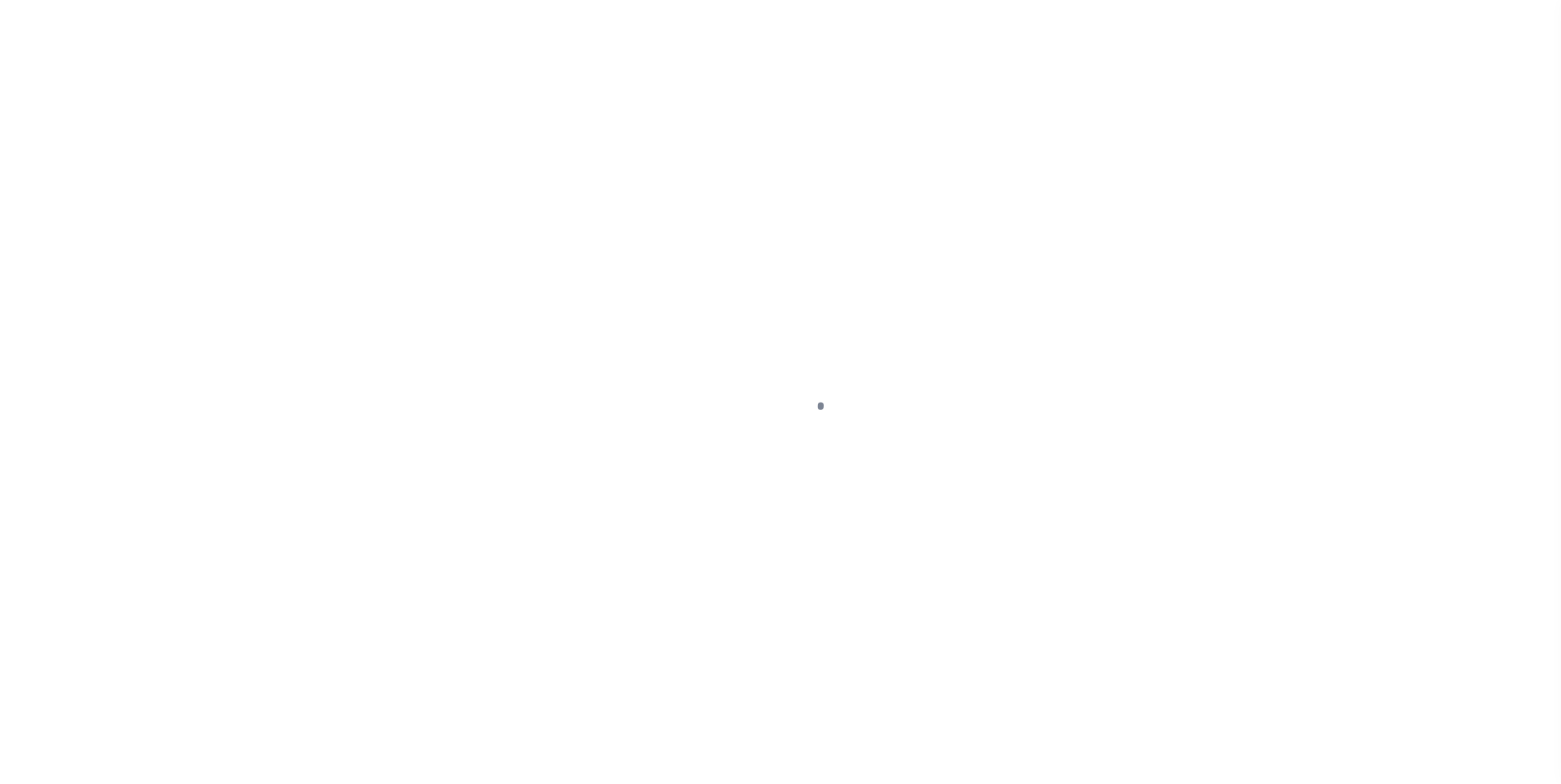
type input "Annual"
type input "[DATE]"
select select "NW2"
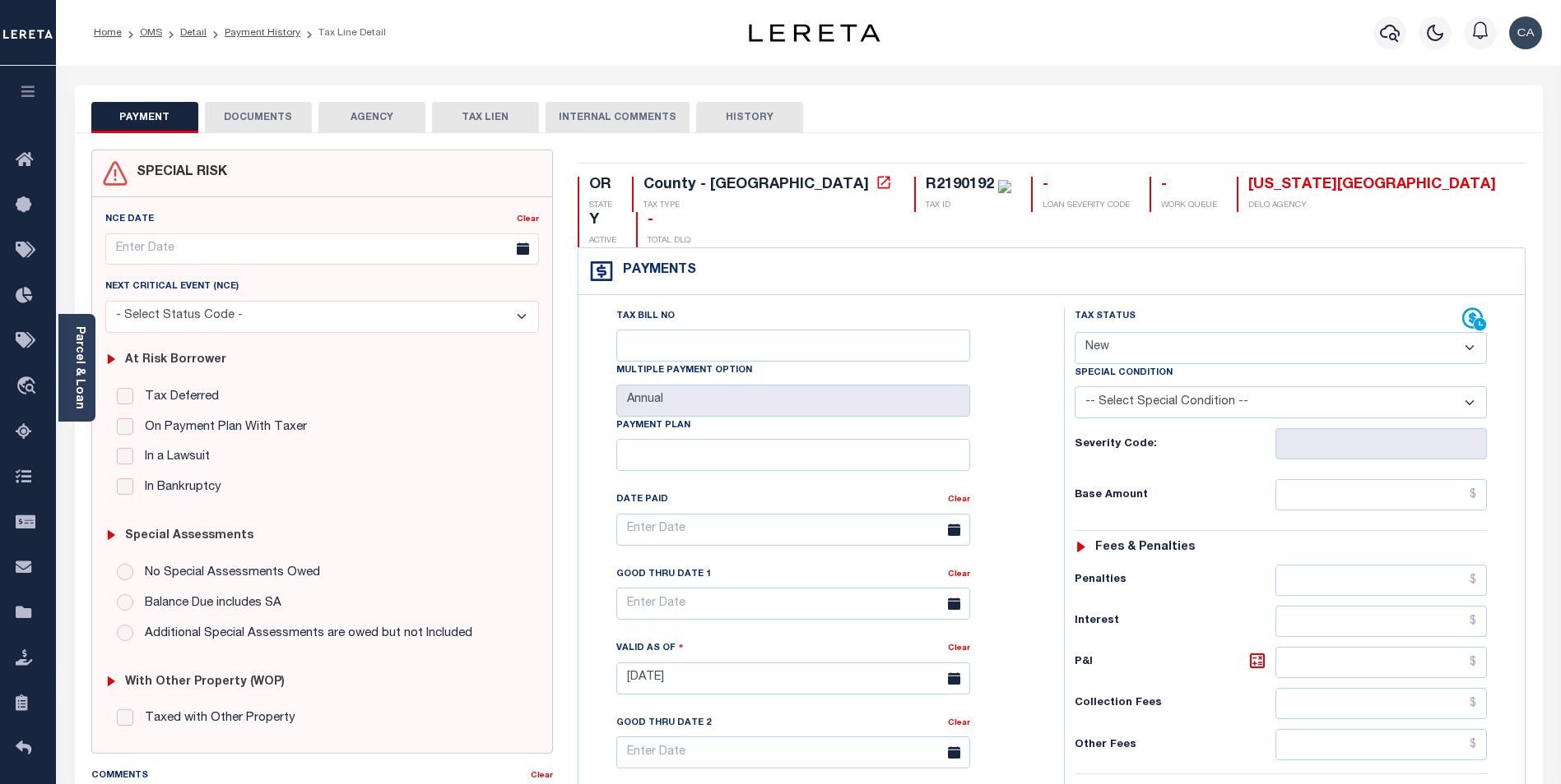
drag, startPoint x: 278, startPoint y: 116, endPoint x: 288, endPoint y: 125, distance: 13.5
click at [278, 116] on button "DOCUMENTS" at bounding box center [259, 117] width 107 height 31
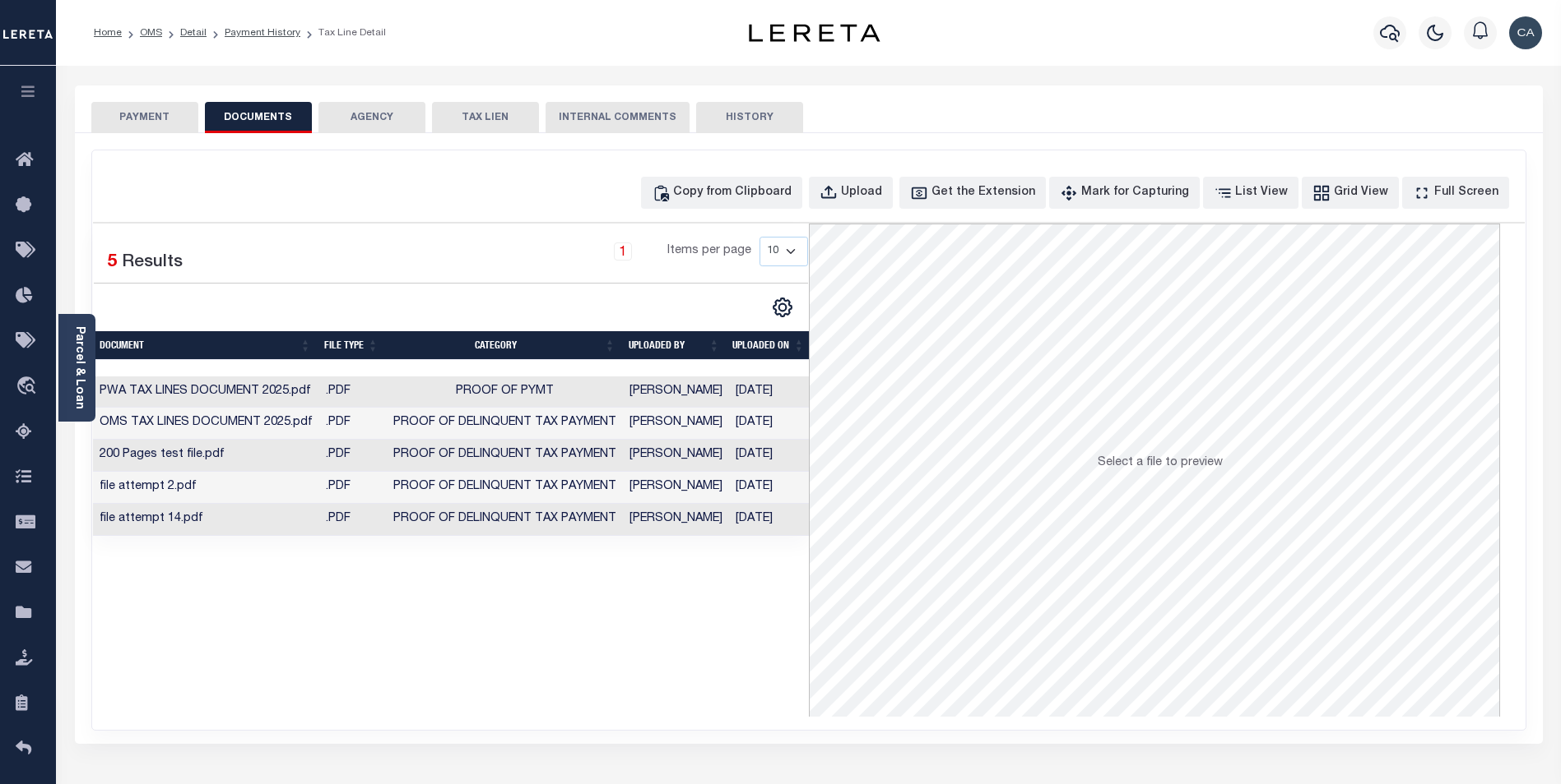
click at [652, 408] on td "[PERSON_NAME]" at bounding box center [675, 423] width 106 height 32
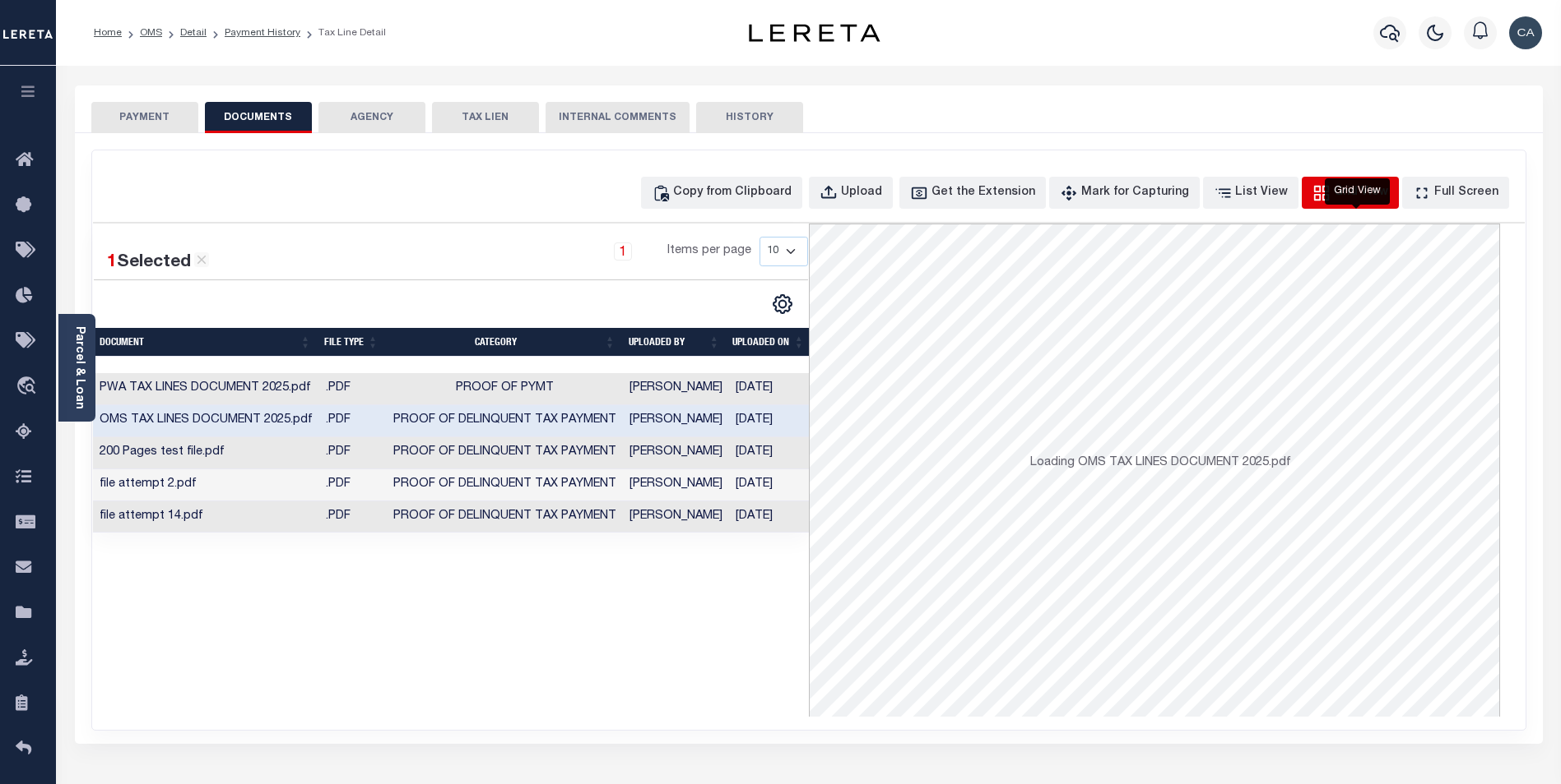
click at [1367, 191] on div "Grid View" at bounding box center [1360, 193] width 55 height 18
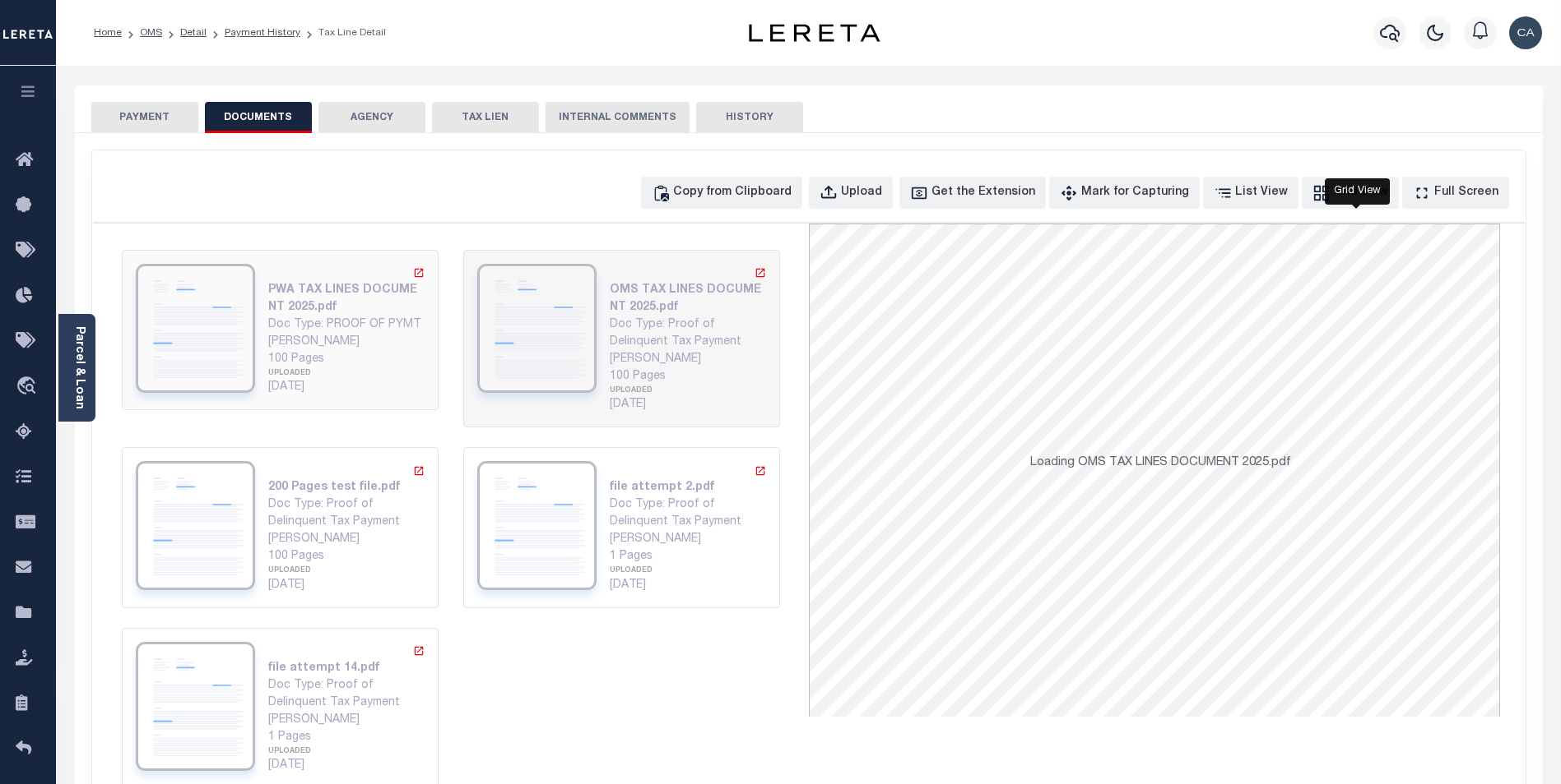
click at [373, 398] on div "PWA TAX LINES DOCUMENT 2025.pdf Doc Type: PROOF OF PYMT Carlos Contreres 100 Pa…" at bounding box center [279, 330] width 317 height 160
click at [593, 559] on div "file attempt 2.pdf Doc Type: Proof of Delinquent Tax Payment Carlos Contreres 1…" at bounding box center [621, 527] width 288 height 132
click at [657, 502] on div "Doc Type: Proof of Delinquent Tax Payment" at bounding box center [687, 514] width 156 height 35
click at [631, 384] on div "100 Pages UPLOADED 08/29/2025" at bounding box center [687, 392] width 156 height 46
drag, startPoint x: 631, startPoint y: 384, endPoint x: 480, endPoint y: 449, distance: 164.4
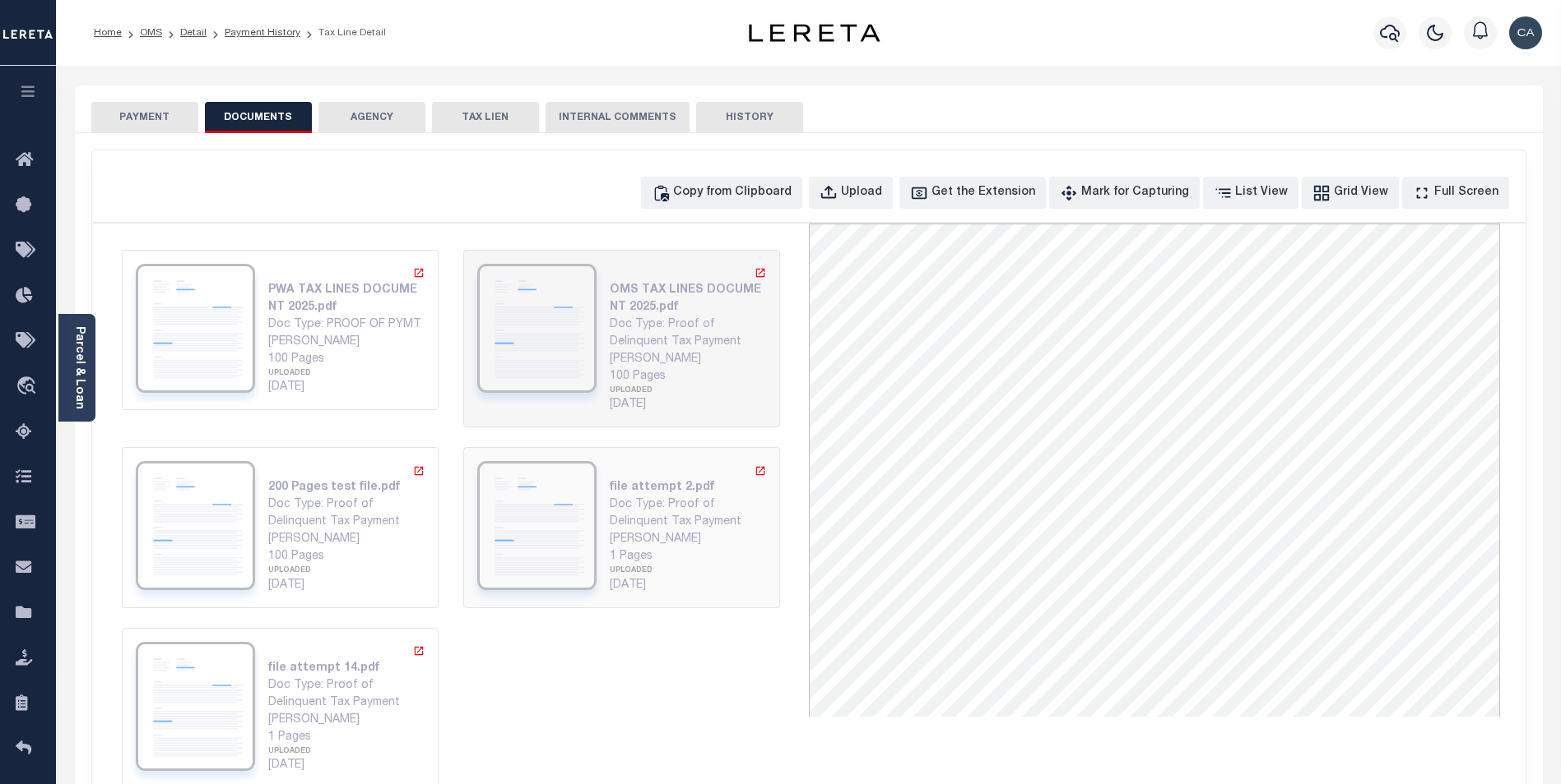
click at [480, 449] on div "file attempt 2.pdf Doc Type: Proof of Delinquent Tax Payment Carlos Contreres 1…" at bounding box center [621, 527] width 317 height 160
click at [353, 369] on div "UPLOADED" at bounding box center [346, 375] width 156 height 12
click at [317, 525] on div "Doc Type: Proof of Delinquent Tax Payment" at bounding box center [346, 514] width 156 height 35
click at [356, 634] on div "file attempt 14.pdf Doc Type: Proof of Delinquent Tax Payment Carlos Contreres …" at bounding box center [279, 707] width 317 height 160
click at [740, 474] on div "file attempt 2.pdf Doc Type: Proof of Delinquent Tax Payment Carlos Contreres 1…" at bounding box center [687, 527] width 156 height 132
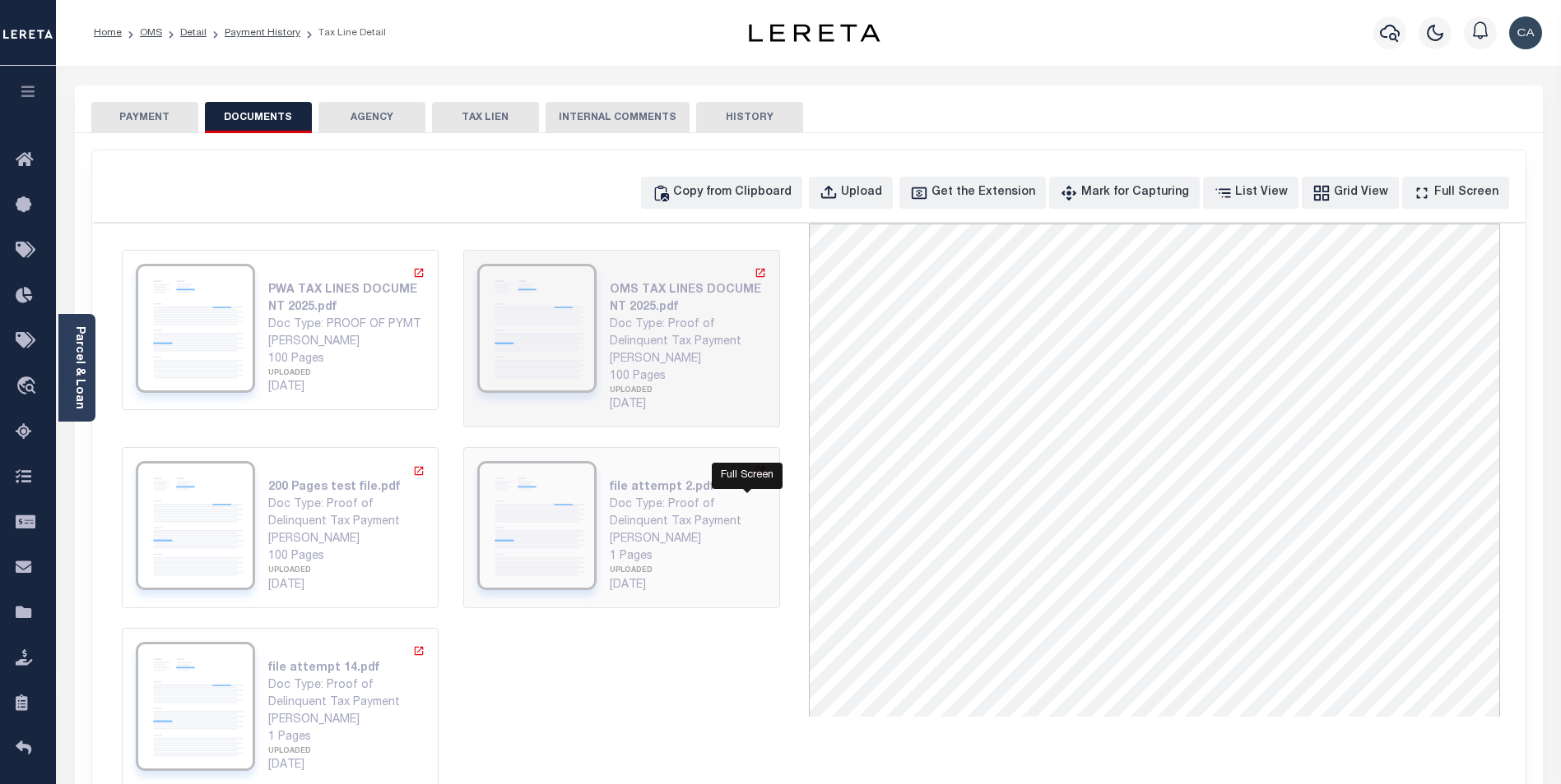
click at [755, 470] on icon "" at bounding box center [761, 471] width 12 height 12
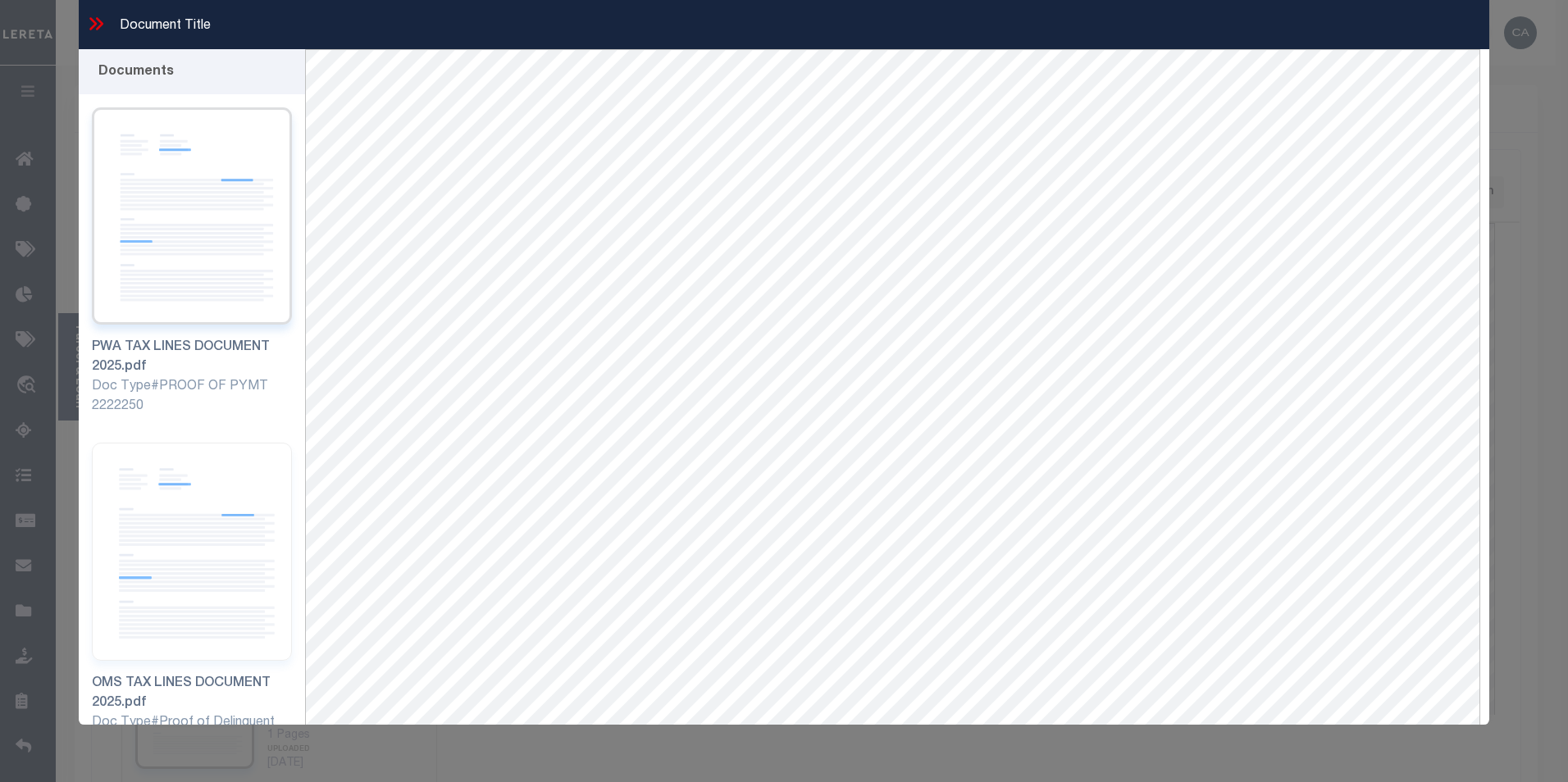
click at [189, 279] on img at bounding box center [192, 215] width 201 height 217
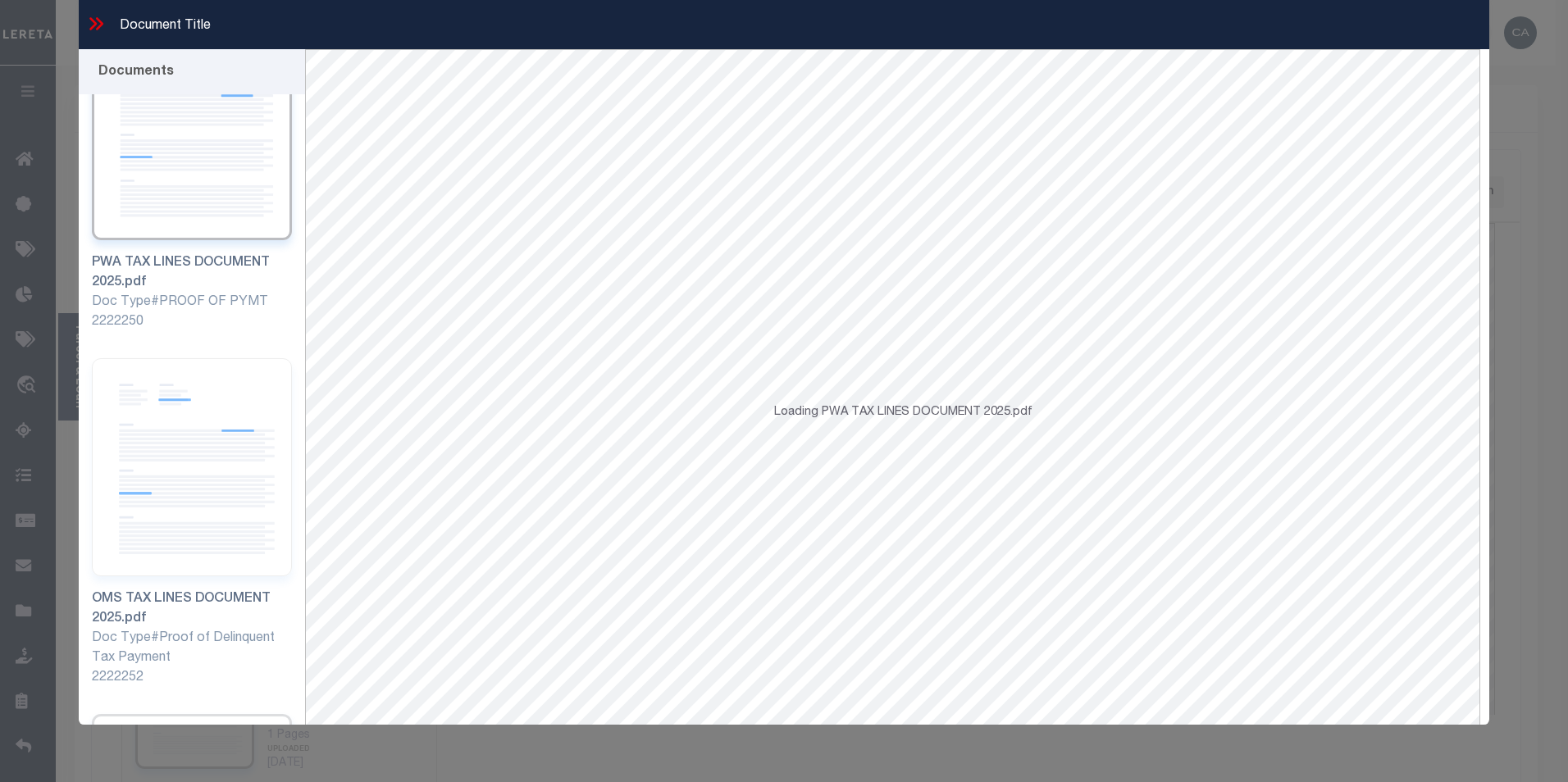
scroll to position [410, 0]
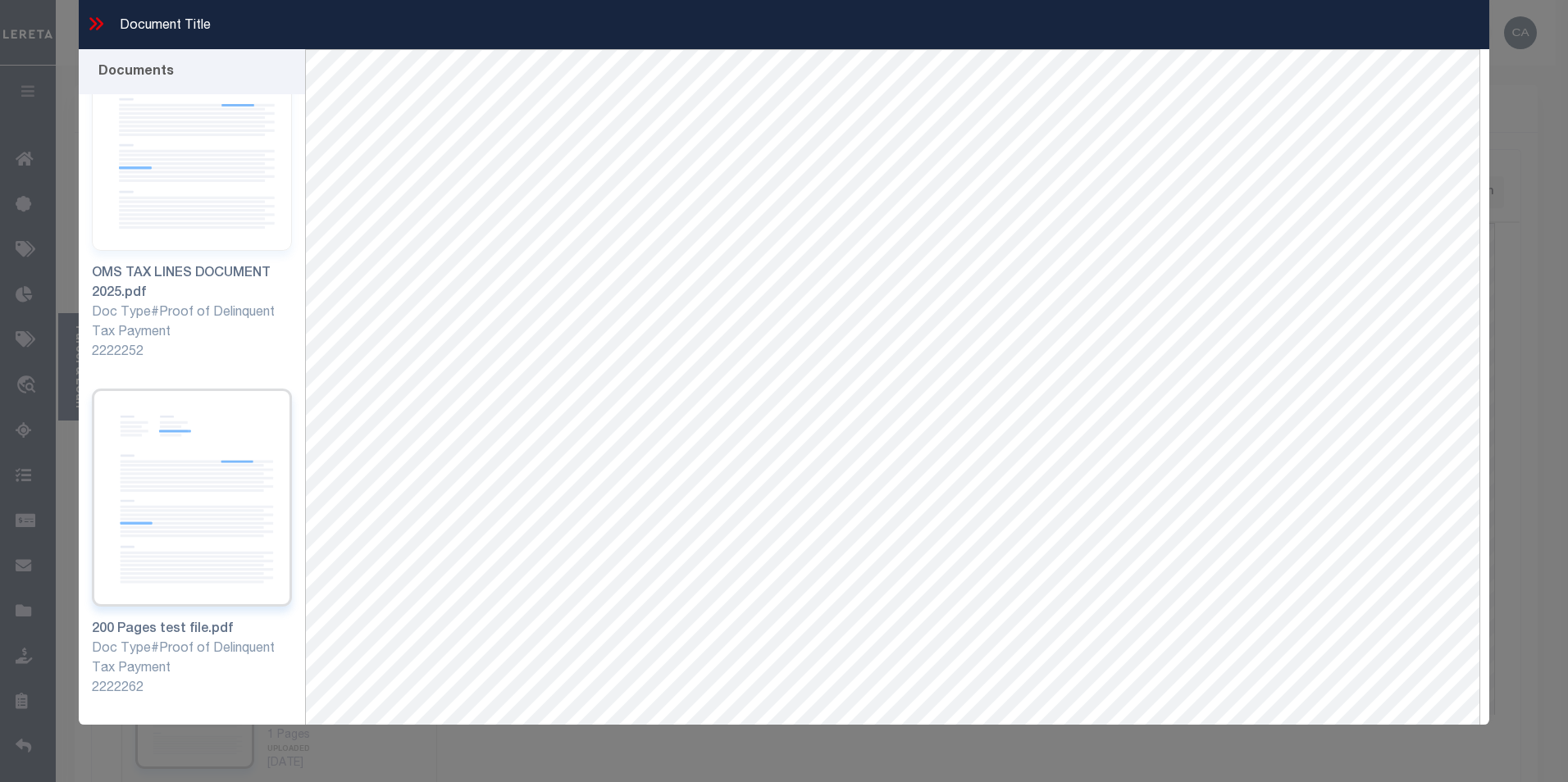
click at [243, 511] on img at bounding box center [192, 497] width 201 height 217
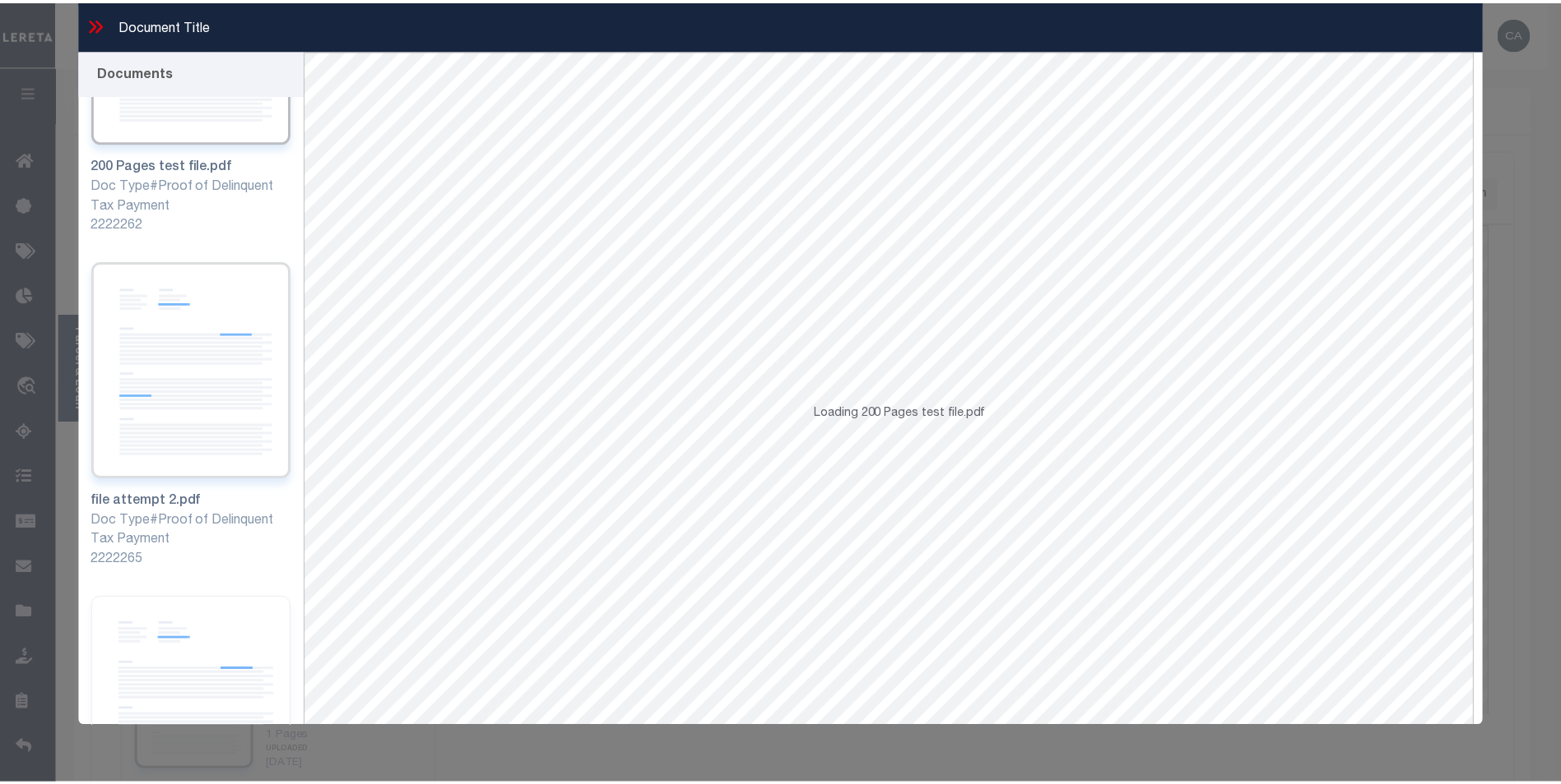
scroll to position [904, 0]
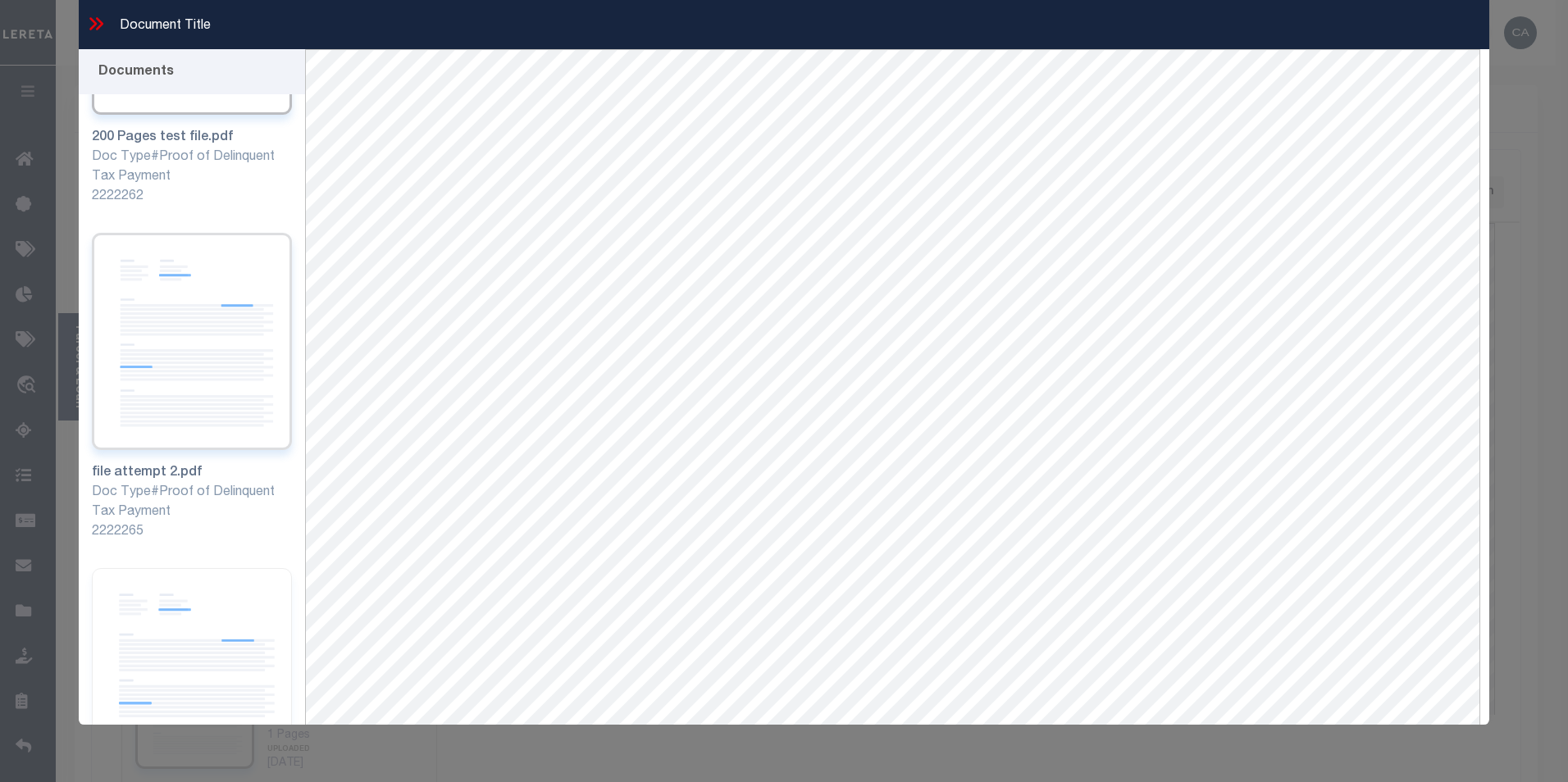
click at [163, 360] on img at bounding box center [192, 341] width 201 height 217
click at [106, 21] on icon at bounding box center [96, 24] width 22 height 22
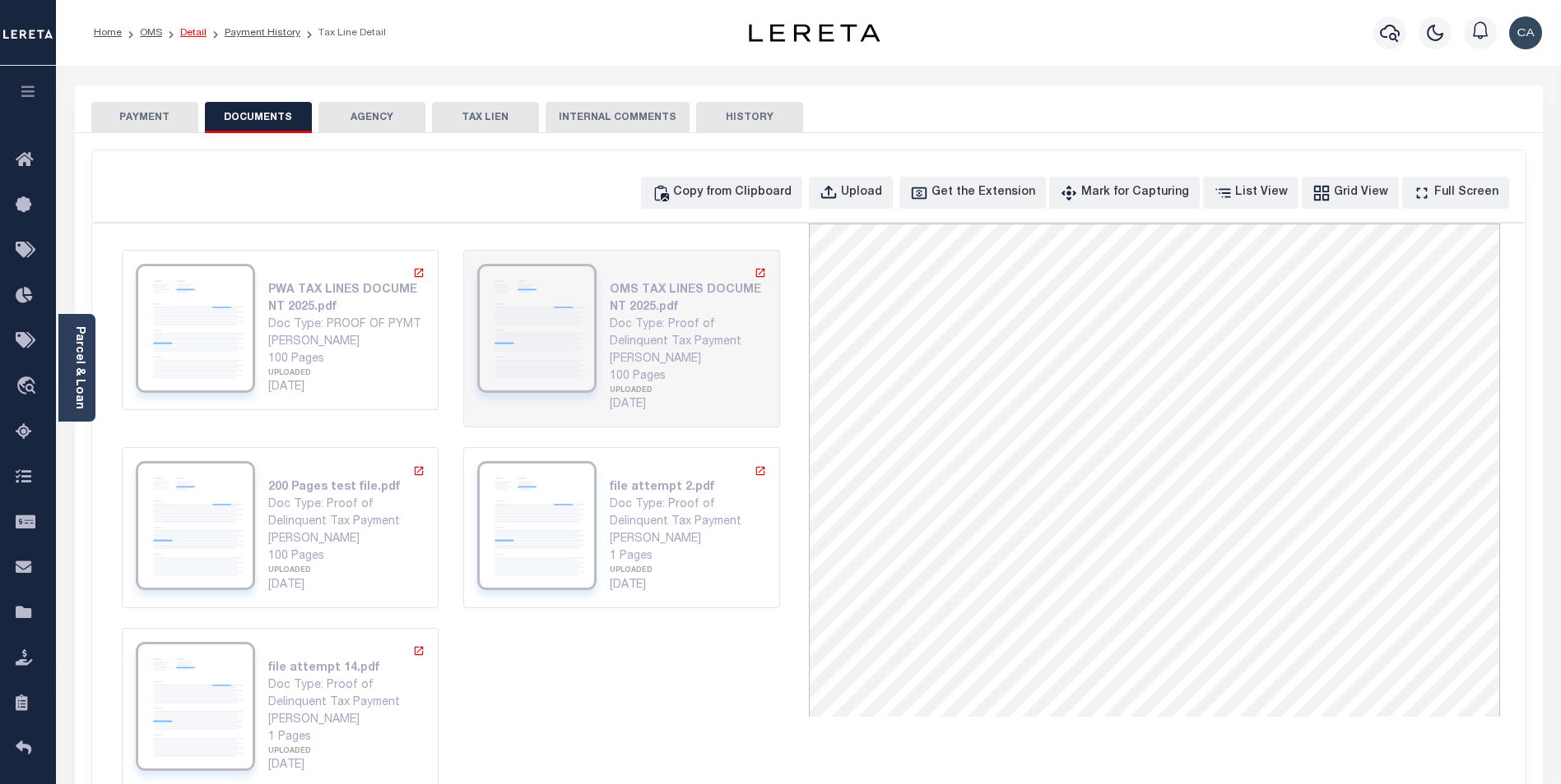
click at [191, 34] on link "Detail" at bounding box center [193, 33] width 26 height 10
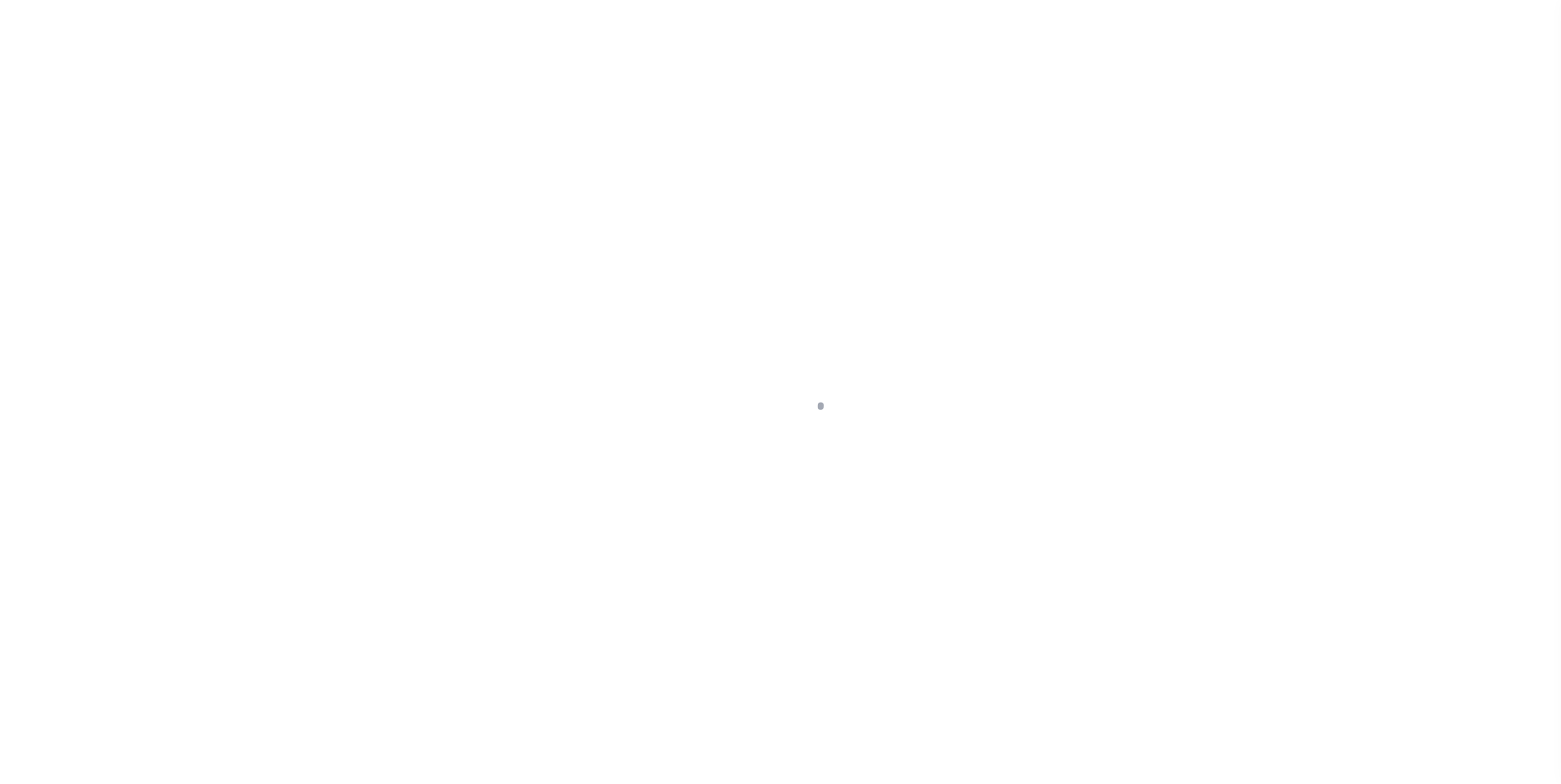
type input "test-us-46768-08-29-2025"
type input "[PERSON_NAME]"
select select
type input "[STREET_ADDRESS]"
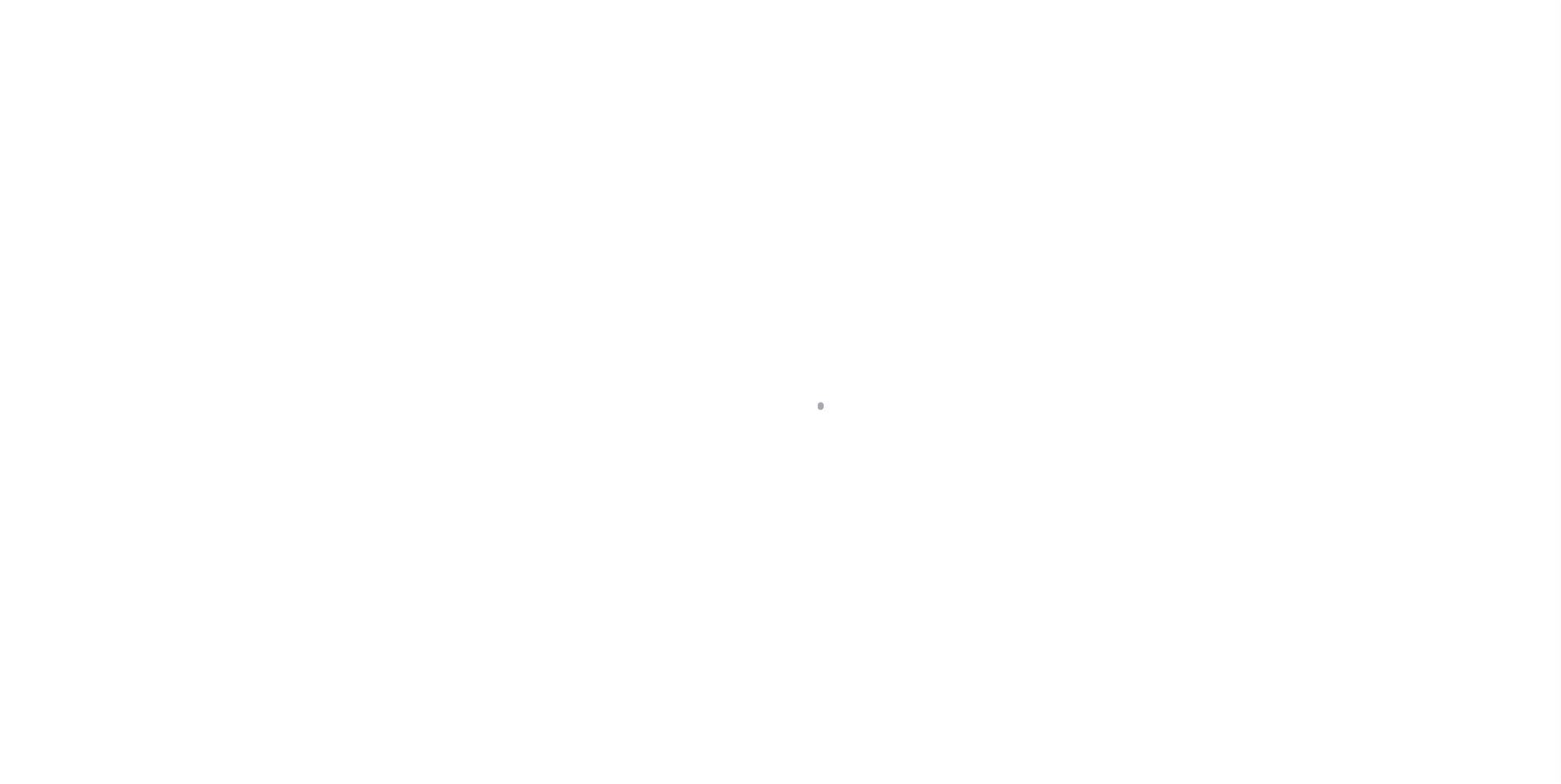
type input "[GEOGRAPHIC_DATA] OR 97005-2483"
type input "[DATE]"
select select "10"
select select "Escrow"
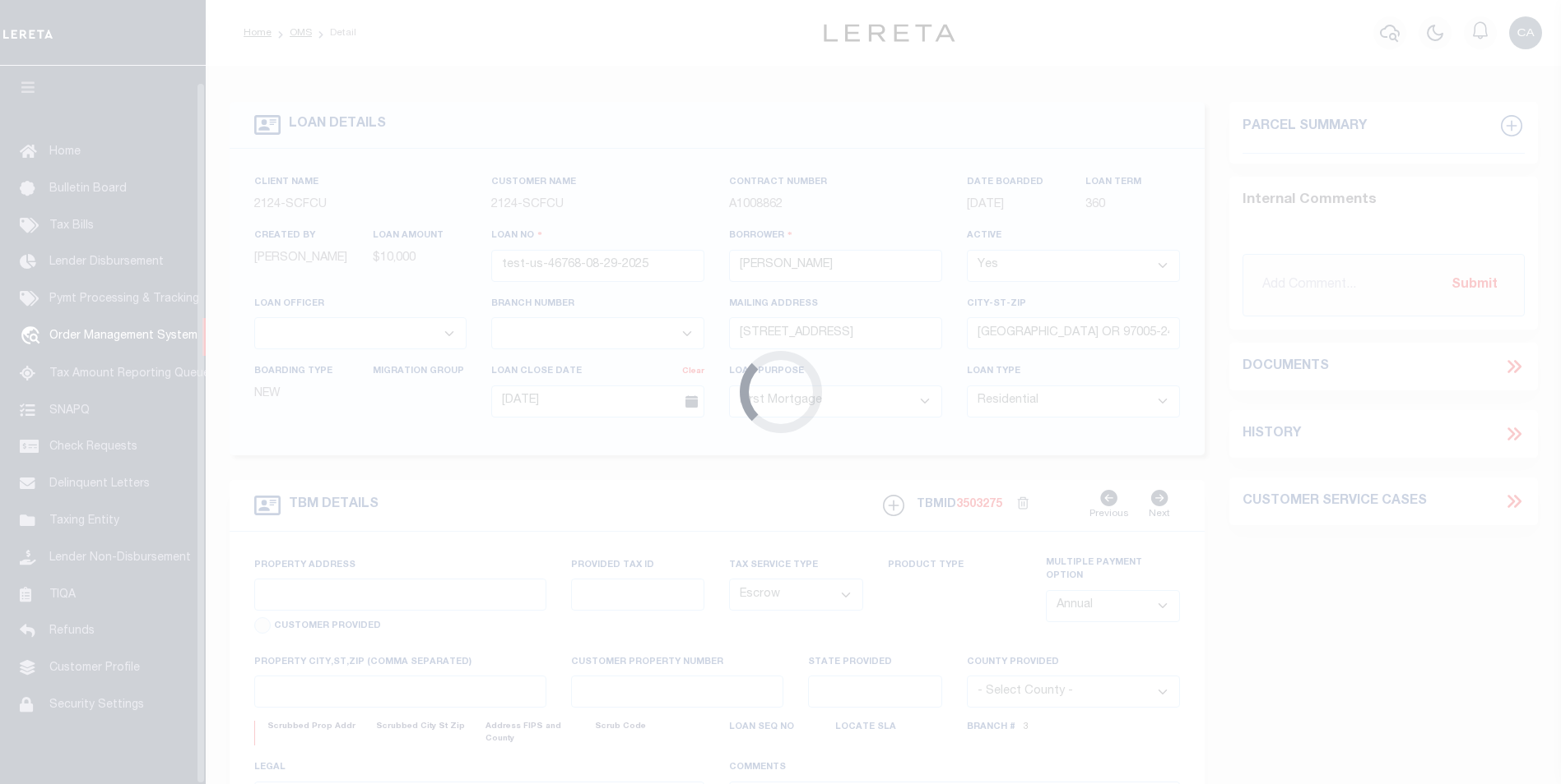
scroll to position [17, 0]
select select "4718"
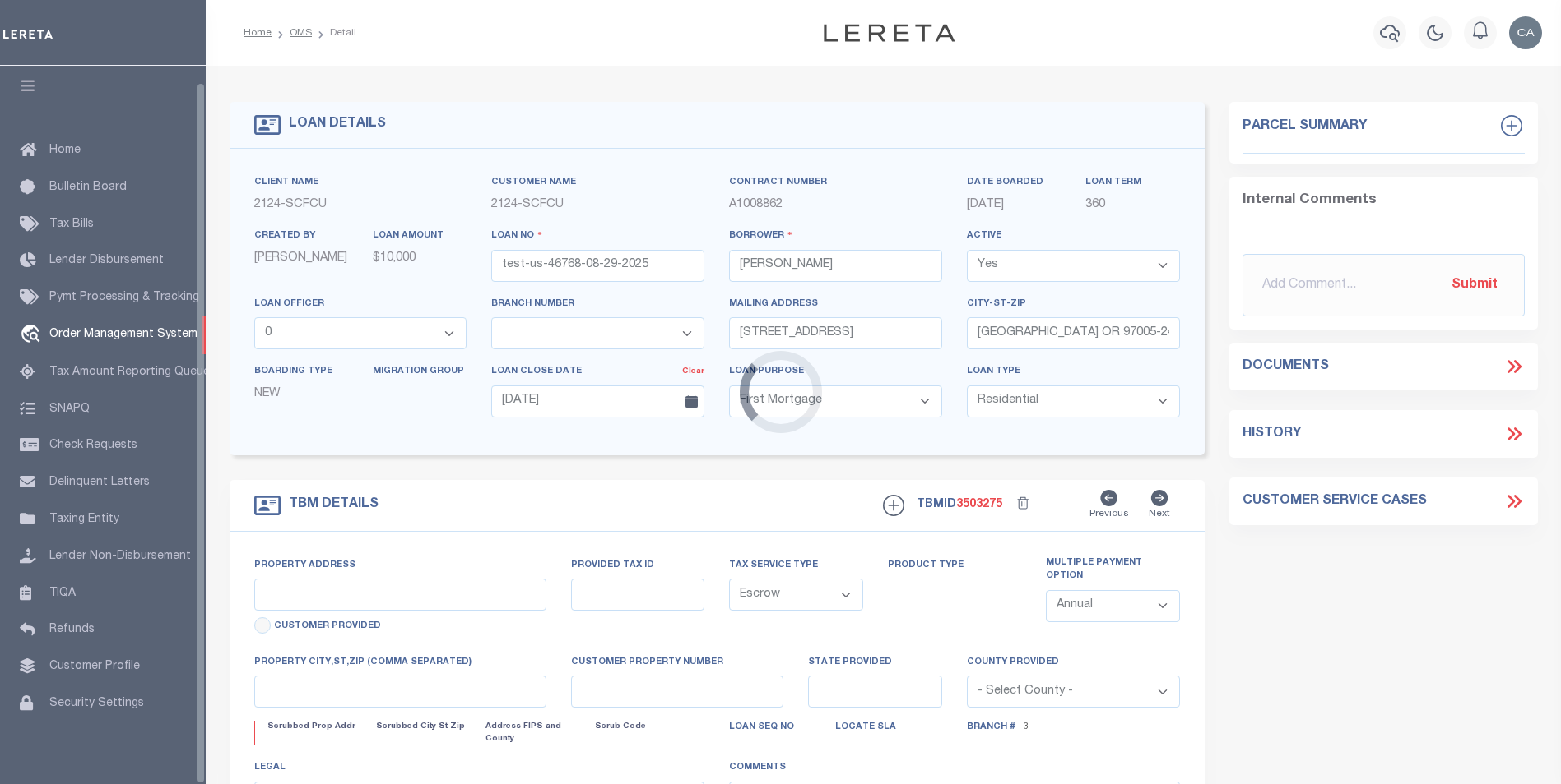
type input "[STREET_ADDRESS]"
type input "1"
type input "[GEOGRAPHIC_DATA] OR 97005-2483"
type input "1302"
type input "OR"
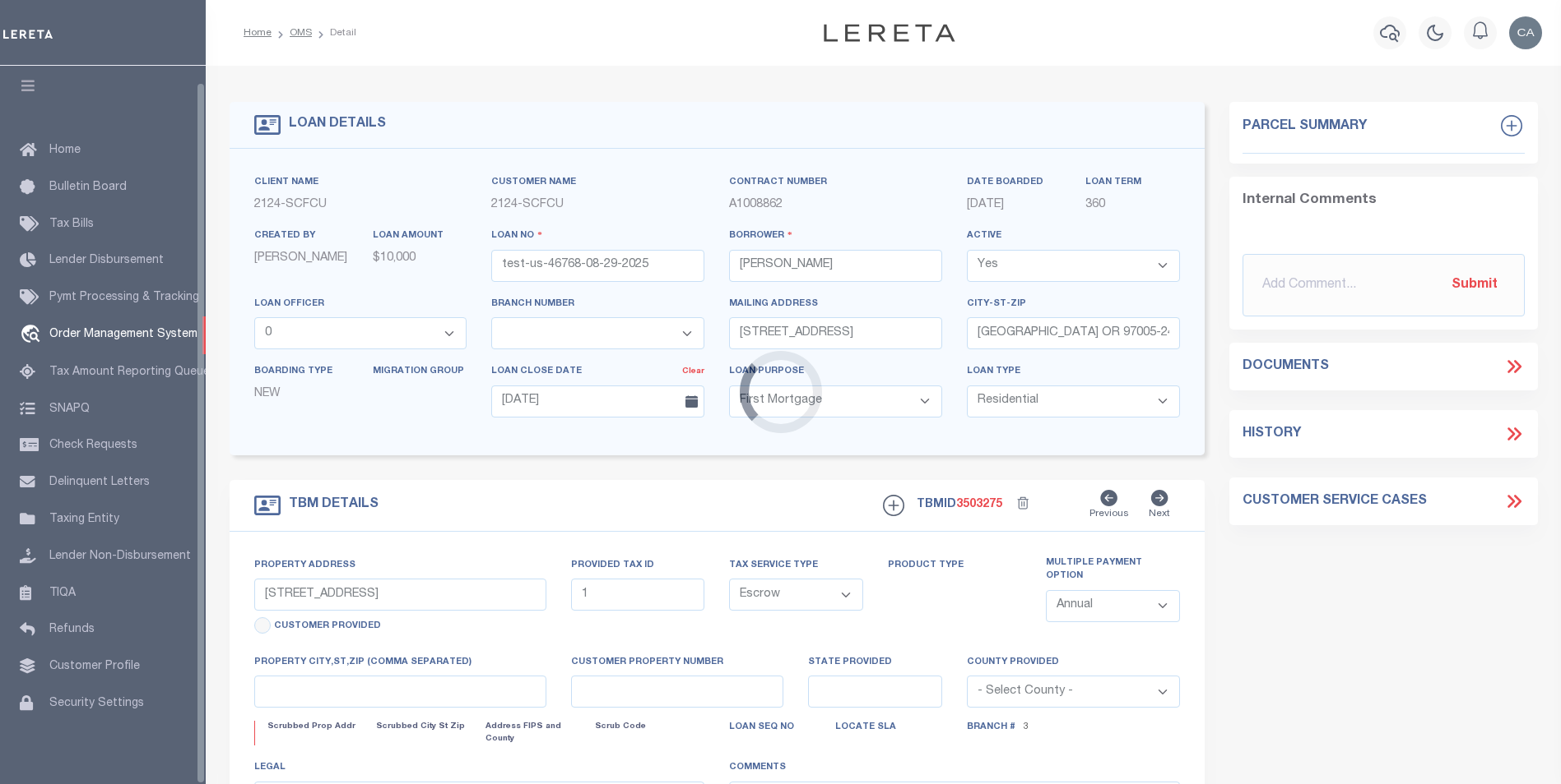
select select
select select "2359"
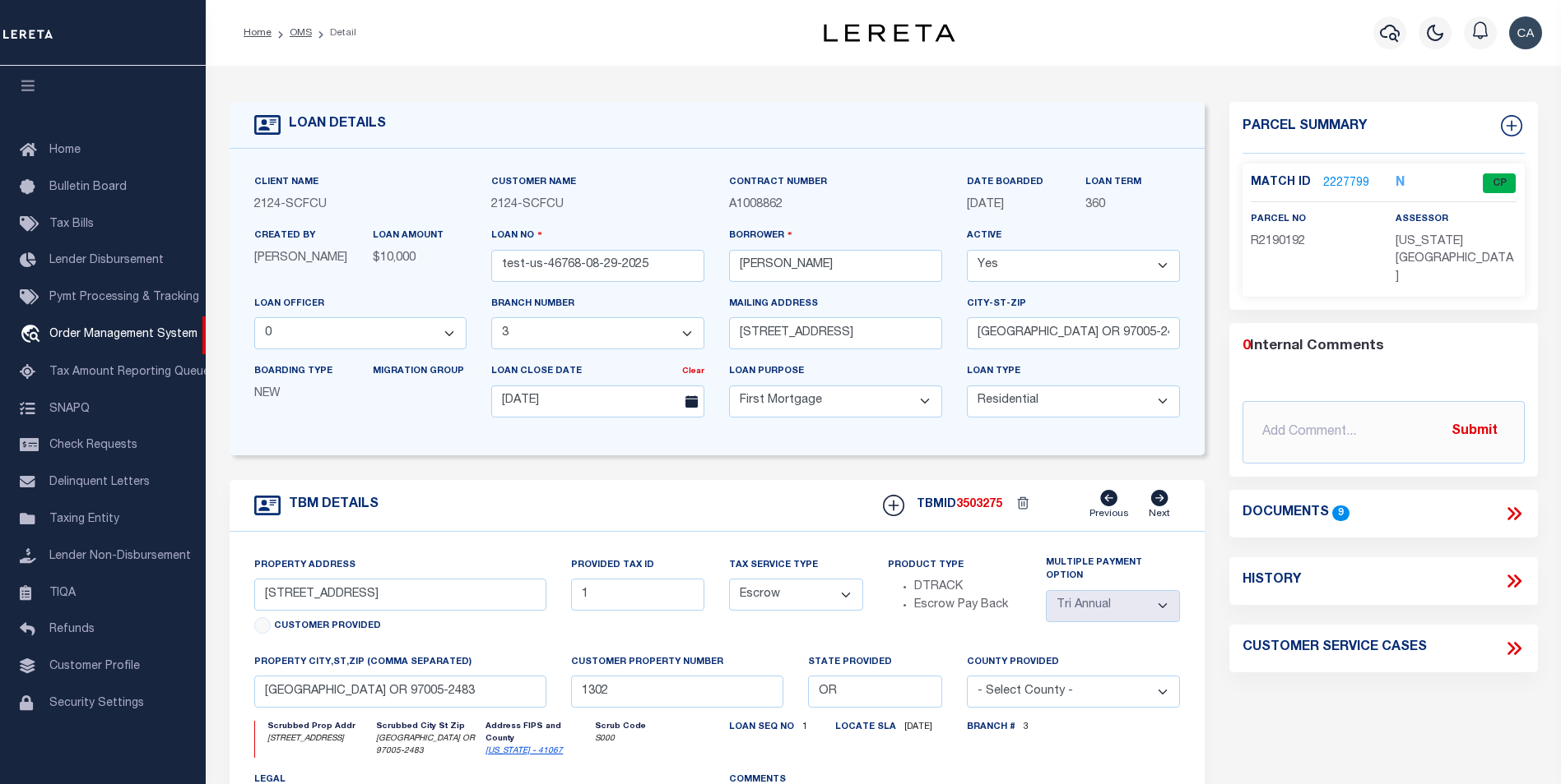
click at [1355, 179] on link "2227799" at bounding box center [1346, 183] width 46 height 17
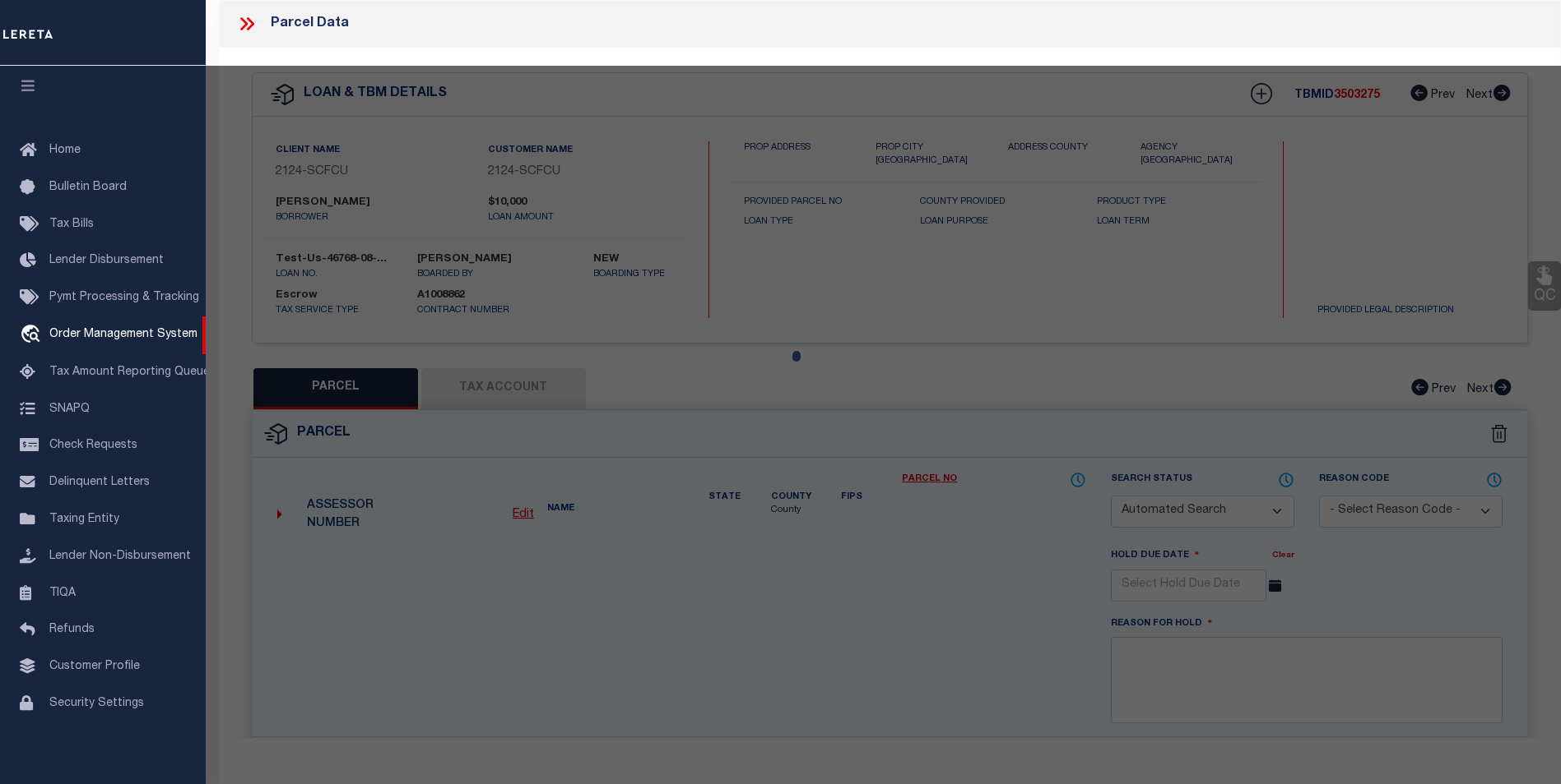
checkbox input "false"
select select "CP"
type input "TE,CHARLES H"
select select "ATL"
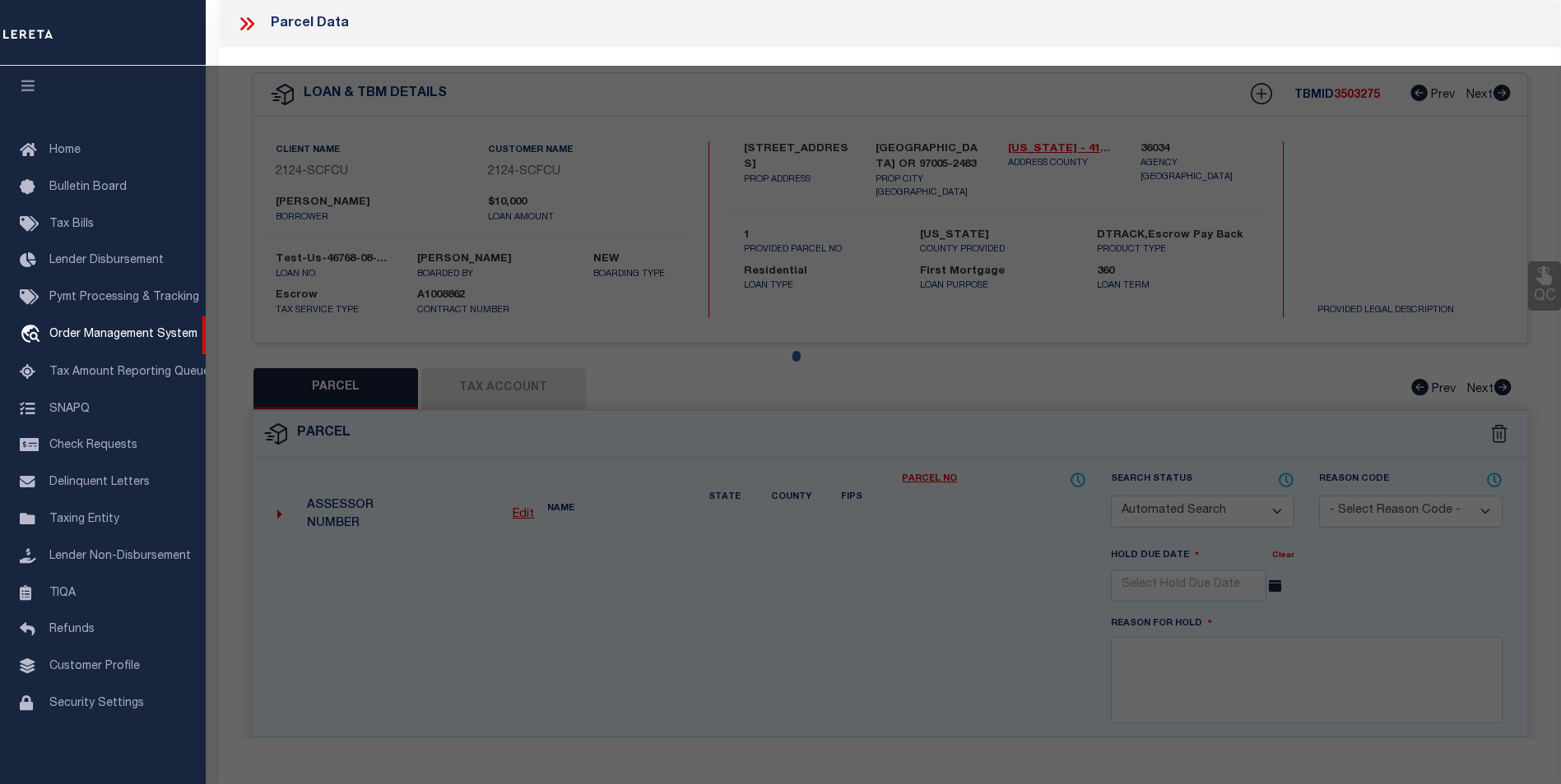
select select "ADD"
type input "13875 SW MERIDIAN ST , #141"
type input "BEAVERTON, OR 97005"
type textarea "LOFTS AT 45 CENTRAL CONDO SUPP NO. 5: [STREET_ADDRESS]"
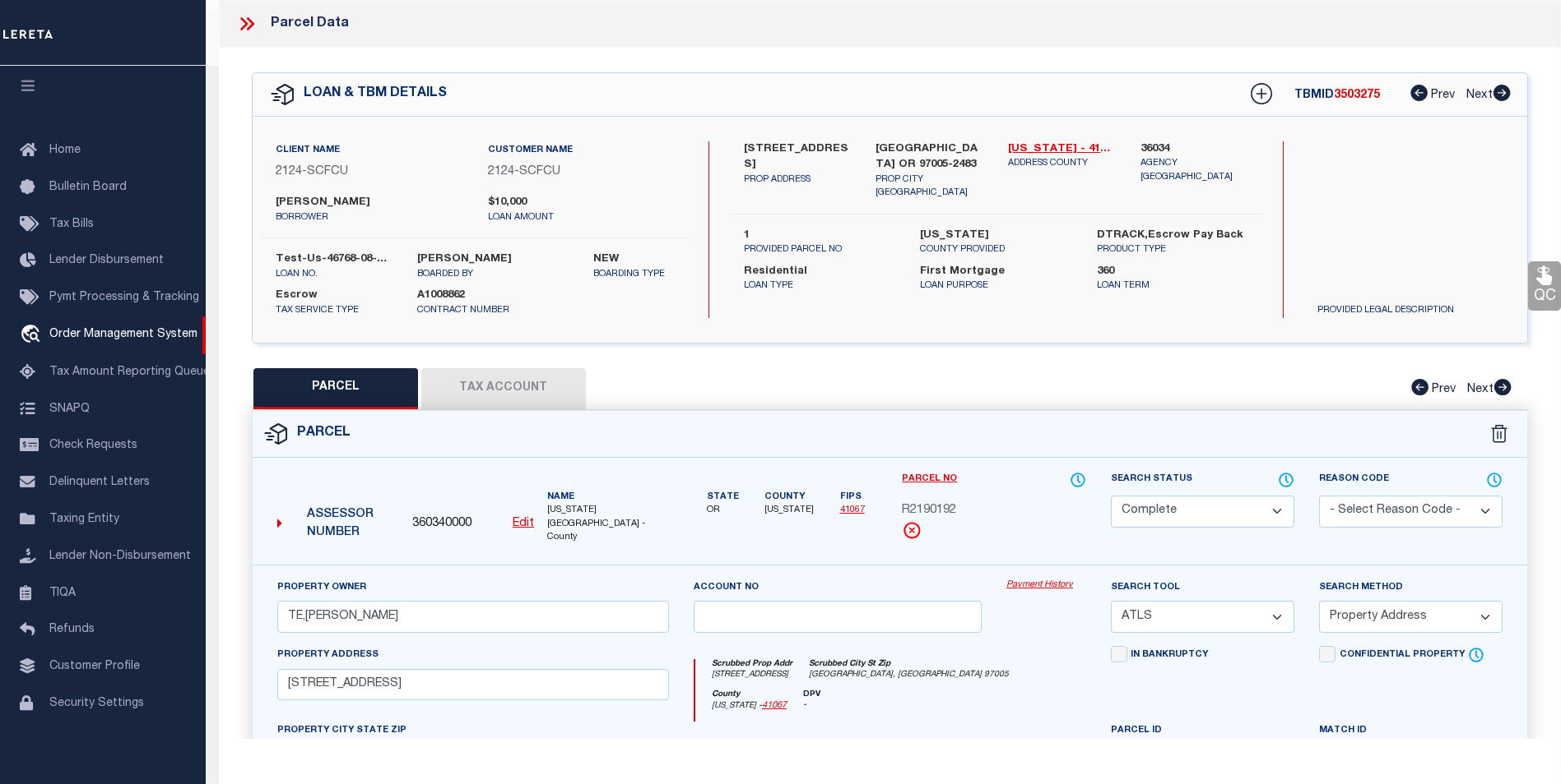
click at [1036, 579] on link "Payment History" at bounding box center [1046, 586] width 80 height 14
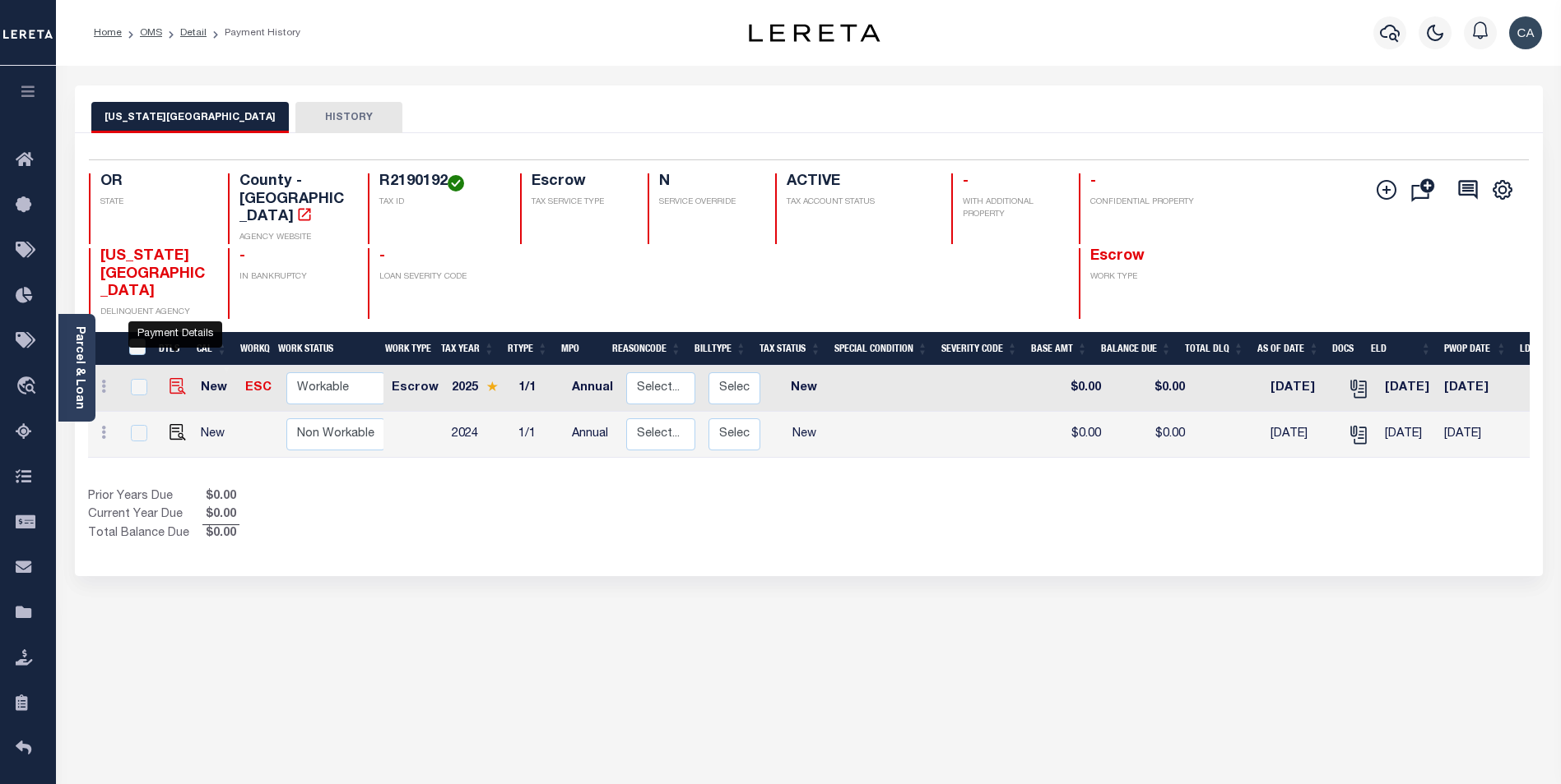
click at [175, 379] on img "" at bounding box center [177, 387] width 17 height 17
checkbox input "true"
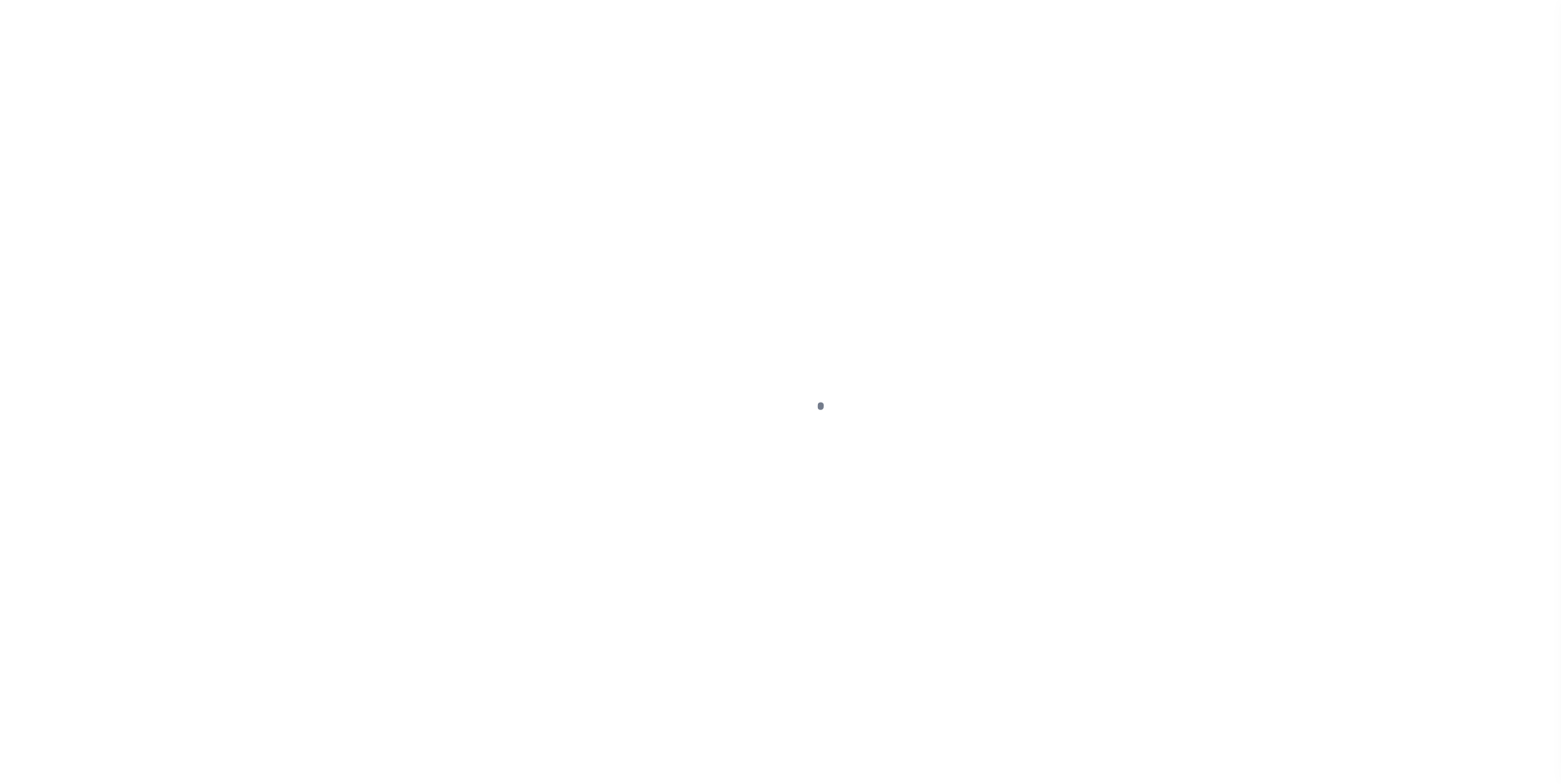
select select "NW2"
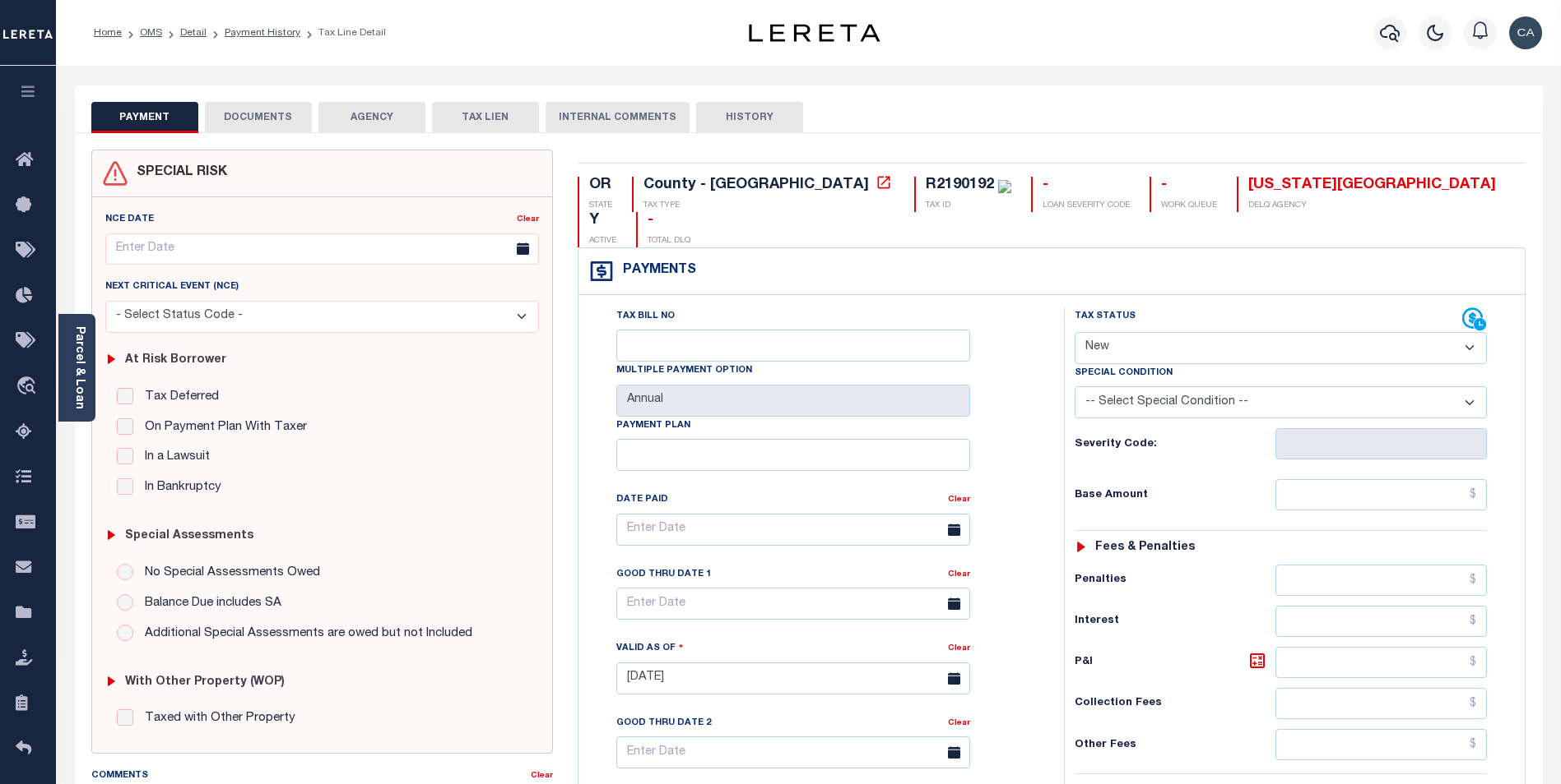
click at [255, 129] on button "DOCUMENTS" at bounding box center [259, 117] width 107 height 31
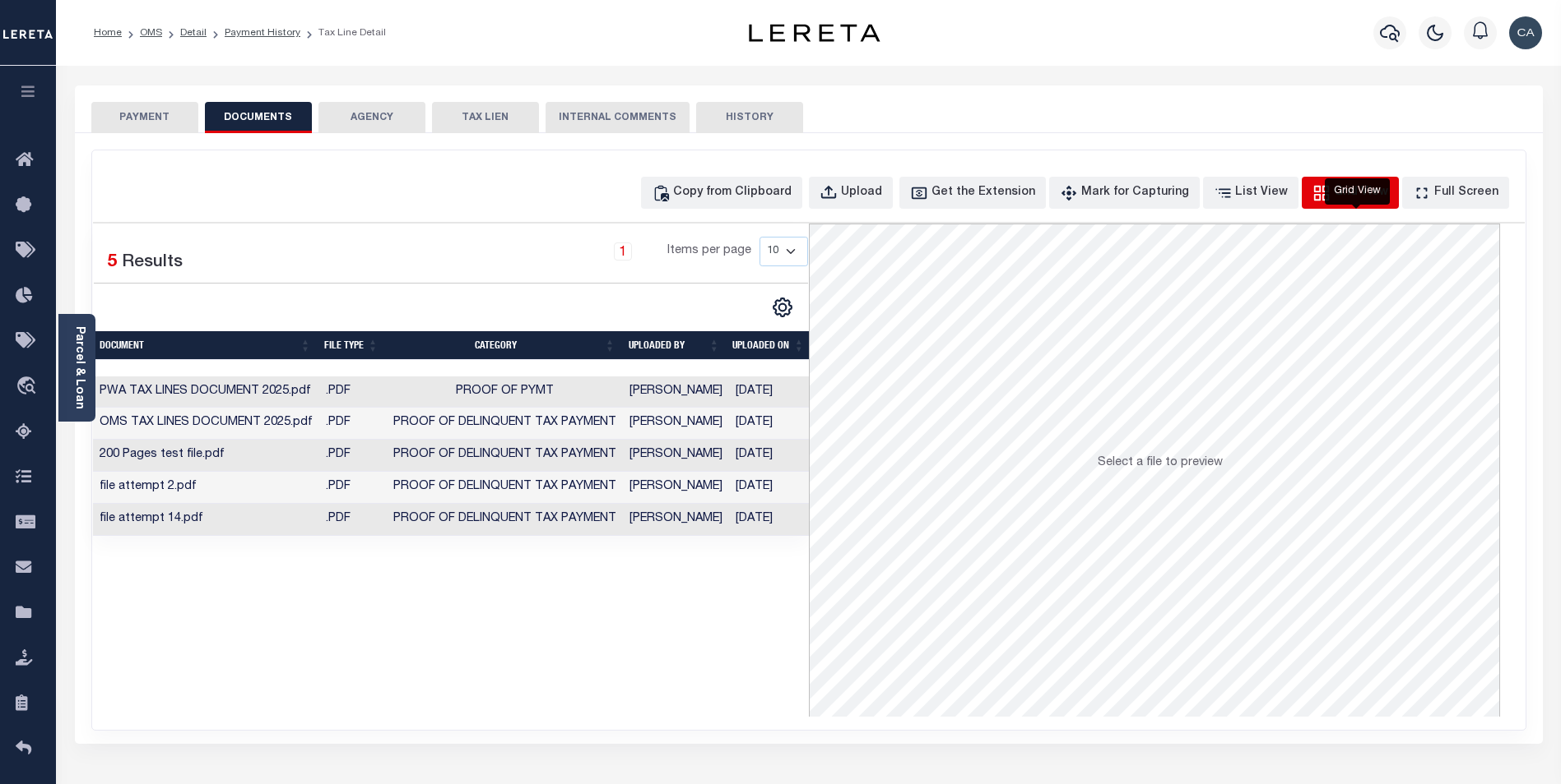
click at [1364, 190] on div "Grid View" at bounding box center [1360, 193] width 55 height 18
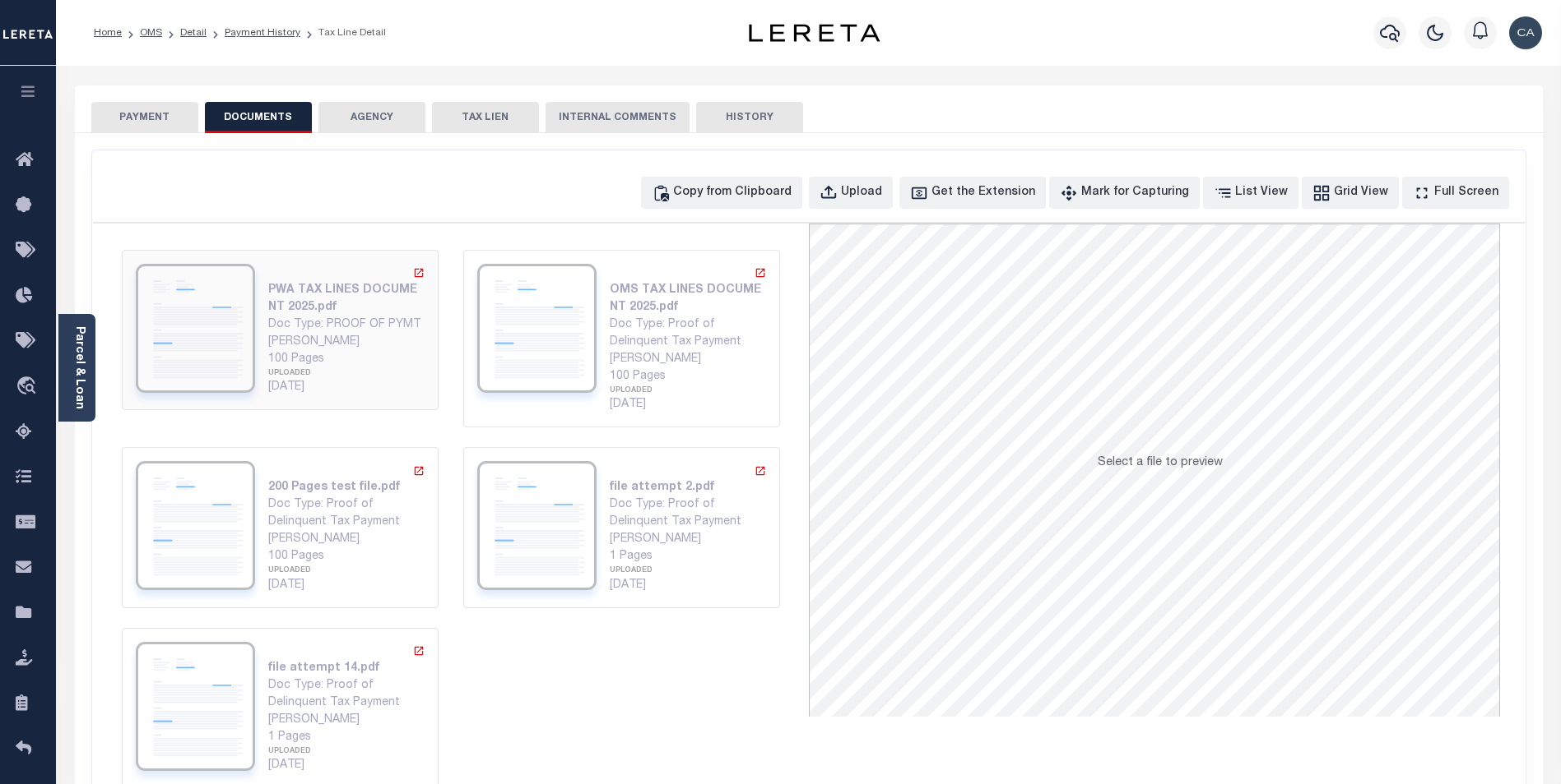
click at [256, 385] on div "PWA TAX LINES DOCUMENT 2025.pdf Doc Type: PROOF OF PYMT [PERSON_NAME] 100 Pages…" at bounding box center [280, 330] width 288 height 132
click at [287, 384] on div "[DATE]" at bounding box center [346, 387] width 156 height 17
drag, startPoint x: 287, startPoint y: 384, endPoint x: 290, endPoint y: 315, distance: 69.1
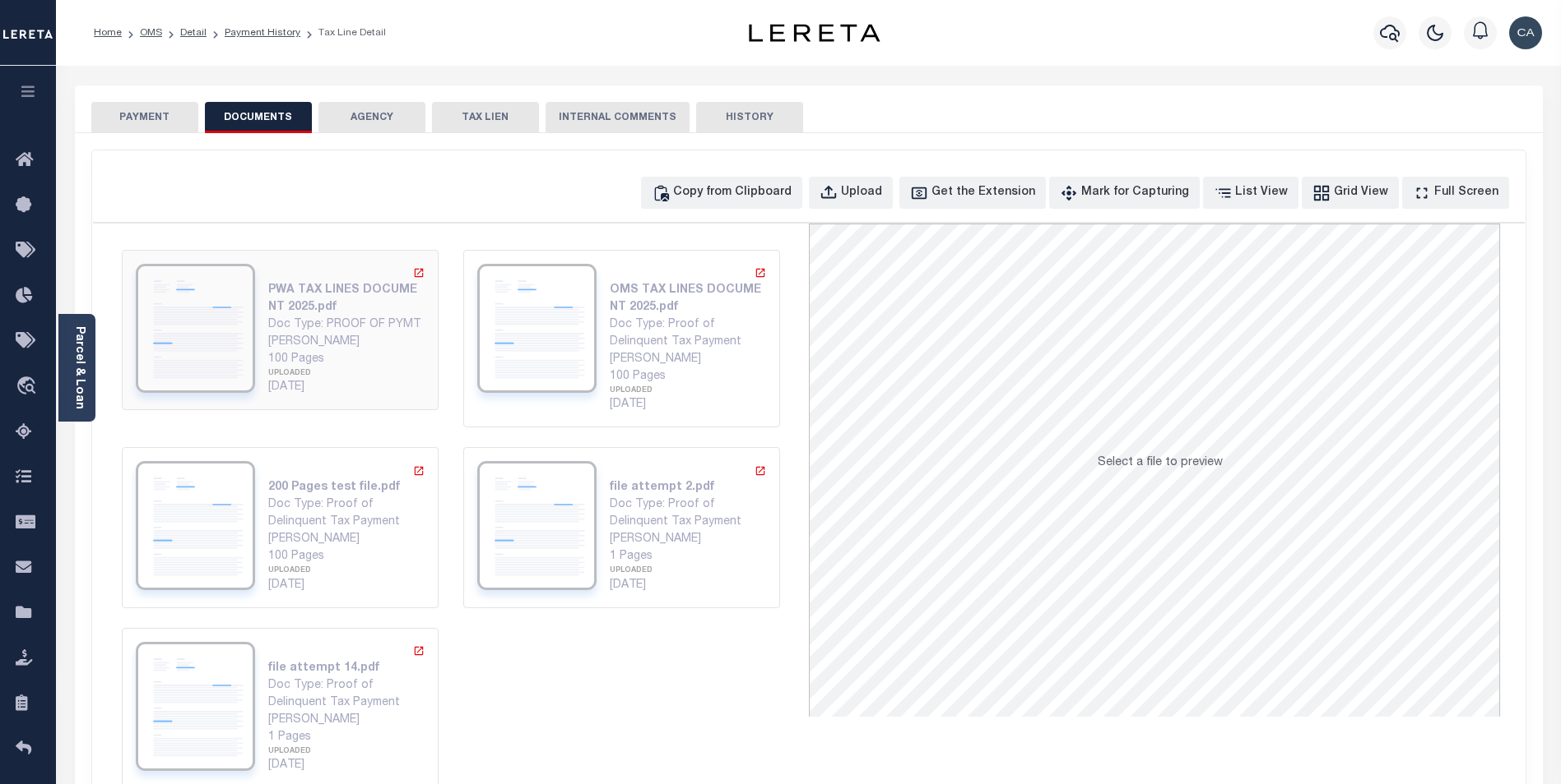
click at [290, 315] on div "PWA TAX LINES DOCUMENT 2025.pdf" at bounding box center [346, 299] width 156 height 35
drag, startPoint x: 290, startPoint y: 315, endPoint x: 285, endPoint y: 327, distance: 13.0
click at [285, 327] on div "Doc Type: PROOF OF PYMT" at bounding box center [346, 325] width 156 height 17
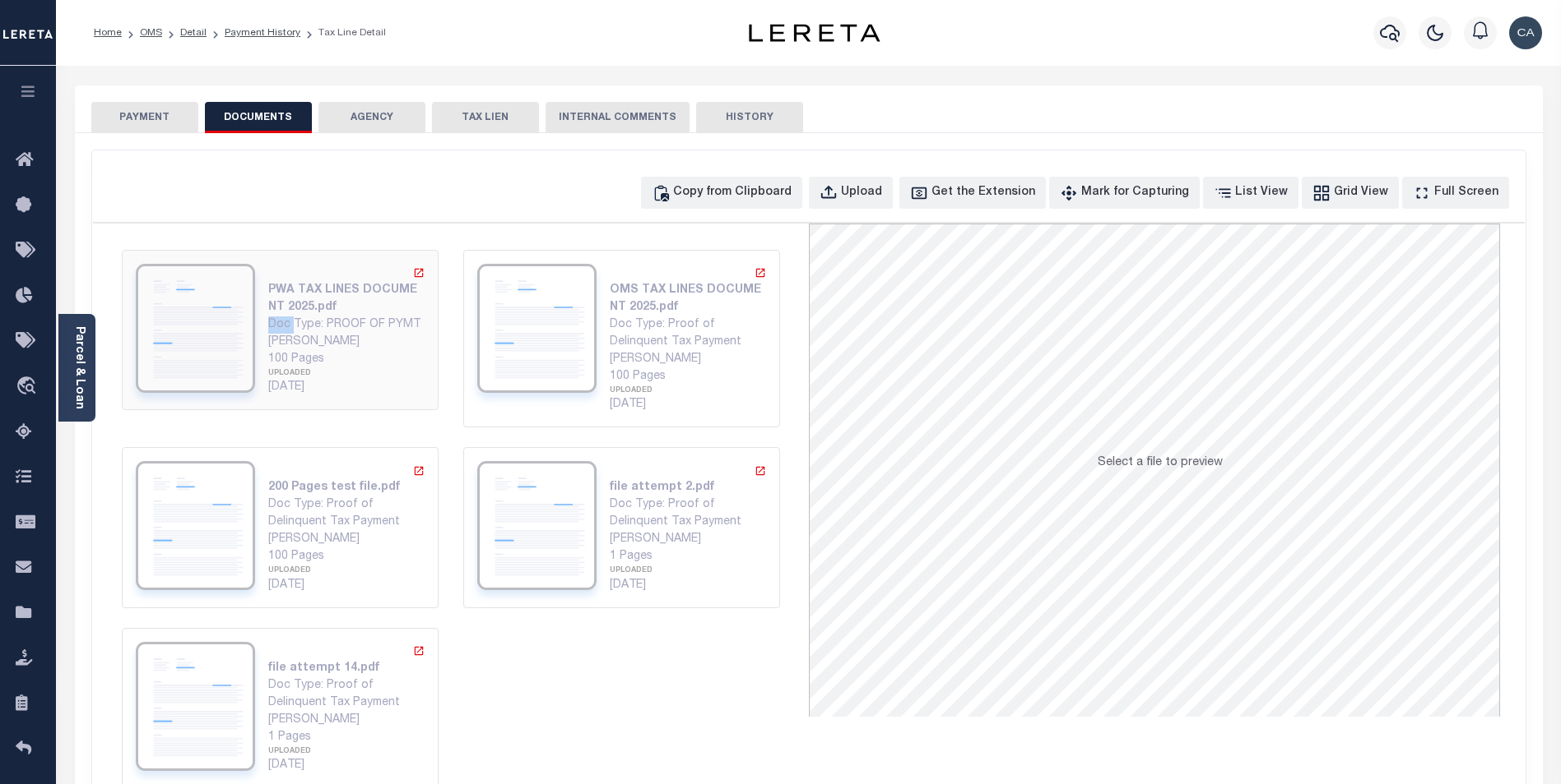
click at [285, 327] on div "Doc Type: PROOF OF PYMT" at bounding box center [346, 325] width 156 height 17
click at [285, 328] on div "Doc Type: PROOF OF PYMT" at bounding box center [346, 325] width 156 height 17
drag, startPoint x: 285, startPoint y: 328, endPoint x: 288, endPoint y: 343, distance: 15.3
click at [288, 343] on div "[PERSON_NAME]" at bounding box center [346, 342] width 156 height 17
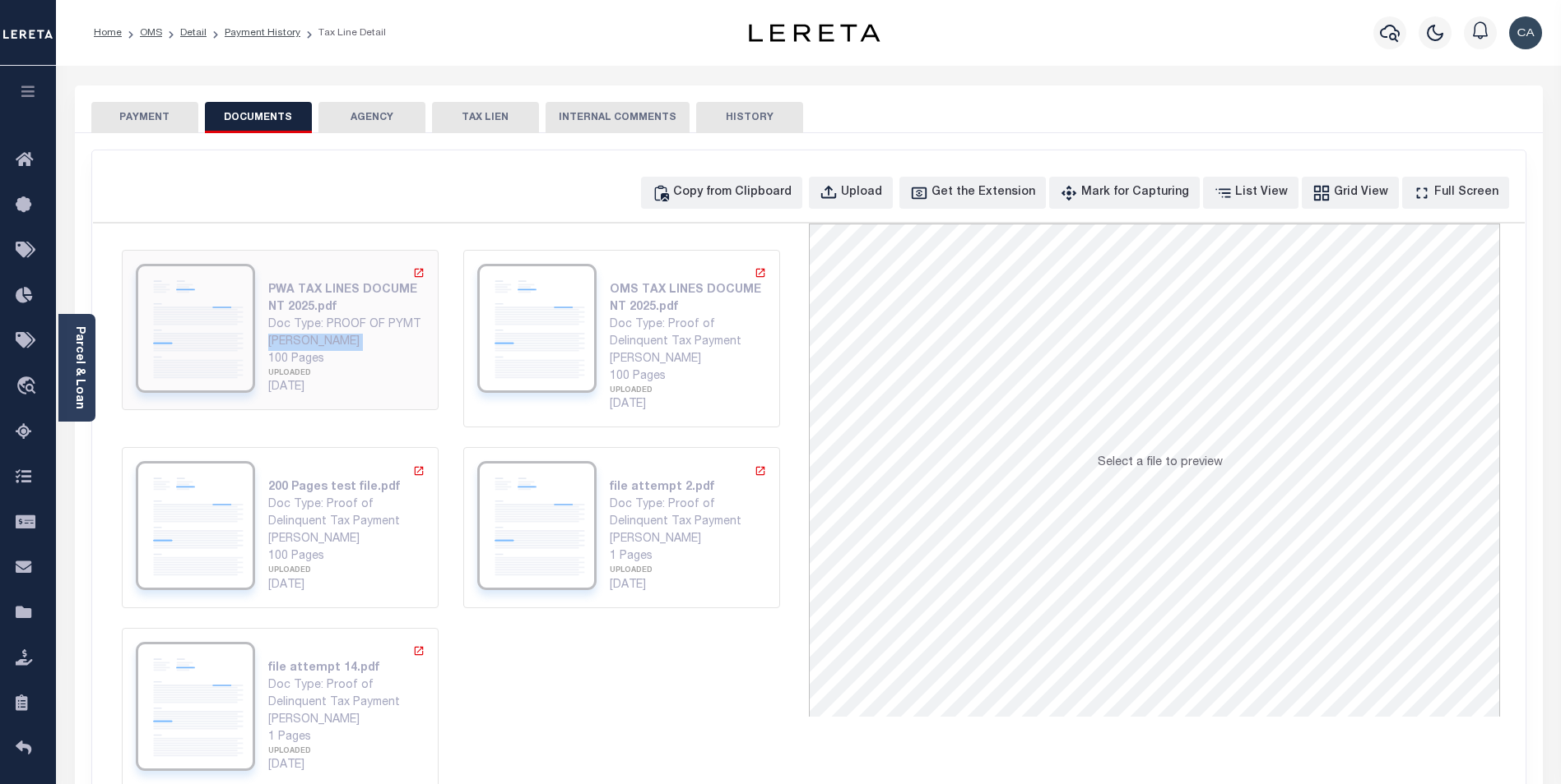
click at [288, 343] on div "[PERSON_NAME]" at bounding box center [346, 342] width 156 height 17
drag, startPoint x: 288, startPoint y: 343, endPoint x: 585, endPoint y: 391, distance: 300.9
click at [585, 391] on img at bounding box center [537, 329] width 119 height 129
click at [336, 503] on div "Doc Type: Proof of Delinquent Tax Payment" at bounding box center [346, 514] width 156 height 35
click at [650, 567] on div "UPLOADED" at bounding box center [687, 571] width 156 height 12
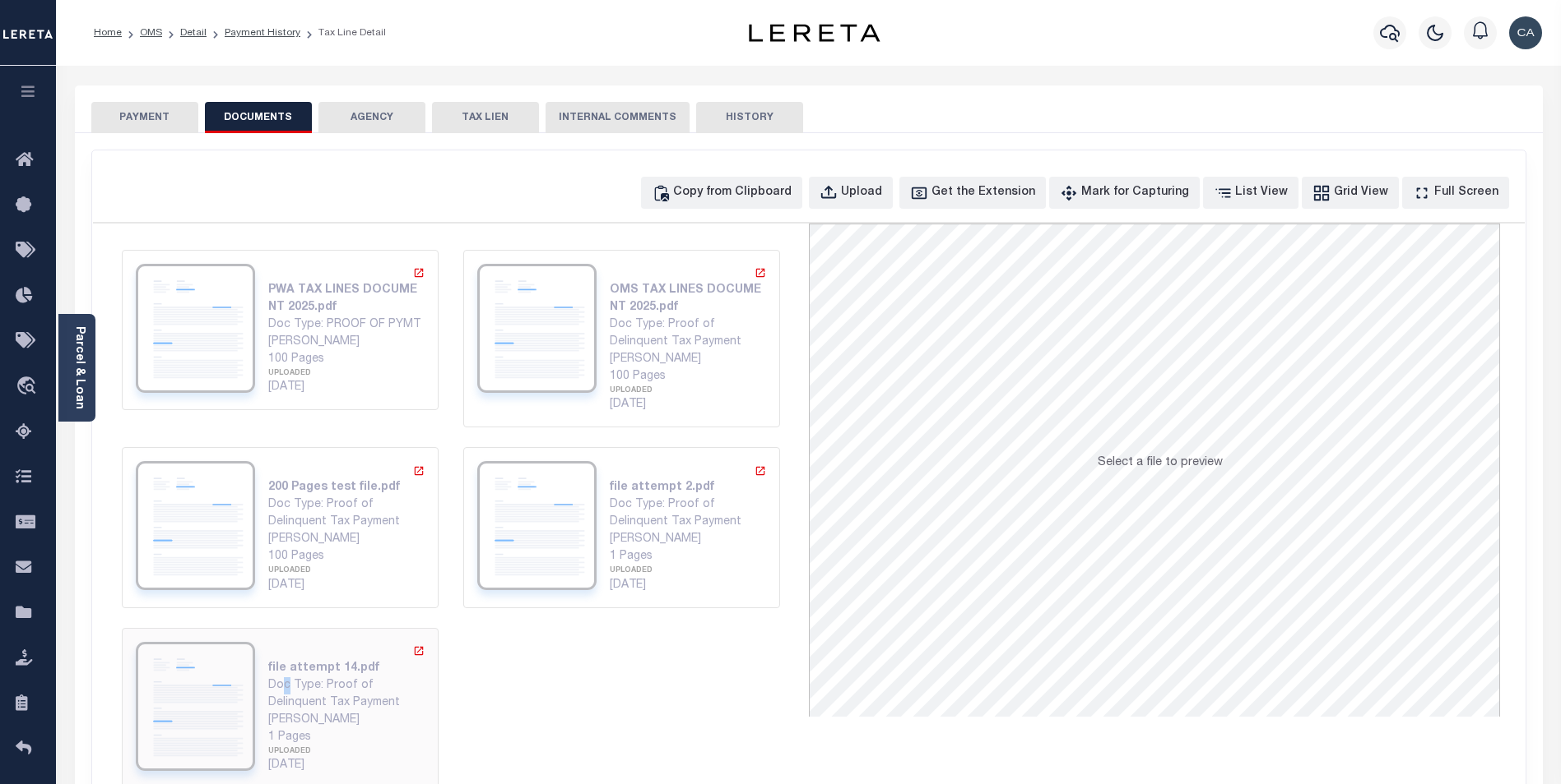
click at [285, 688] on div "Doc Type: Proof of Delinquent Tax Payment" at bounding box center [346, 695] width 156 height 35
drag, startPoint x: 285, startPoint y: 688, endPoint x: 530, endPoint y: 590, distance: 263.9
click at [537, 589] on img at bounding box center [537, 526] width 119 height 129
click at [337, 558] on div "100 Pages UPLOADED [DATE]" at bounding box center [346, 571] width 156 height 46
click at [559, 398] on div at bounding box center [537, 339] width 119 height 150
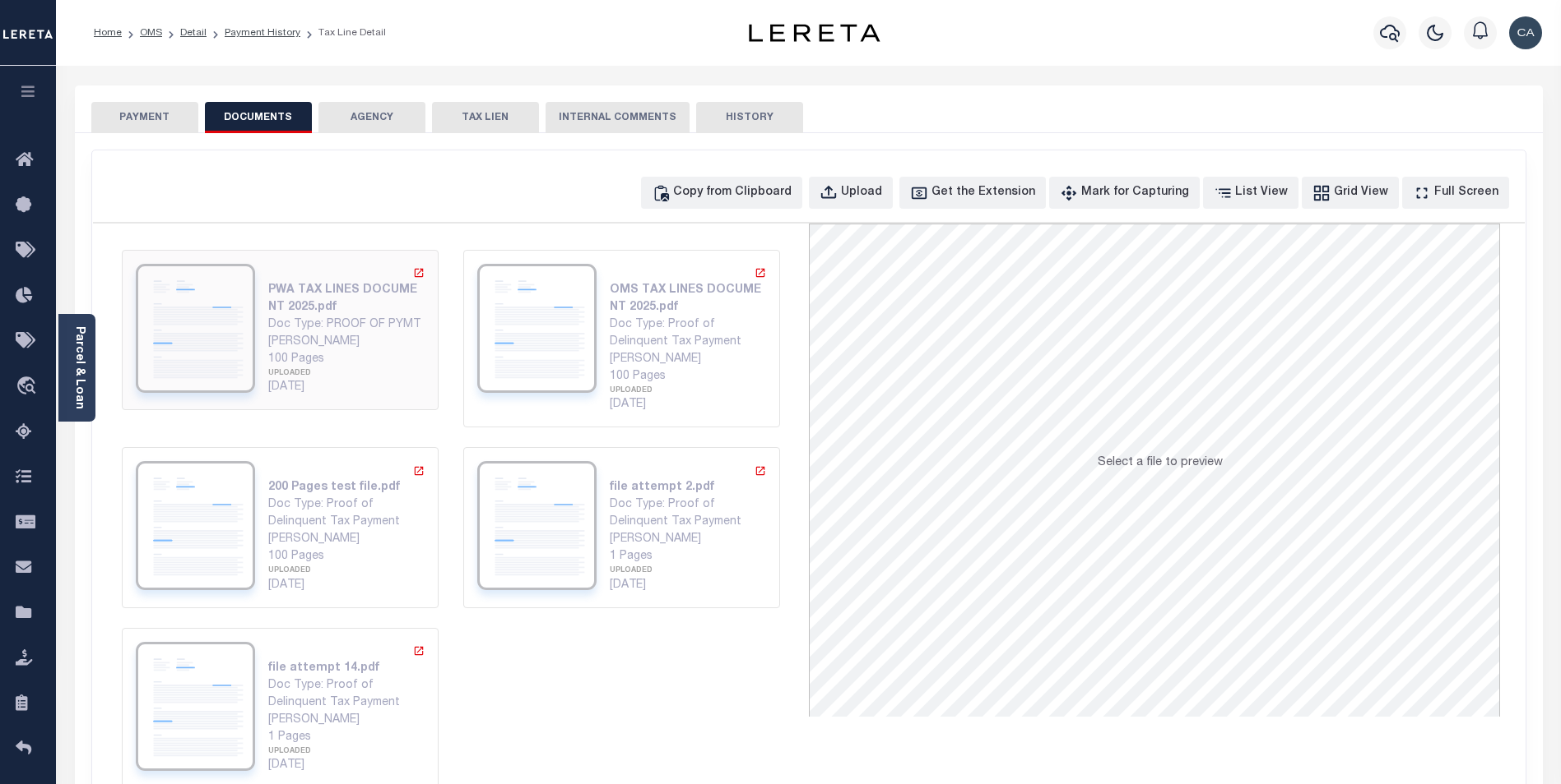
click at [268, 369] on div "UPLOADED" at bounding box center [346, 375] width 156 height 12
click at [1291, 213] on div "Copy from Clipboard Upload Get the Extension Mark for Capturing Got it List Vie…" at bounding box center [809, 481] width 1434 height 662
click at [1288, 189] on div "List View" at bounding box center [1261, 193] width 53 height 18
